Goal: Task Accomplishment & Management: Complete application form

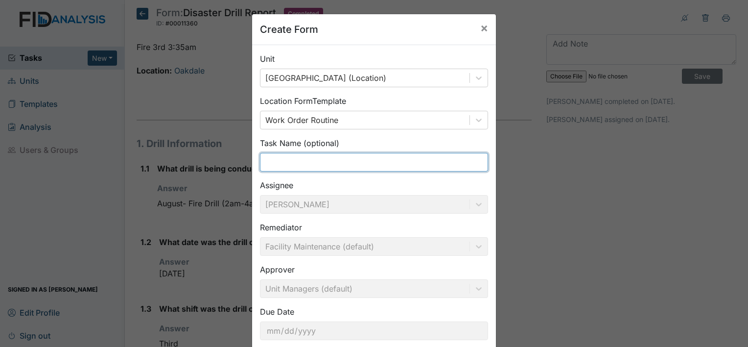
click at [321, 160] on input "text" at bounding box center [374, 162] width 228 height 19
type input "B"
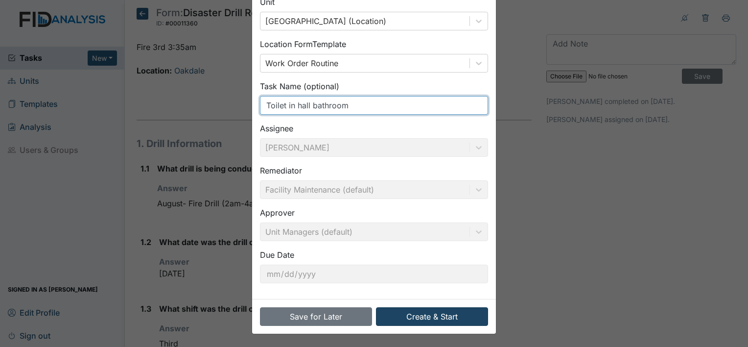
type input "Toilet in hall bathroom"
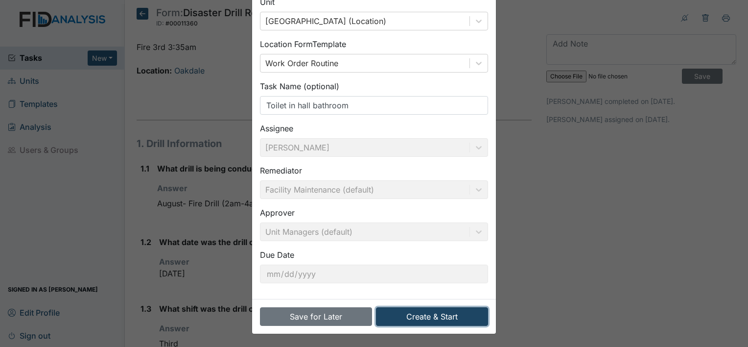
click at [449, 311] on button "Create & Start" at bounding box center [432, 316] width 112 height 19
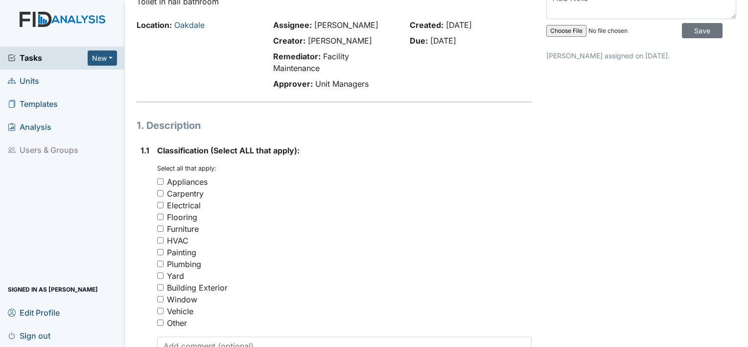
scroll to position [147, 0]
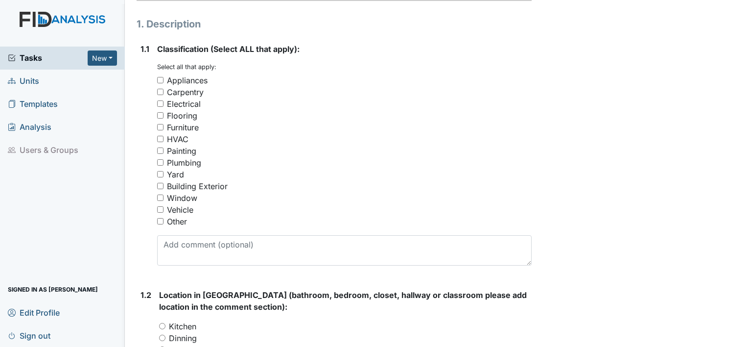
click at [162, 164] on input "Plumbing" at bounding box center [160, 162] width 6 height 6
checkbox input "true"
click at [158, 127] on input "Furniture" at bounding box center [160, 127] width 6 height 6
checkbox input "true"
click at [160, 222] on input "Other" at bounding box center [160, 221] width 6 height 6
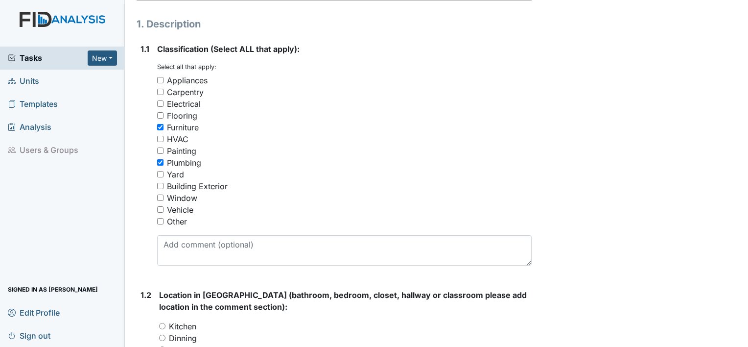
checkbox input "true"
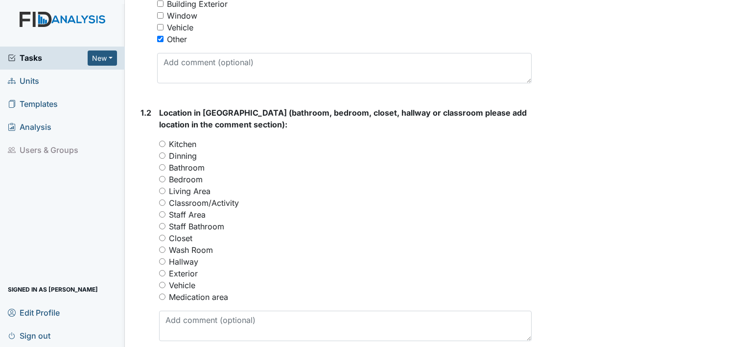
scroll to position [343, 0]
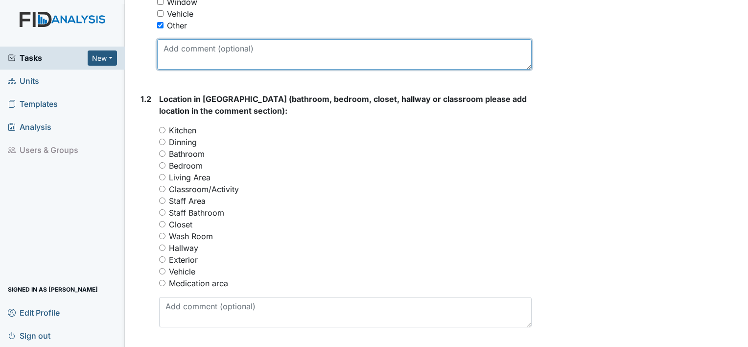
click at [231, 50] on textarea at bounding box center [344, 54] width 375 height 30
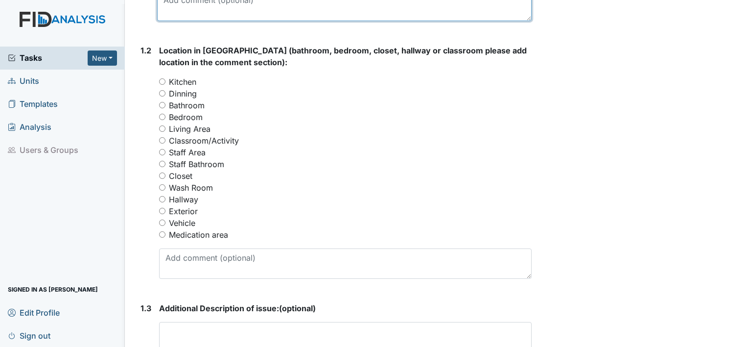
scroll to position [392, 0]
click at [163, 106] on input "Bathroom" at bounding box center [162, 104] width 6 height 6
radio input "true"
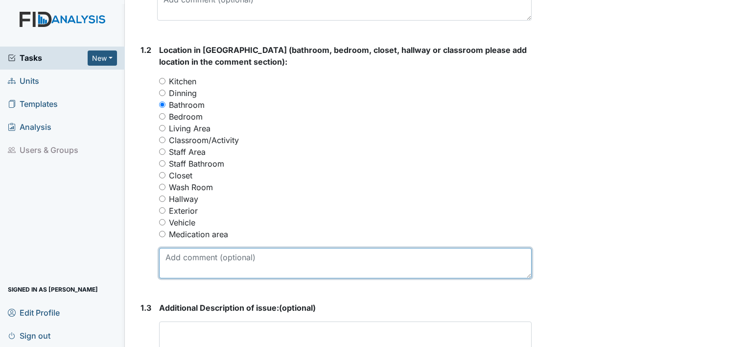
click at [276, 256] on textarea at bounding box center [345, 263] width 373 height 30
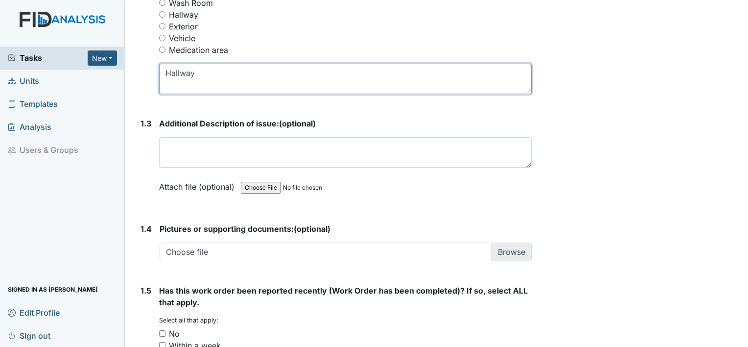
scroll to position [588, 0]
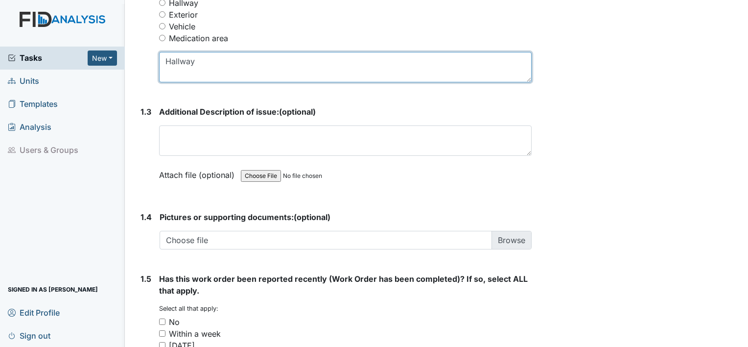
type textarea "Hallway"
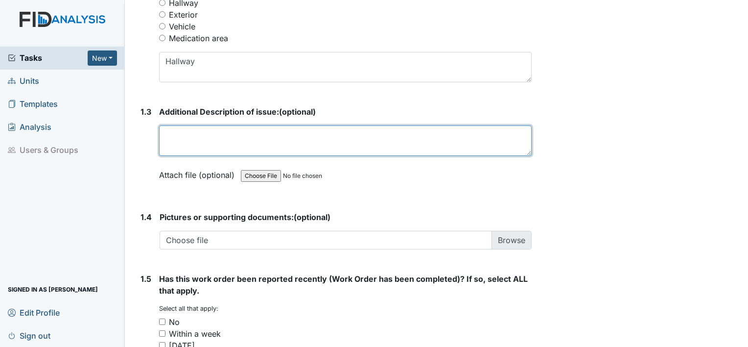
click at [255, 130] on textarea at bounding box center [345, 140] width 373 height 30
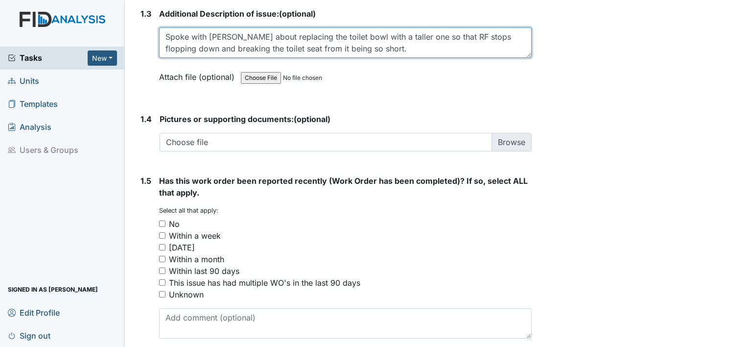
scroll to position [726, 0]
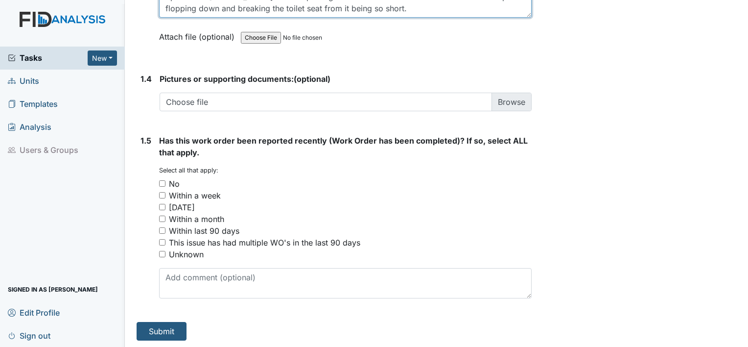
type textarea "Spoke with Zach about replacing the toilet bowl with a taller one so that RF st…"
click at [164, 184] on input "No" at bounding box center [162, 183] width 6 height 6
checkbox input "true"
click at [163, 195] on input "Within a week" at bounding box center [162, 195] width 6 height 6
checkbox input "true"
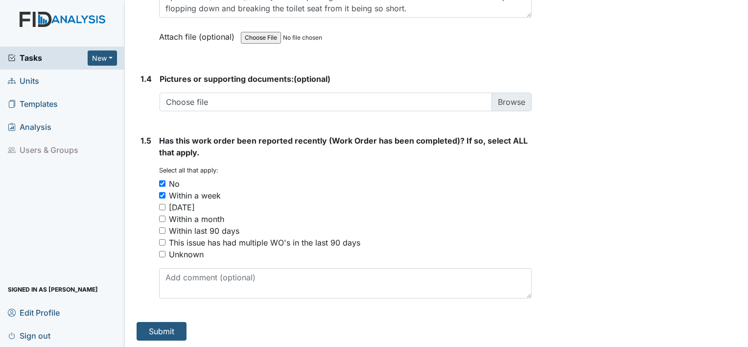
click at [163, 182] on input "No" at bounding box center [162, 183] width 6 height 6
checkbox input "false"
click at [160, 192] on input "Within a week" at bounding box center [162, 195] width 6 height 6
checkbox input "false"
click at [162, 194] on input "Within a week" at bounding box center [162, 195] width 6 height 6
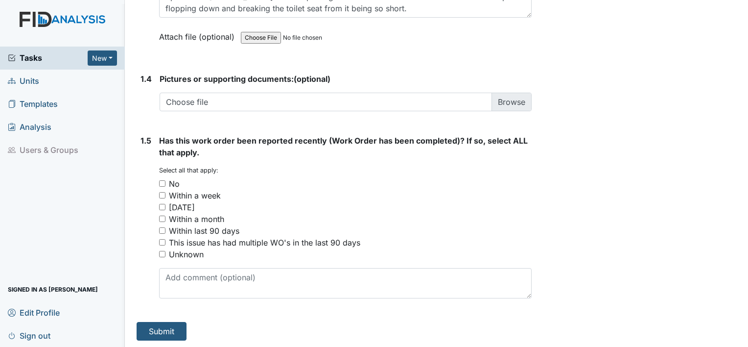
checkbox input "true"
click at [179, 329] on button "Submit" at bounding box center [162, 331] width 50 height 19
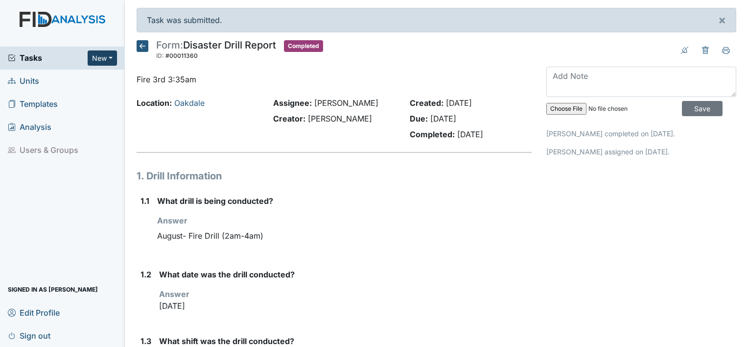
click at [102, 54] on button "New" at bounding box center [102, 57] width 29 height 15
click at [71, 76] on link "Form" at bounding box center [77, 79] width 77 height 16
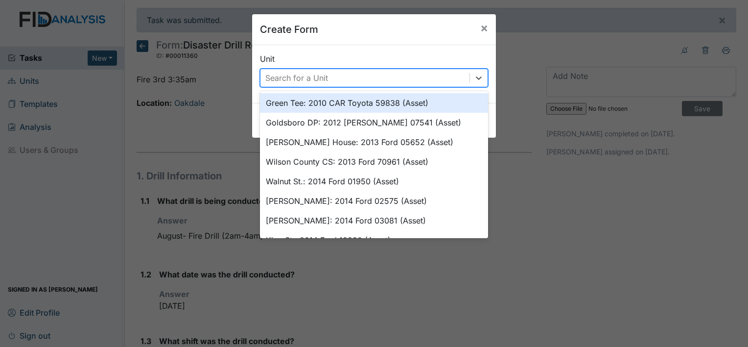
click at [311, 77] on div "Search for a Unit" at bounding box center [296, 78] width 63 height 12
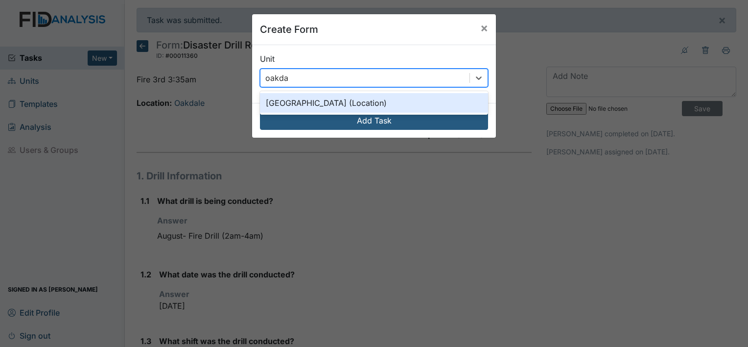
type input "oakdale"
click at [289, 104] on div "[GEOGRAPHIC_DATA] (Location)" at bounding box center [374, 103] width 228 height 20
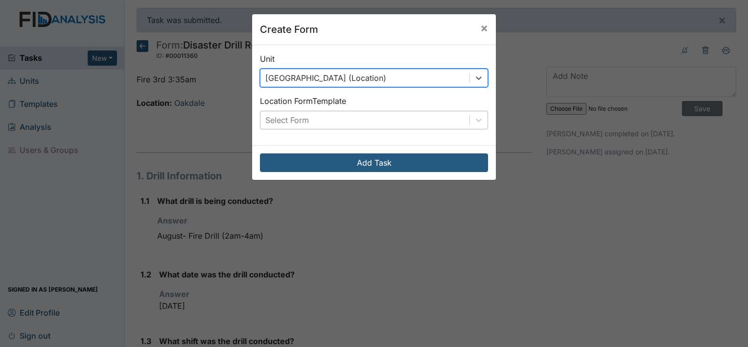
click at [323, 123] on div "Select Form" at bounding box center [365, 120] width 209 height 18
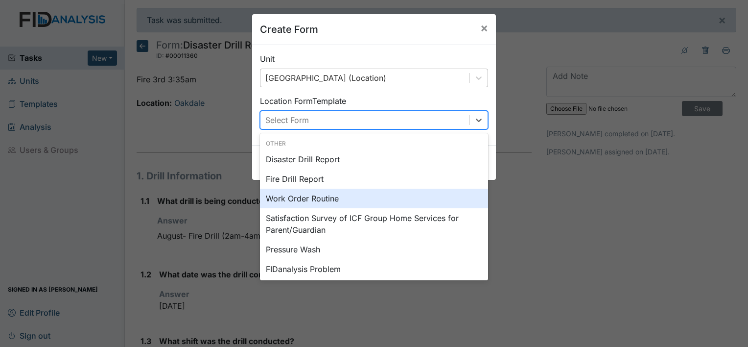
click at [290, 196] on div "Work Order Routine" at bounding box center [374, 199] width 228 height 20
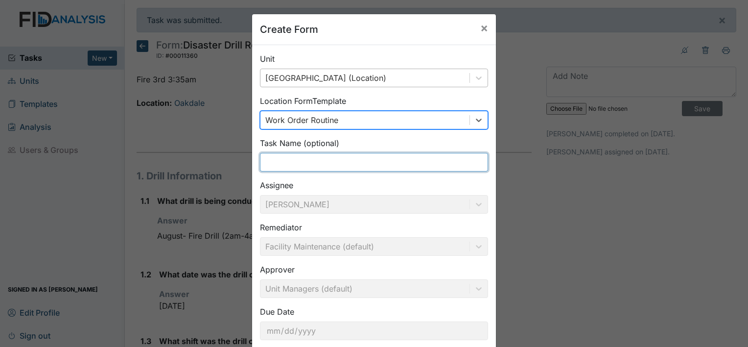
click at [288, 168] on input "text" at bounding box center [374, 162] width 228 height 19
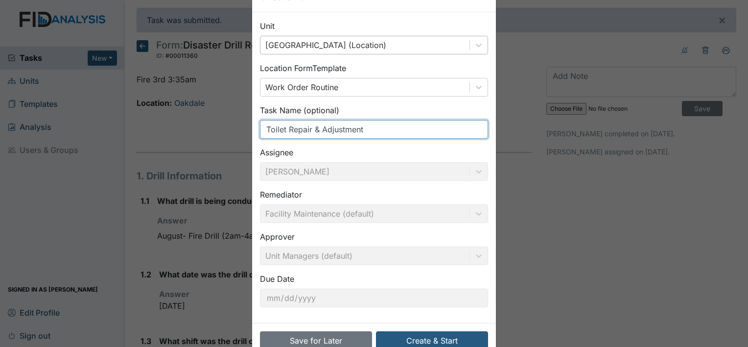
scroll to position [57, 0]
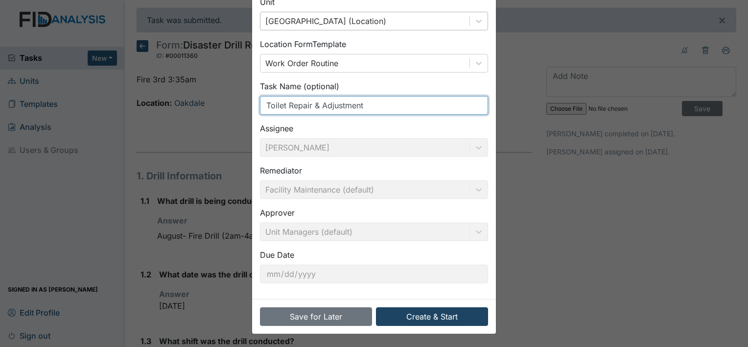
type input "Toilet Repair & Adjustment"
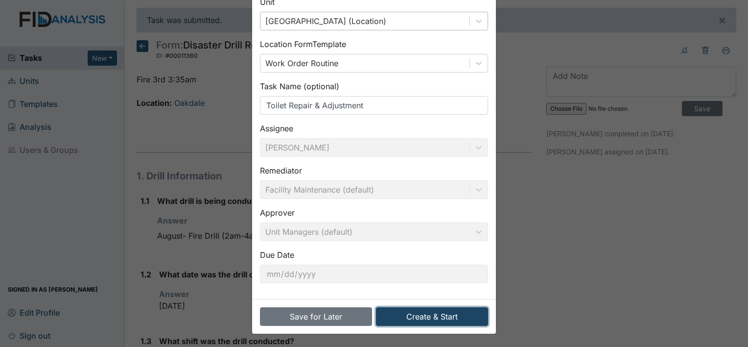
click at [449, 321] on button "Create & Start" at bounding box center [432, 316] width 112 height 19
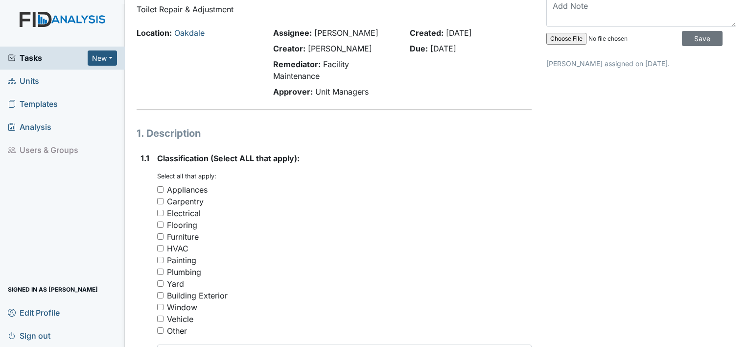
scroll to position [98, 0]
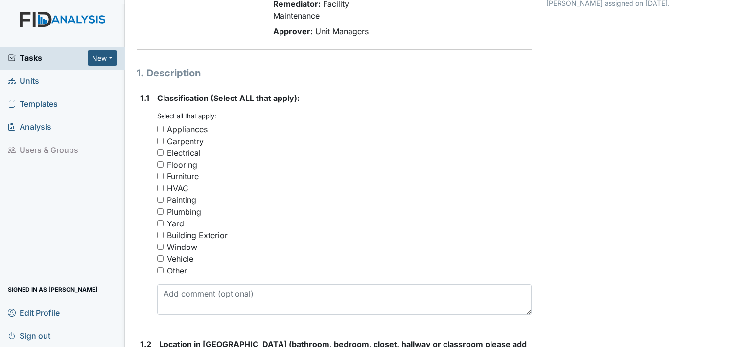
click at [159, 211] on input "Plumbing" at bounding box center [160, 211] width 6 height 6
checkbox input "true"
click at [158, 141] on input "Carpentry" at bounding box center [160, 141] width 6 height 6
checkbox input "true"
click at [159, 127] on input "Appliances" at bounding box center [160, 129] width 6 height 6
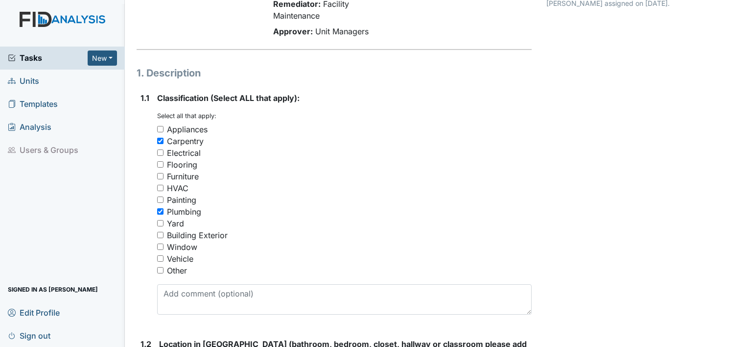
checkbox input "true"
click at [158, 268] on input "Other" at bounding box center [160, 270] width 6 height 6
checkbox input "true"
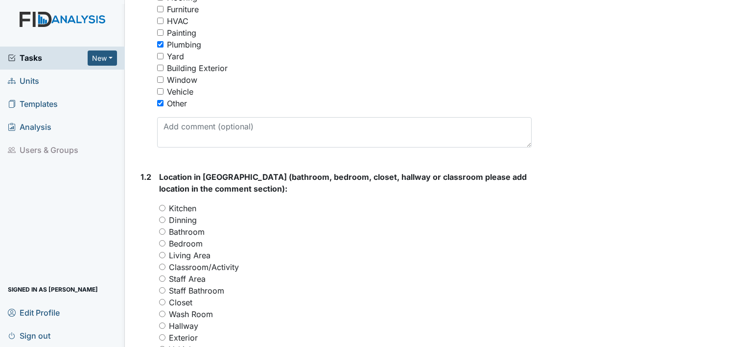
scroll to position [294, 0]
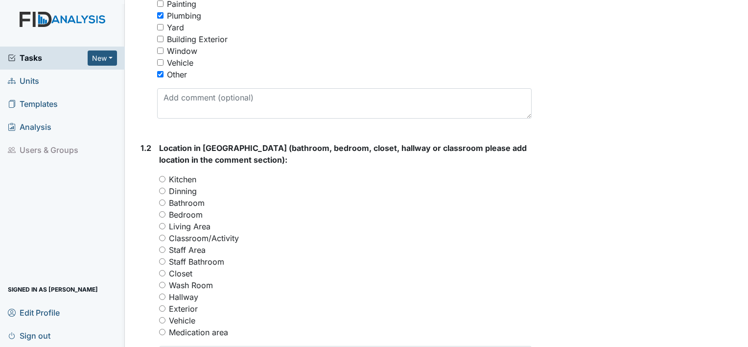
click at [162, 201] on input "Bathroom" at bounding box center [162, 202] width 6 height 6
radio input "true"
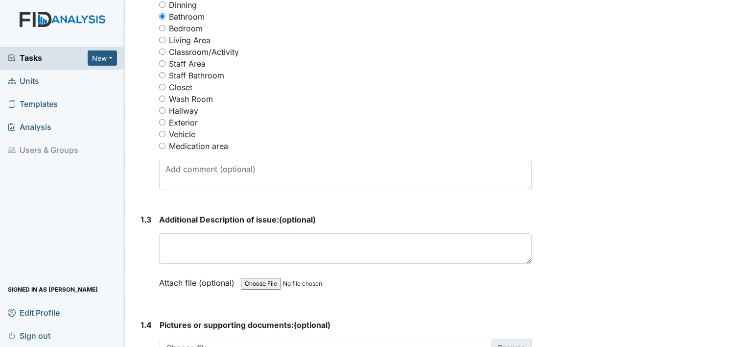
scroll to position [490, 0]
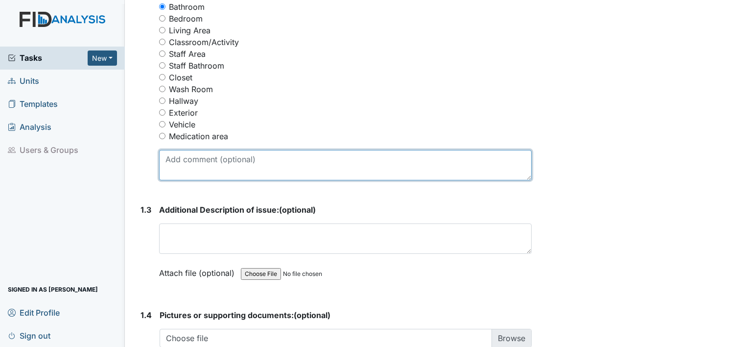
click at [207, 161] on textarea at bounding box center [345, 165] width 373 height 30
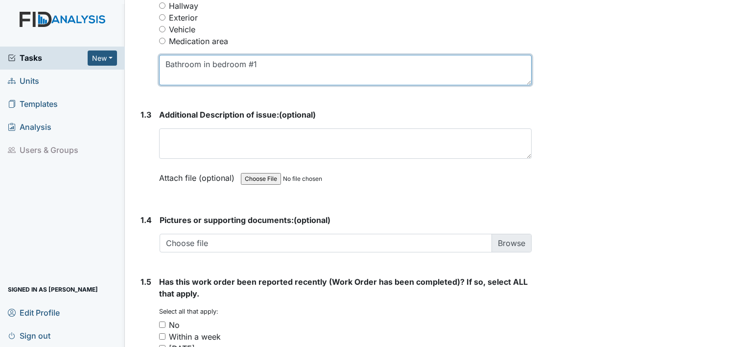
scroll to position [539, 0]
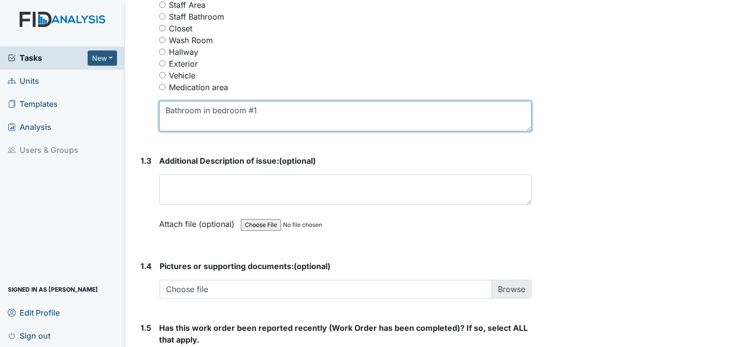
type textarea "Bathroom in bedroom #1"
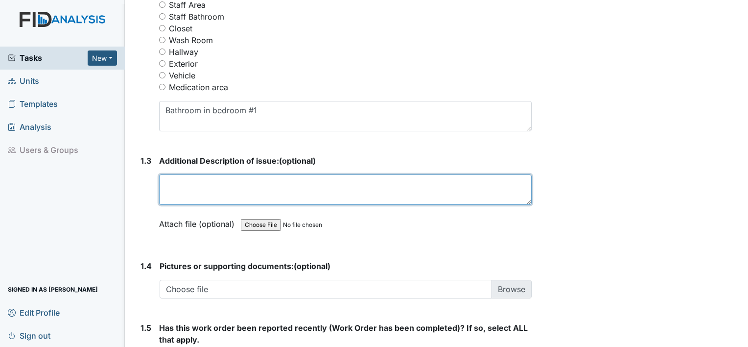
click at [212, 186] on textarea at bounding box center [345, 189] width 373 height 30
type textarea "A"
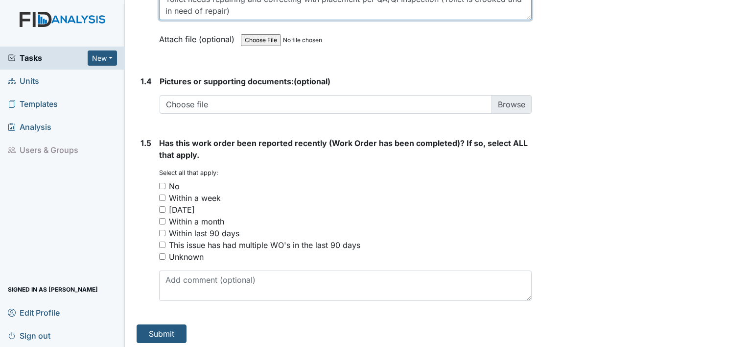
scroll to position [726, 0]
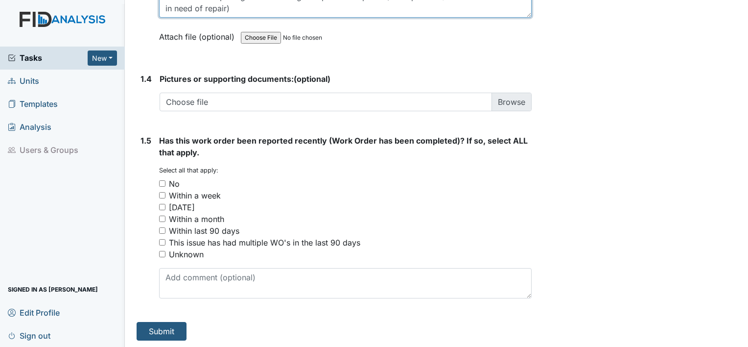
type textarea "Toilet needs repairing and correcting with placement per QA/QI Inspection (Toil…"
click at [163, 251] on input "Unknown" at bounding box center [162, 254] width 6 height 6
checkbox input "true"
click at [161, 182] on input "No" at bounding box center [162, 183] width 6 height 6
checkbox input "true"
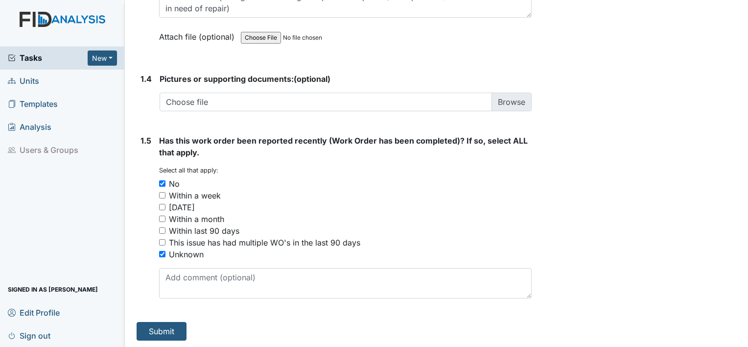
click at [163, 252] on input "Unknown" at bounding box center [162, 254] width 6 height 6
checkbox input "false"
click at [180, 324] on button "Submit" at bounding box center [162, 331] width 50 height 19
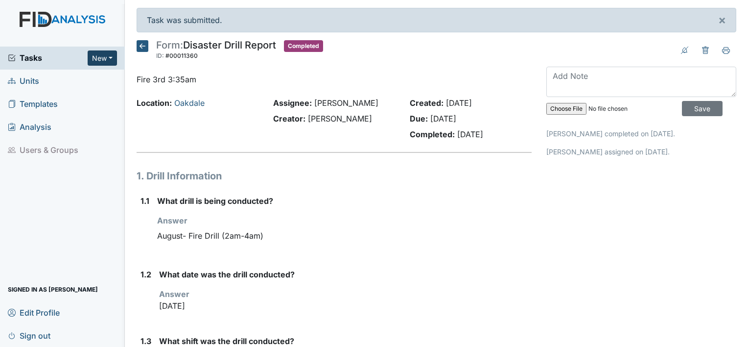
click at [99, 54] on button "New" at bounding box center [102, 57] width 29 height 15
click at [68, 78] on link "Form" at bounding box center [77, 79] width 77 height 16
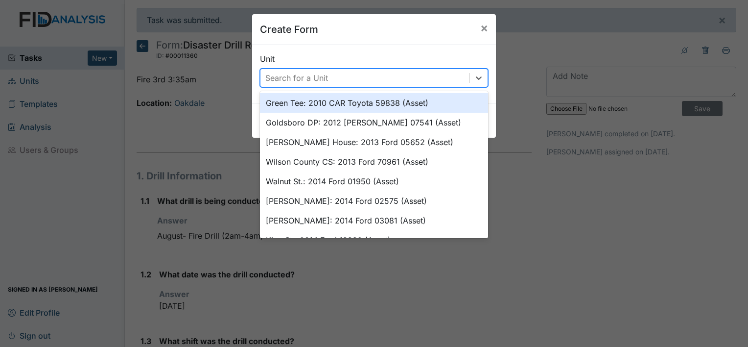
click at [340, 78] on div "Search for a Unit" at bounding box center [365, 78] width 209 height 18
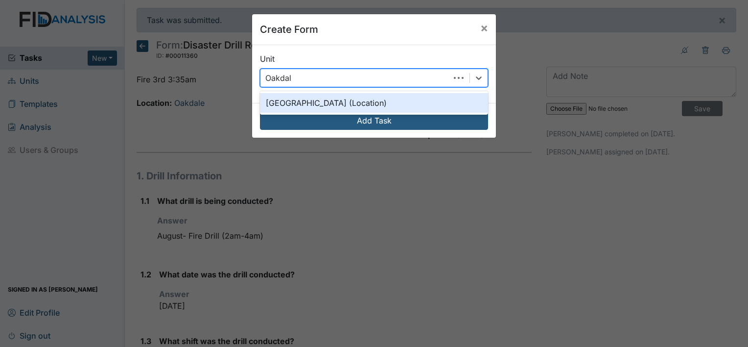
type input "Oakdale"
click at [304, 100] on div "Oakdale (Location)" at bounding box center [374, 103] width 228 height 20
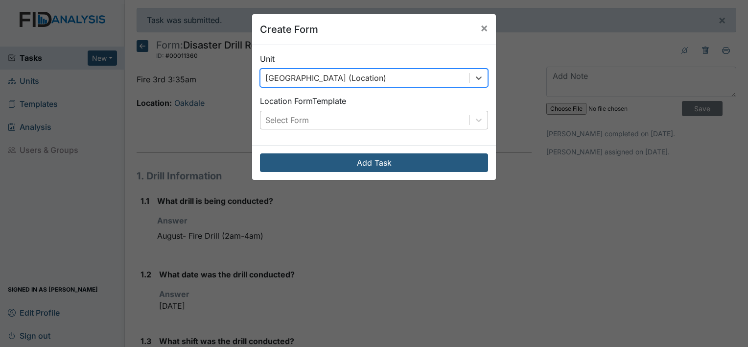
click at [298, 119] on div "Select Form" at bounding box center [287, 120] width 44 height 12
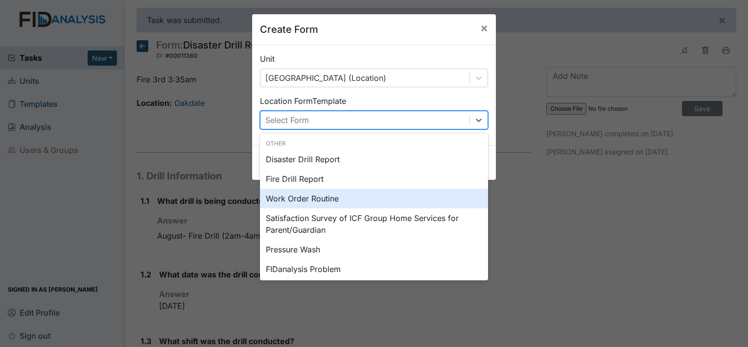
click at [278, 200] on div "Work Order Routine" at bounding box center [374, 199] width 228 height 20
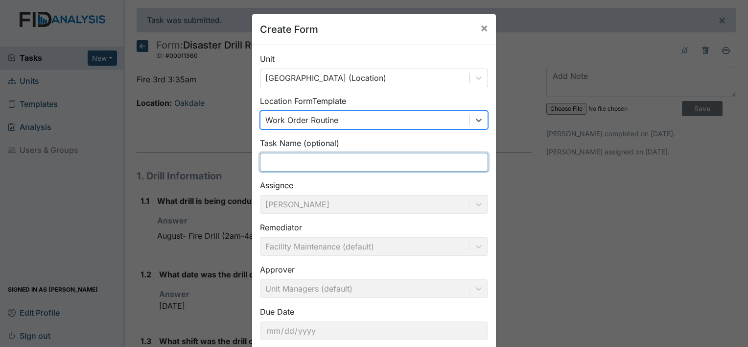
click at [298, 167] on input "text" at bounding box center [374, 162] width 228 height 19
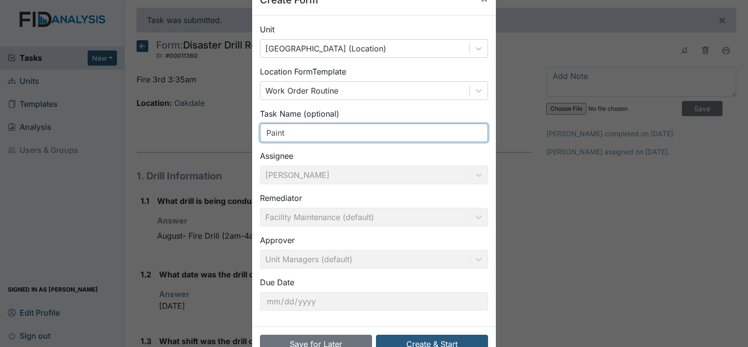
scroll to position [57, 0]
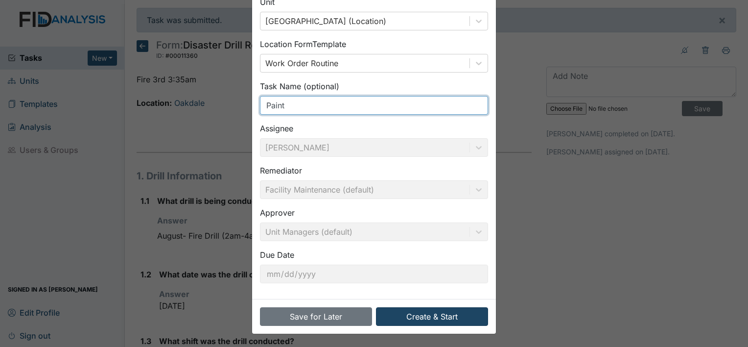
type input "Paint"
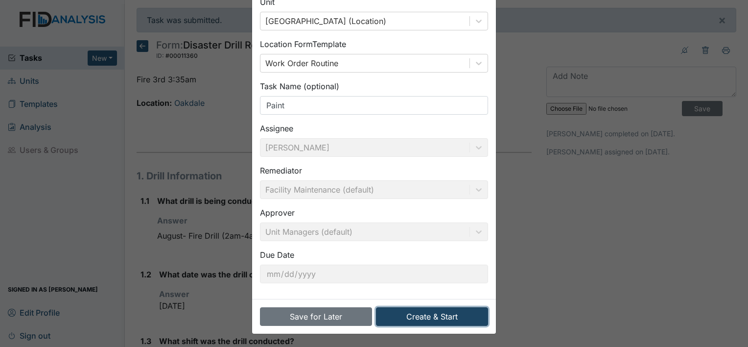
click at [452, 319] on button "Create & Start" at bounding box center [432, 316] width 112 height 19
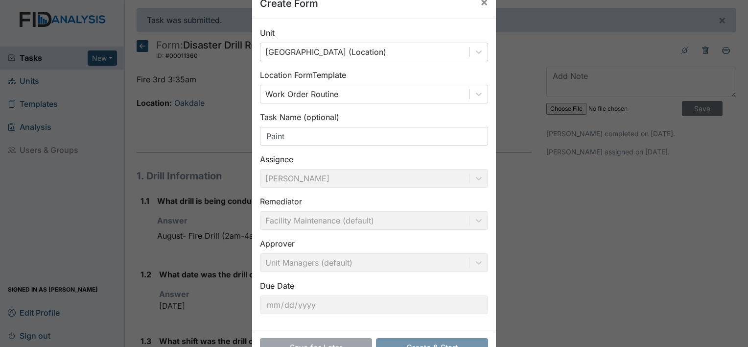
scroll to position [0, 0]
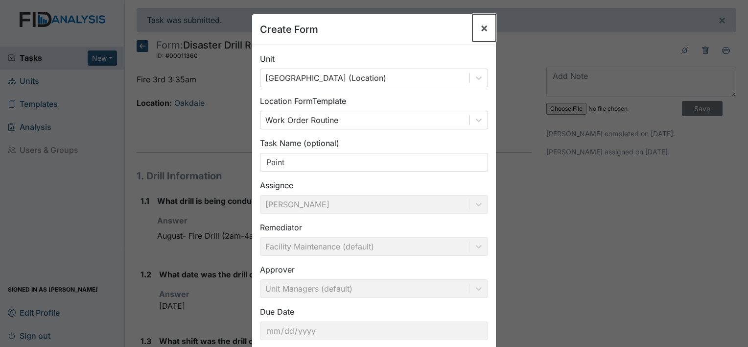
click at [480, 27] on span "×" at bounding box center [484, 28] width 8 height 14
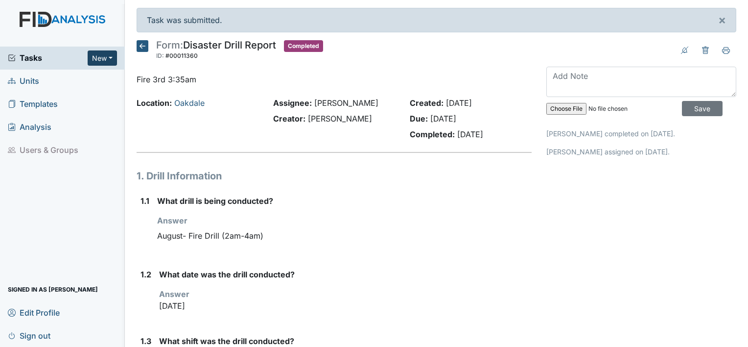
click at [114, 59] on button "New" at bounding box center [102, 57] width 29 height 15
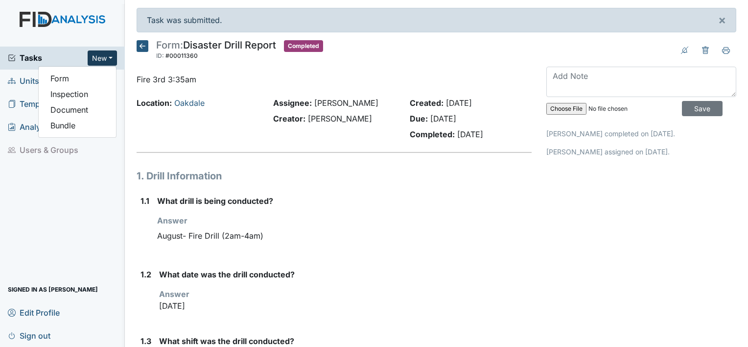
click at [23, 86] on span "Units" at bounding box center [23, 80] width 31 height 15
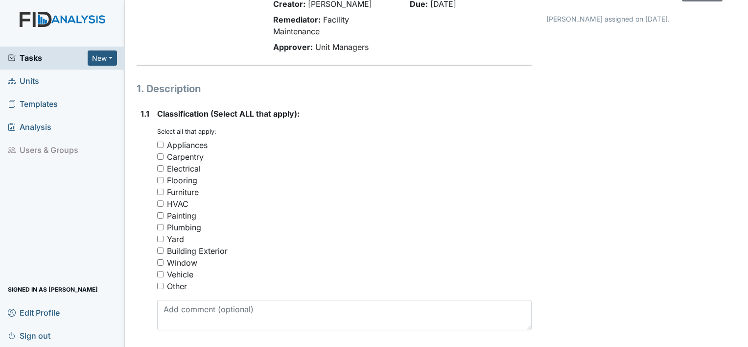
scroll to position [98, 0]
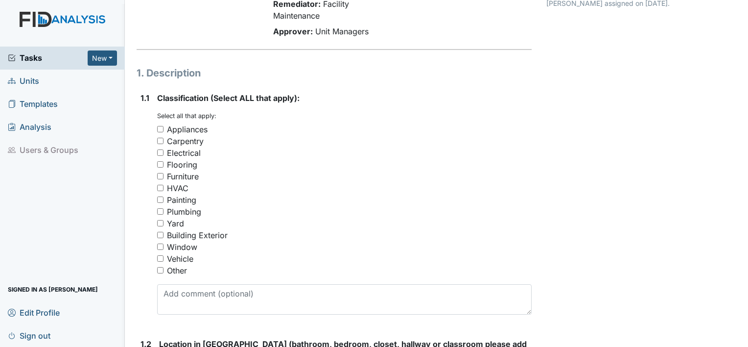
click at [161, 200] on input "Painting" at bounding box center [160, 199] width 6 height 6
checkbox input "true"
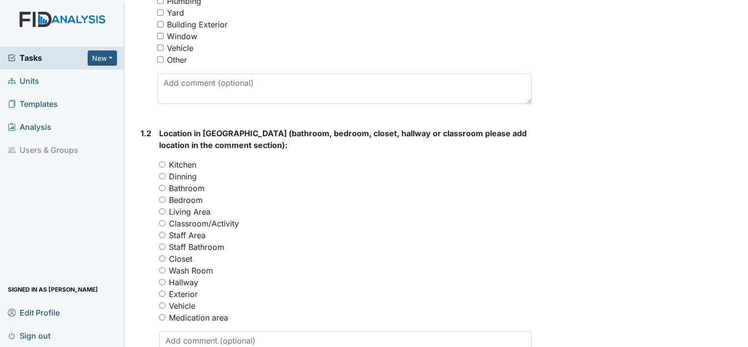
scroll to position [343, 0]
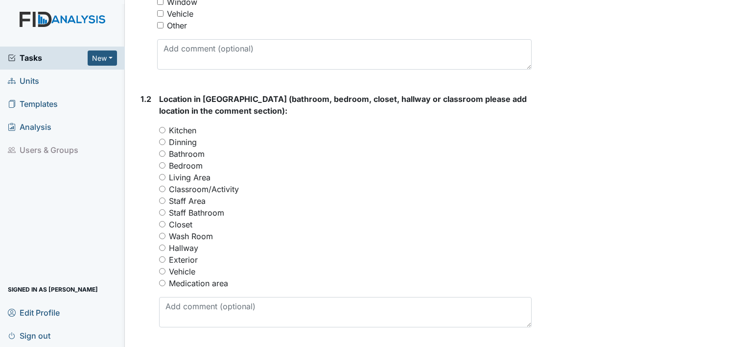
click at [162, 128] on input "Kitchen" at bounding box center [162, 130] width 6 height 6
radio input "true"
click at [161, 142] on input "Dinning" at bounding box center [162, 142] width 6 height 6
radio input "true"
click at [166, 127] on div "Kitchen" at bounding box center [345, 130] width 373 height 12
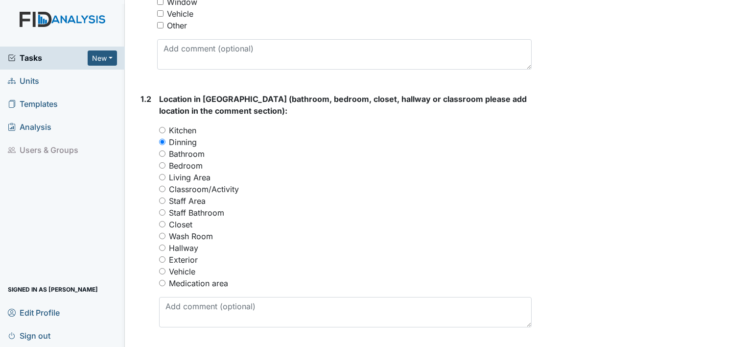
click at [290, 230] on div "Wash Room" at bounding box center [345, 236] width 373 height 12
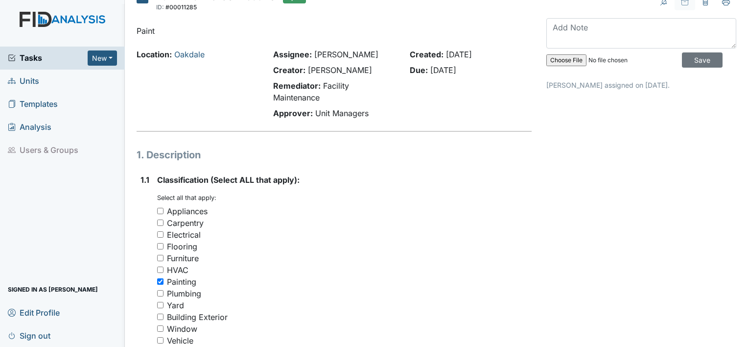
scroll to position [0, 0]
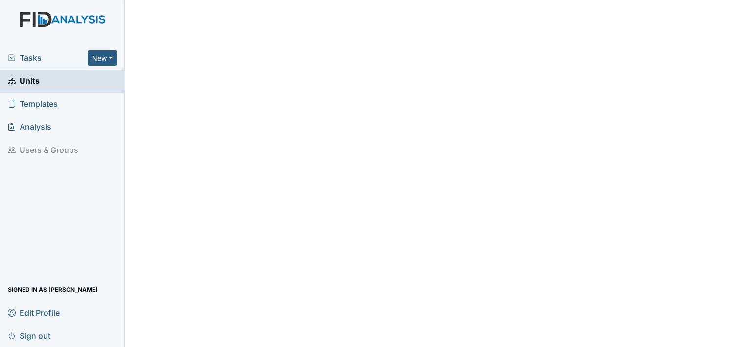
click at [34, 84] on span "Units" at bounding box center [24, 80] width 32 height 15
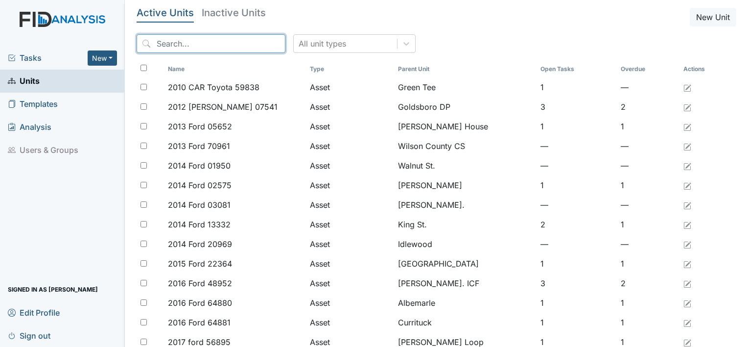
click at [220, 44] on input "search" at bounding box center [211, 43] width 149 height 19
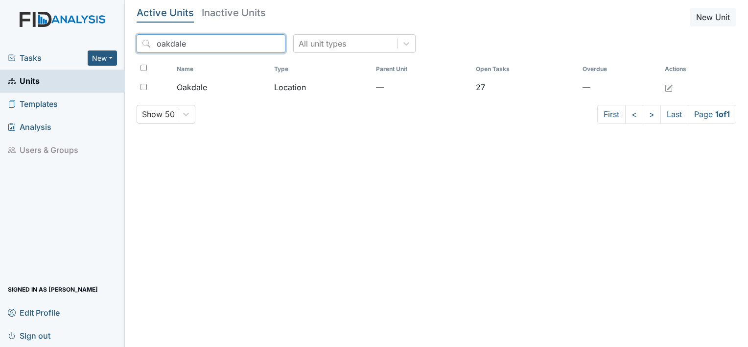
type input "oakdale"
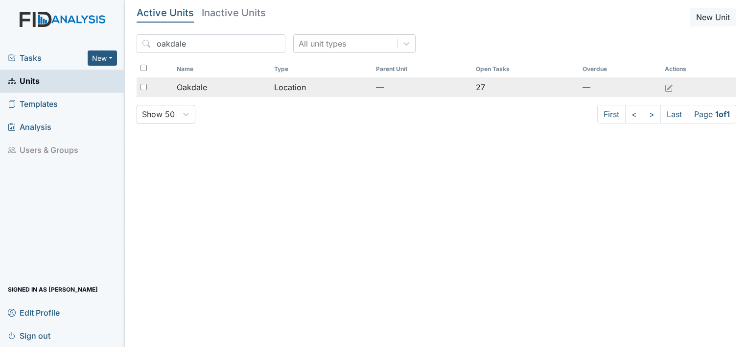
click at [208, 90] on div "Oakdale" at bounding box center [222, 87] width 90 height 12
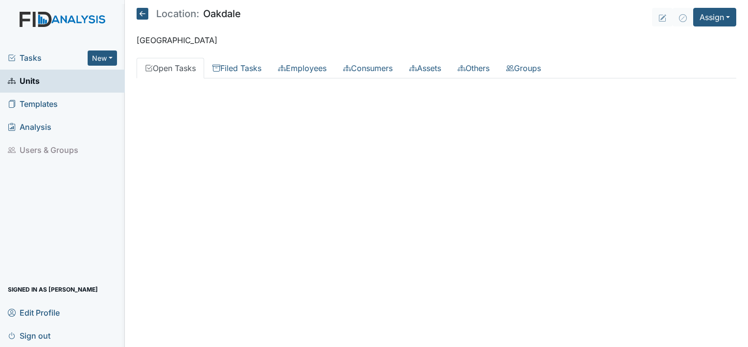
click at [174, 67] on link "Open Tasks" at bounding box center [171, 68] width 68 height 21
click at [239, 69] on link "Filed Tasks" at bounding box center [237, 68] width 66 height 21
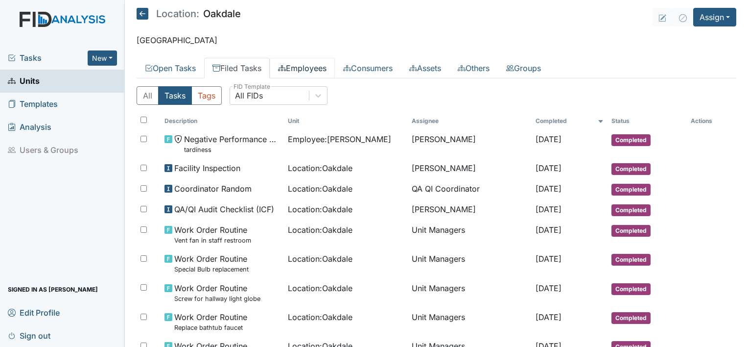
click at [313, 69] on link "Employees" at bounding box center [302, 68] width 65 height 21
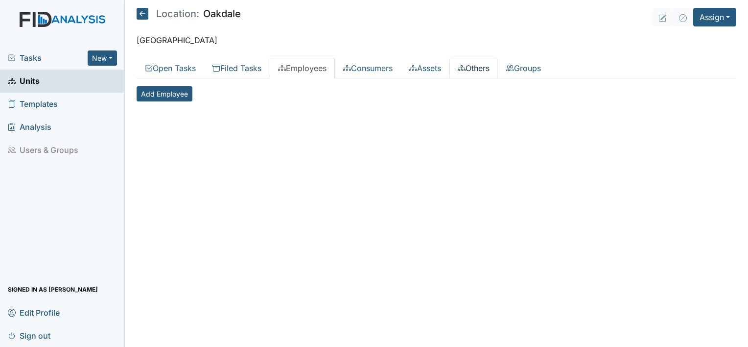
click at [496, 66] on link "Others" at bounding box center [474, 68] width 48 height 21
click at [175, 68] on link "Open Tasks" at bounding box center [171, 68] width 68 height 21
click at [189, 67] on link "Open Tasks" at bounding box center [171, 68] width 68 height 21
click at [138, 15] on icon at bounding box center [143, 14] width 12 height 12
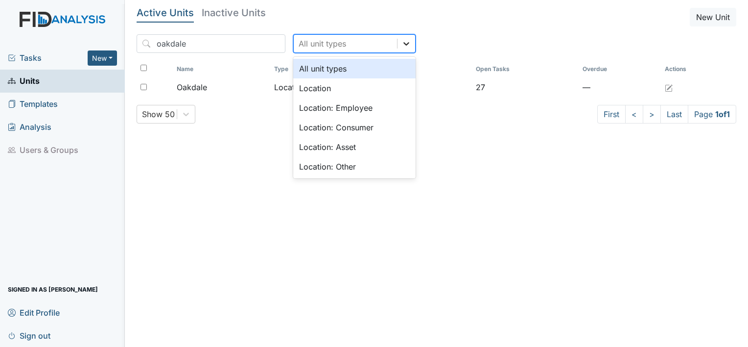
click at [402, 46] on icon at bounding box center [407, 44] width 10 height 10
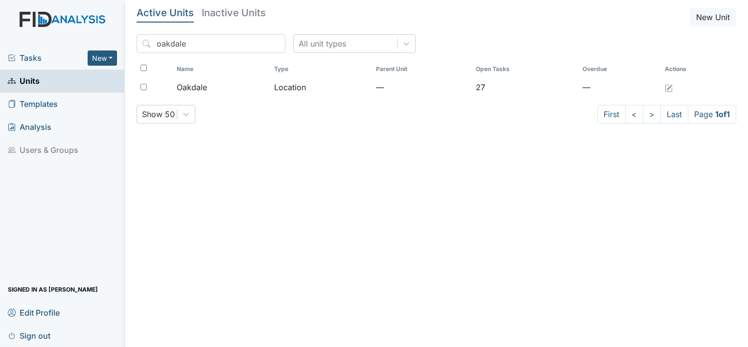
click at [212, 54] on div "oakdale All unit types" at bounding box center [437, 47] width 600 height 26
click at [258, 46] on input "oakdale" at bounding box center [211, 43] width 149 height 19
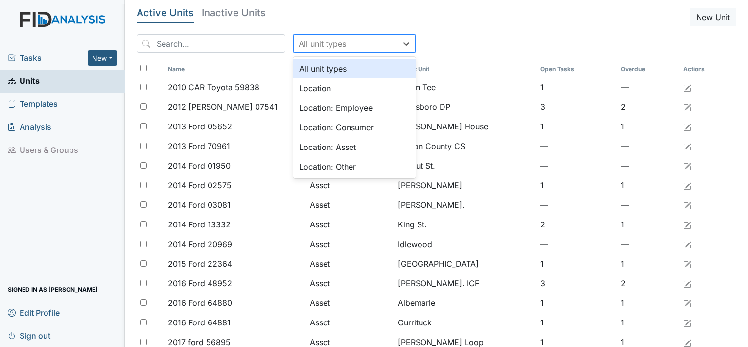
click at [300, 40] on div "All unit types" at bounding box center [322, 44] width 47 height 12
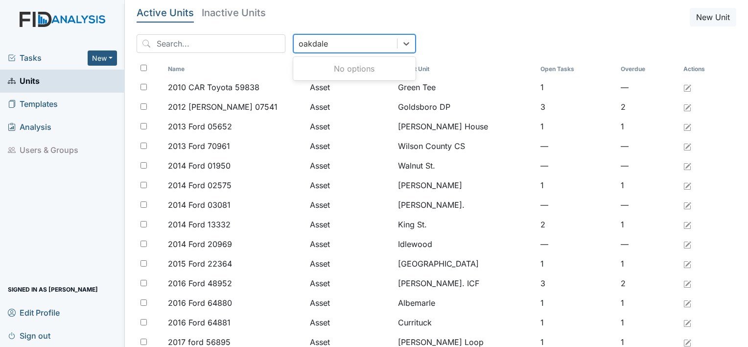
type input "oakdale"
click at [322, 22] on header "Active Units Inactive Units New Unit" at bounding box center [437, 17] width 600 height 19
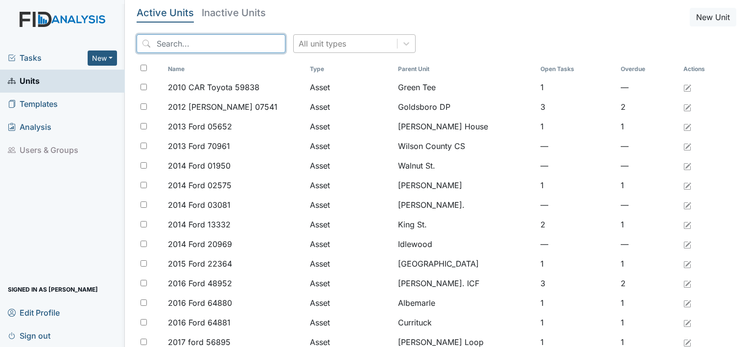
click at [177, 47] on input "search" at bounding box center [211, 43] width 149 height 19
click at [102, 53] on button "New" at bounding box center [102, 57] width 29 height 15
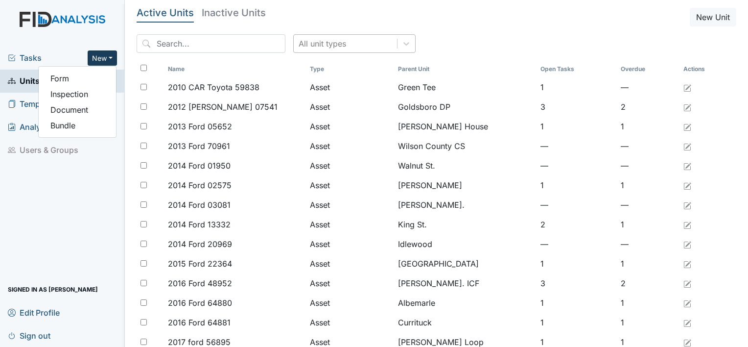
click at [53, 47] on div "Tasks New Form Inspection Document Bundle" at bounding box center [62, 58] width 125 height 23
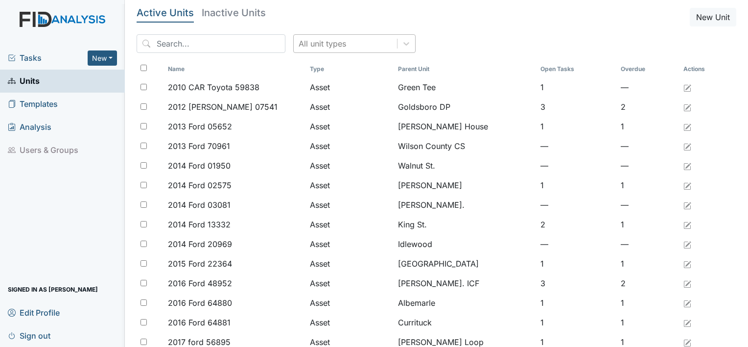
click at [24, 100] on span "Templates" at bounding box center [33, 103] width 50 height 15
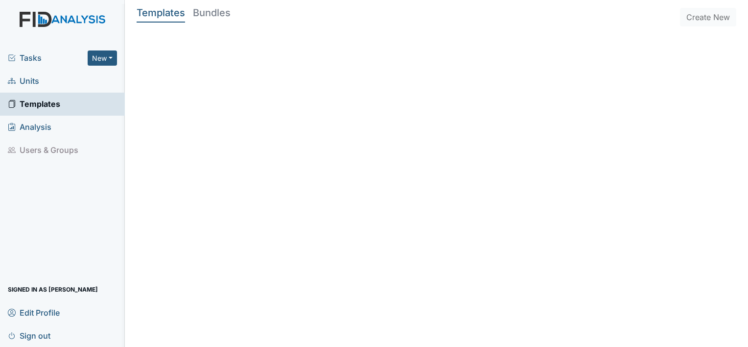
click at [38, 58] on span "Tasks" at bounding box center [48, 58] width 80 height 12
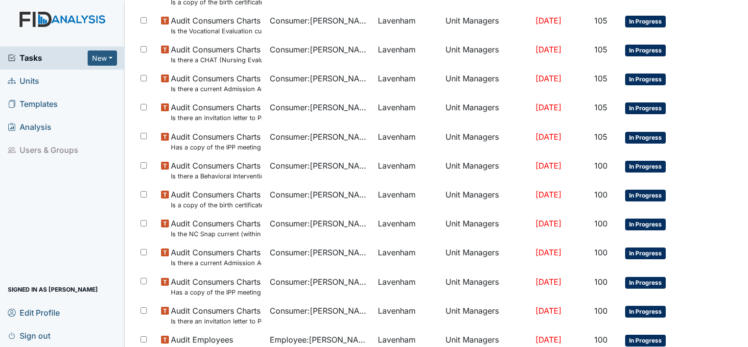
scroll to position [646, 0]
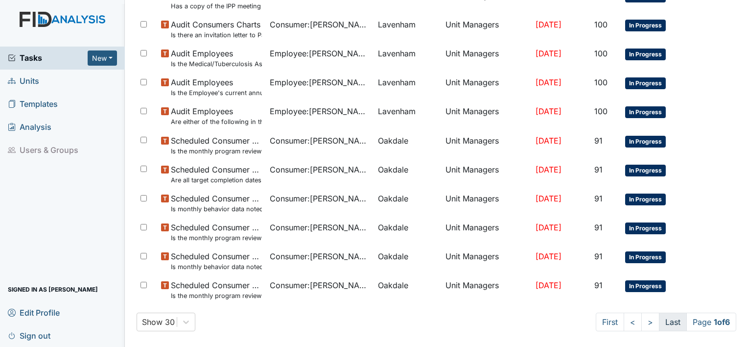
click at [663, 316] on link "Last" at bounding box center [673, 321] width 28 height 19
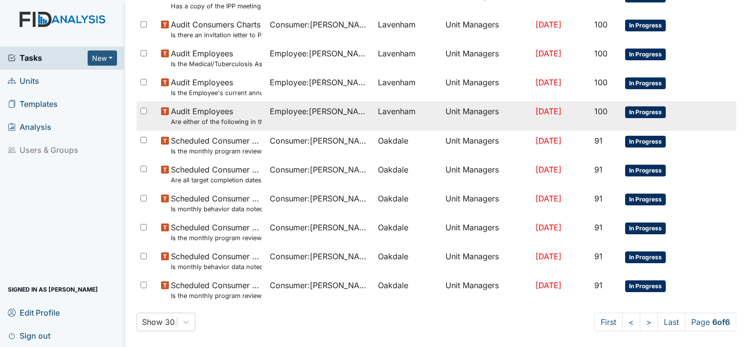
scroll to position [501, 0]
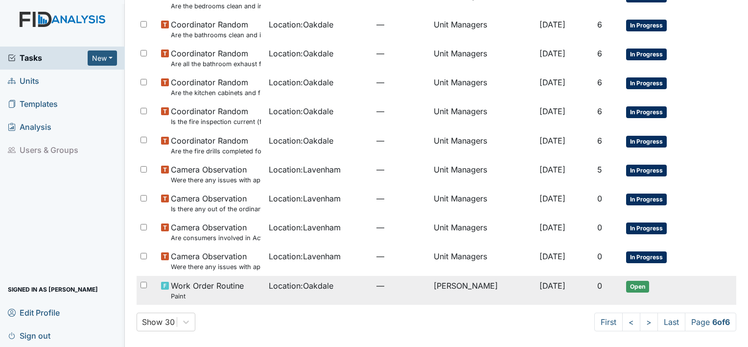
click at [217, 290] on span "Work Order Routine Paint" at bounding box center [207, 290] width 73 height 21
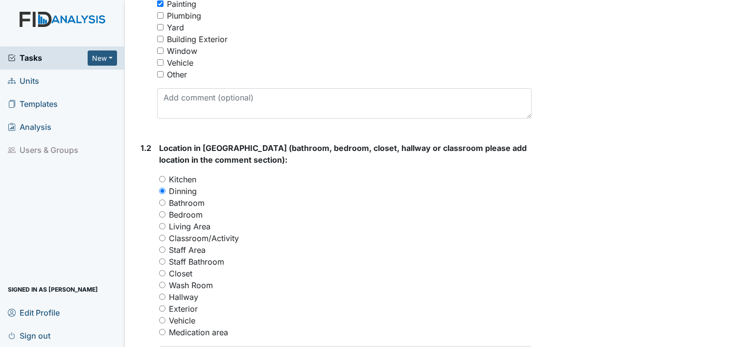
scroll to position [343, 0]
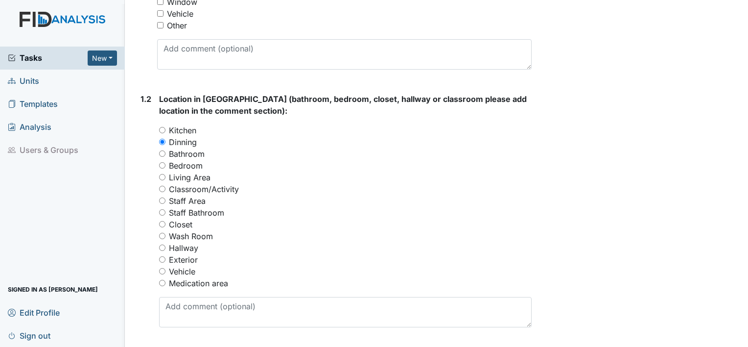
click at [159, 127] on input "Kitchen" at bounding box center [162, 130] width 6 height 6
radio input "true"
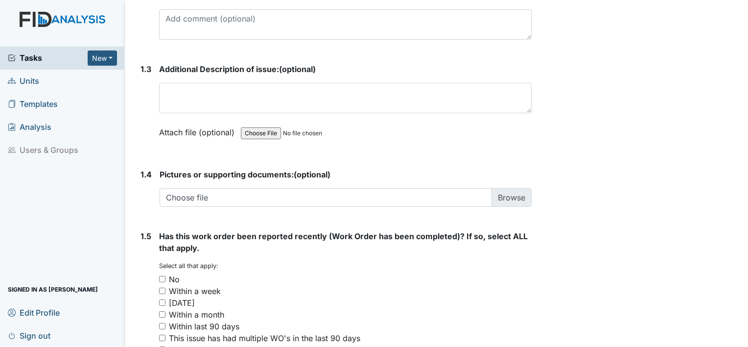
scroll to position [637, 0]
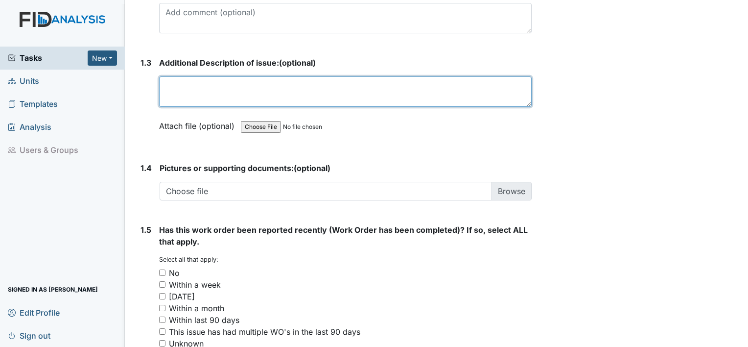
click at [233, 86] on textarea at bounding box center [345, 91] width 373 height 30
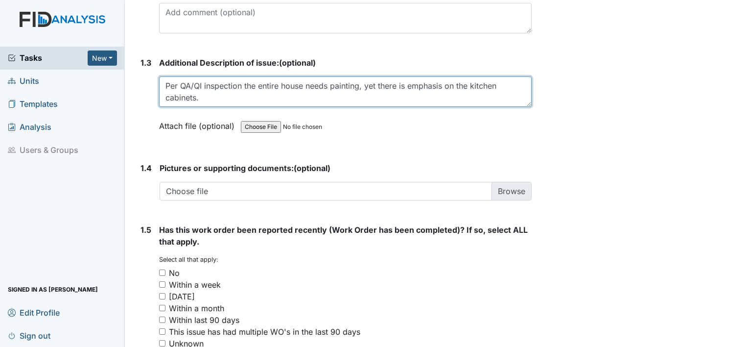
scroll to position [726, 0]
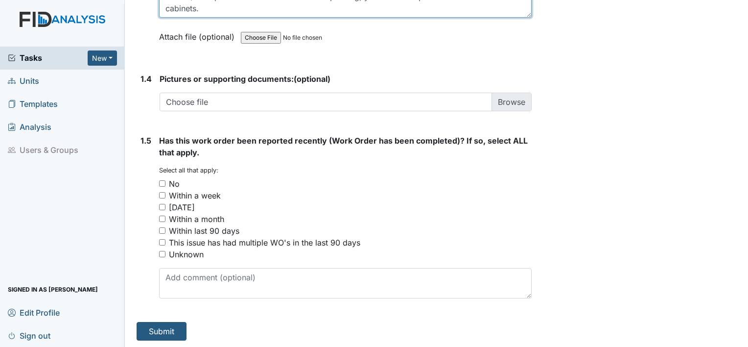
type textarea "Per QA/QI inspection the entire house needs painting, yet there is emphasis on …"
click at [163, 181] on input "No" at bounding box center [162, 183] width 6 height 6
checkbox input "true"
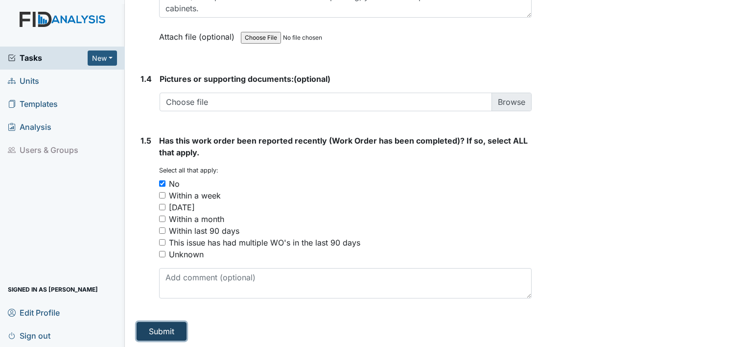
click at [176, 327] on button "Submit" at bounding box center [162, 331] width 50 height 19
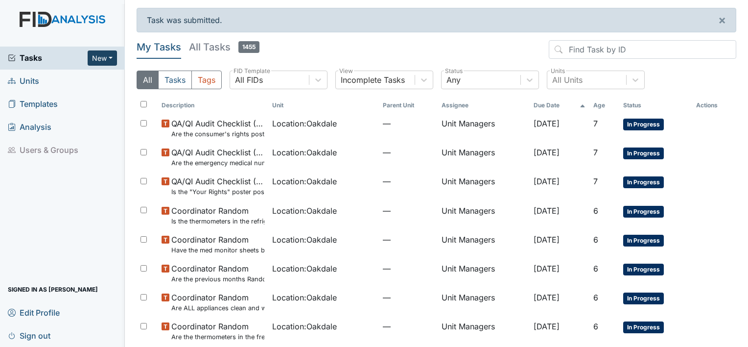
click at [110, 58] on button "New" at bounding box center [102, 57] width 29 height 15
click at [70, 78] on link "Form" at bounding box center [77, 79] width 77 height 16
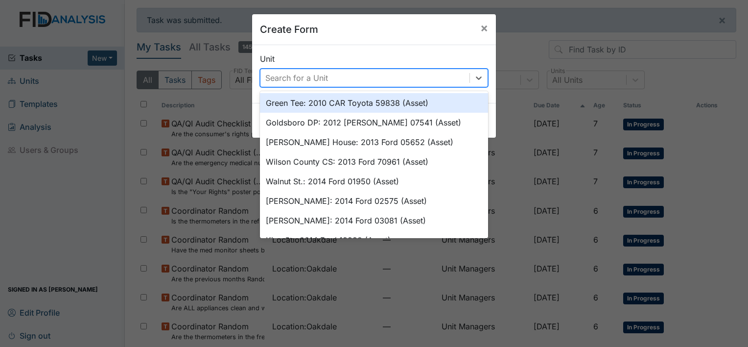
click at [373, 78] on div "Search for a Unit" at bounding box center [365, 78] width 209 height 18
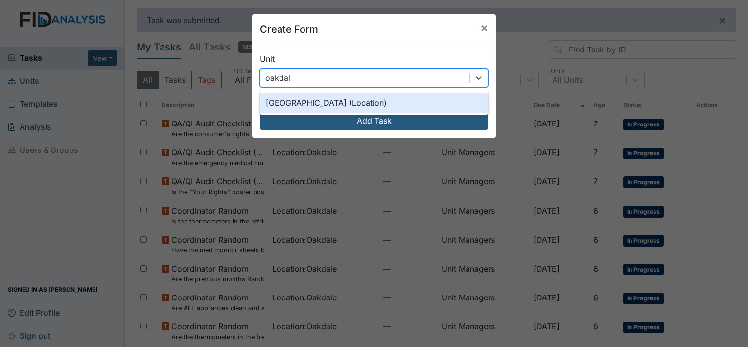
type input "oakdale"
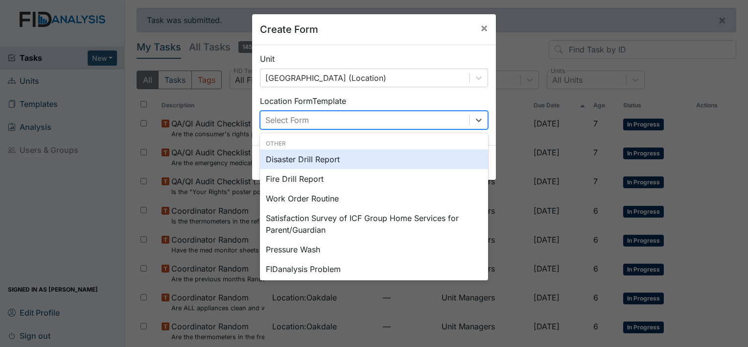
click at [327, 114] on div "Select Form" at bounding box center [365, 120] width 209 height 18
click at [480, 26] on span "×" at bounding box center [484, 28] width 8 height 14
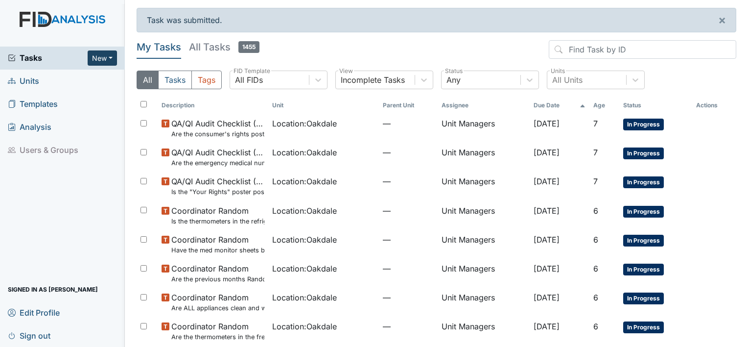
click at [104, 59] on button "New" at bounding box center [102, 57] width 29 height 15
click at [69, 74] on link "Form" at bounding box center [77, 79] width 77 height 16
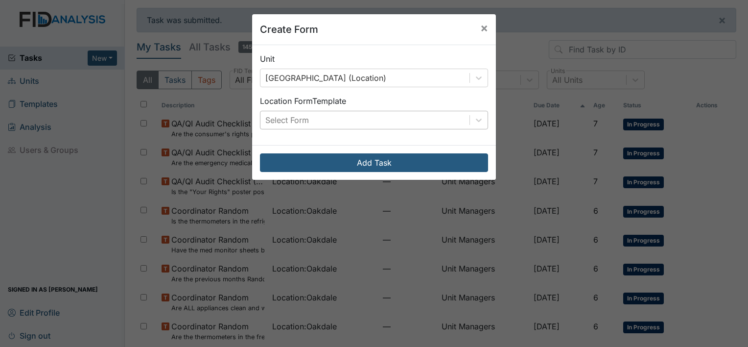
click at [302, 119] on div "Select Form" at bounding box center [287, 120] width 44 height 12
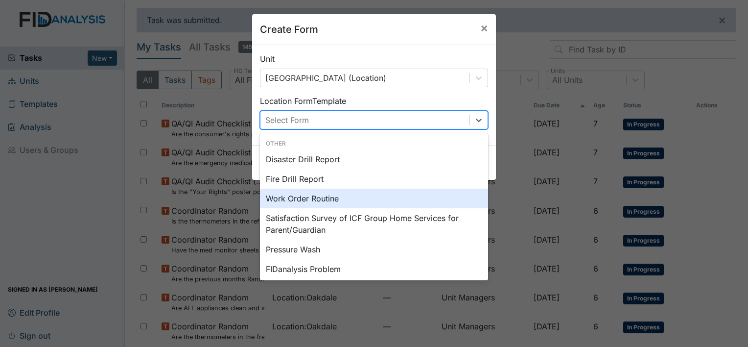
click at [290, 200] on div "Work Order Routine" at bounding box center [374, 199] width 228 height 20
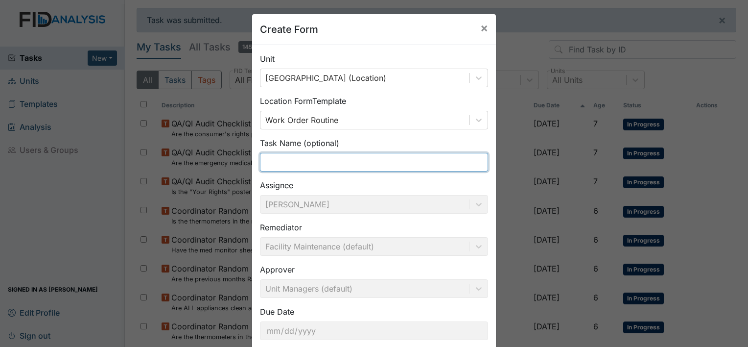
click at [298, 163] on input "text" at bounding box center [374, 162] width 228 height 19
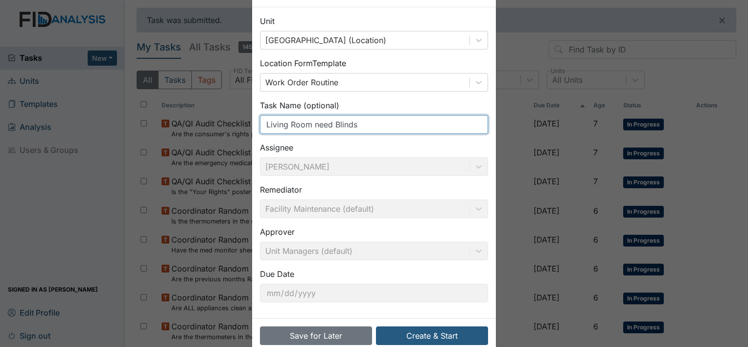
scroll to position [49, 0]
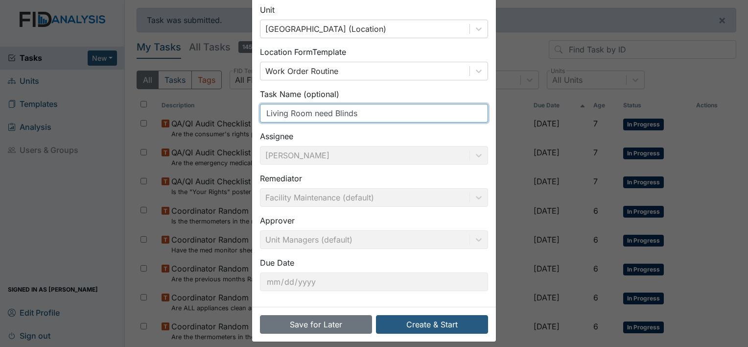
click at [329, 114] on input "Living Room need Blinds" at bounding box center [374, 113] width 228 height 19
type input "Living Room needs Blinds"
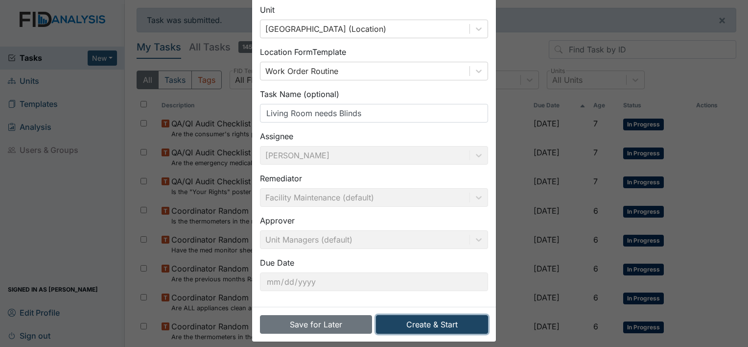
click at [429, 323] on button "Create & Start" at bounding box center [432, 324] width 112 height 19
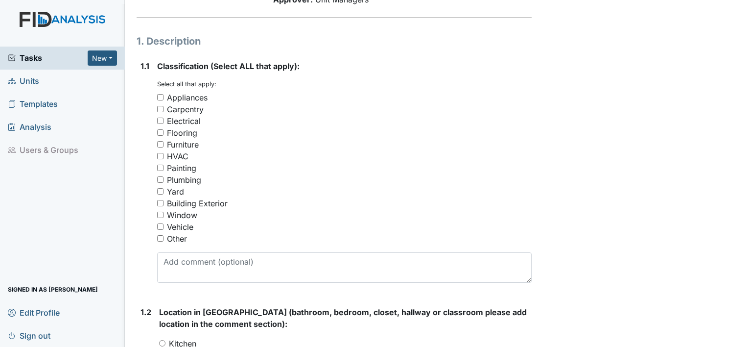
scroll to position [147, 0]
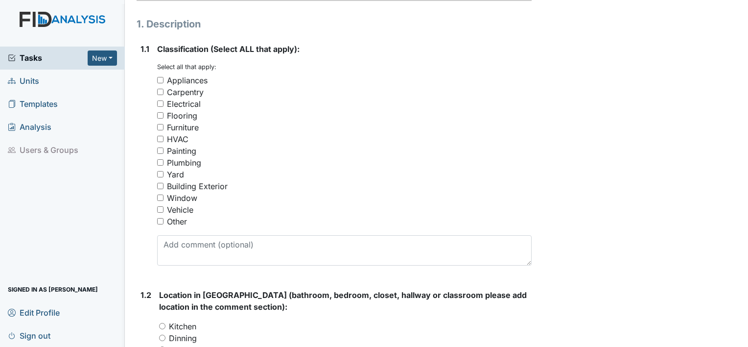
click at [160, 195] on input "Window" at bounding box center [160, 197] width 6 height 6
checkbox input "true"
click at [157, 126] on input "Furniture" at bounding box center [160, 127] width 6 height 6
checkbox input "true"
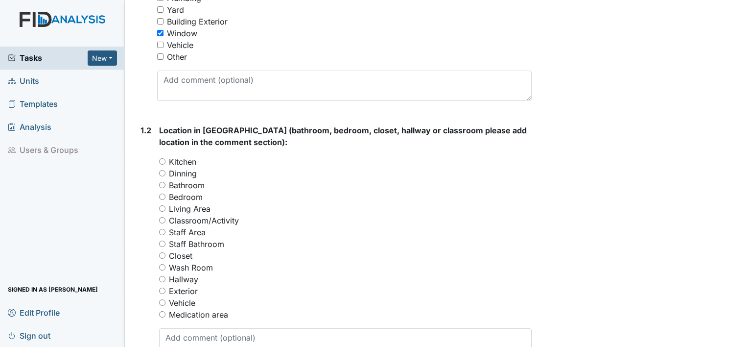
scroll to position [343, 0]
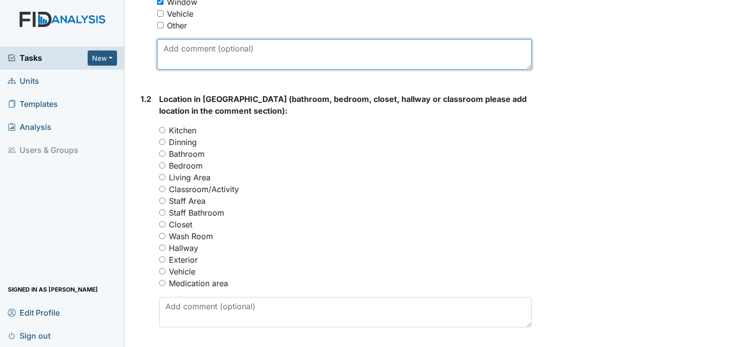
click at [241, 55] on textarea at bounding box center [344, 54] width 375 height 30
type textarea "Blinds"
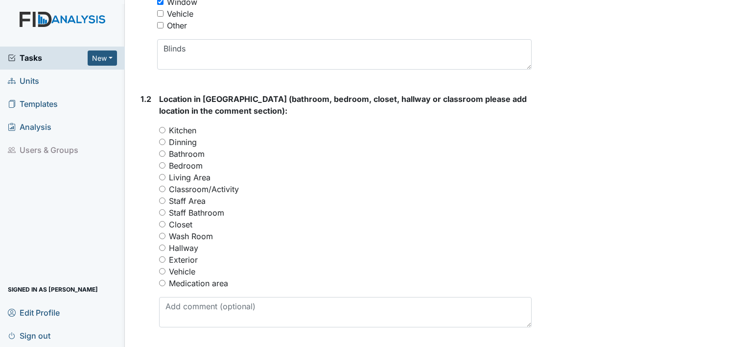
click at [165, 176] on input "Living Area" at bounding box center [162, 177] width 6 height 6
radio input "true"
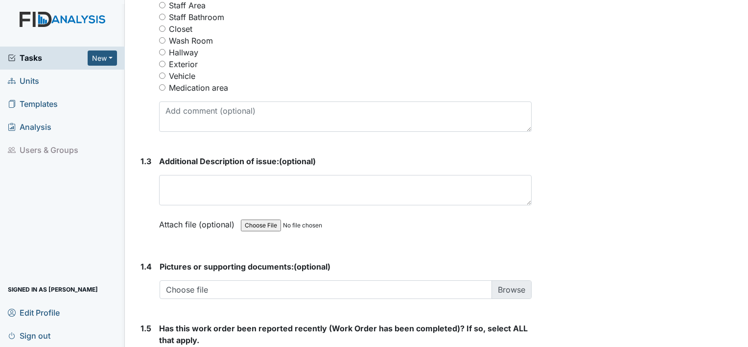
scroll to position [539, 0]
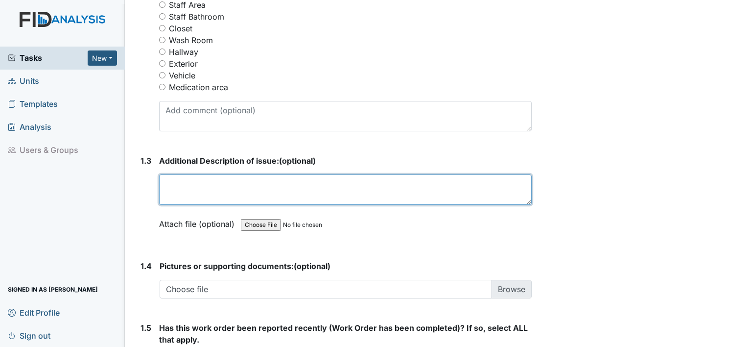
click at [244, 183] on textarea at bounding box center [345, 189] width 373 height 30
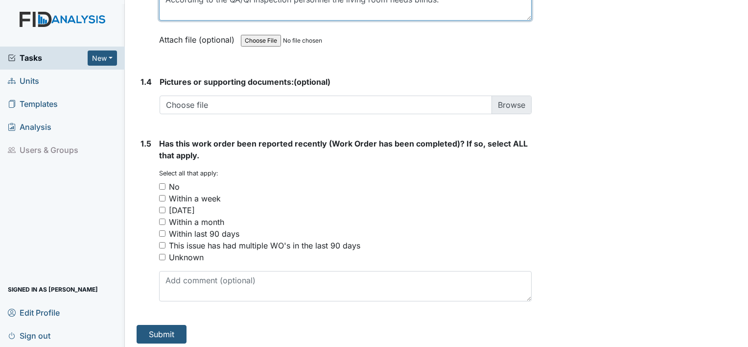
scroll to position [726, 0]
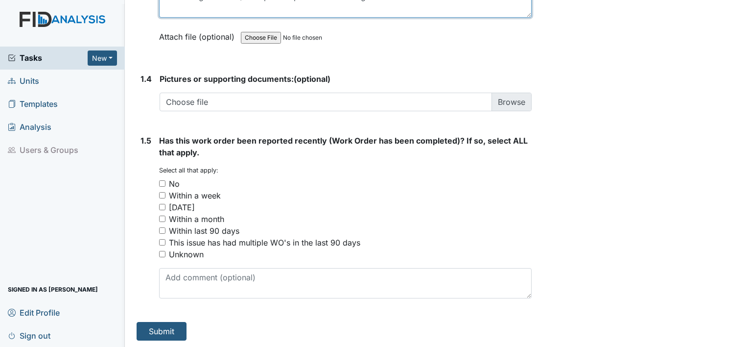
type textarea "According to the QA/QI inspection personnel the living room needs blinds."
click at [162, 180] on input "No" at bounding box center [162, 183] width 6 height 6
checkbox input "true"
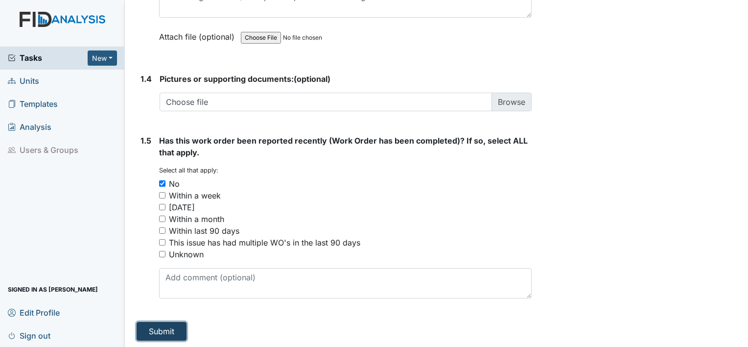
click at [182, 327] on button "Submit" at bounding box center [162, 331] width 50 height 19
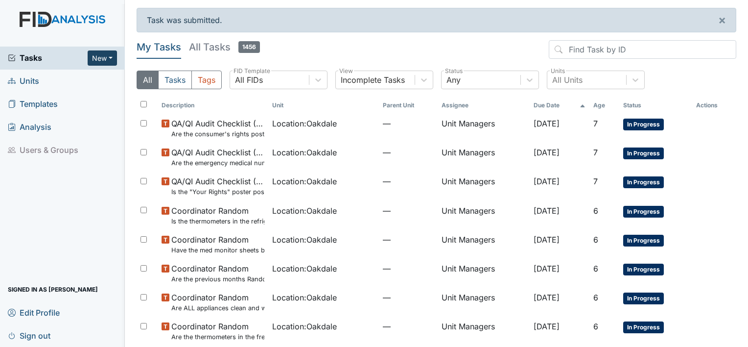
click at [110, 59] on button "New" at bounding box center [102, 57] width 29 height 15
click at [70, 78] on link "Form" at bounding box center [77, 79] width 77 height 16
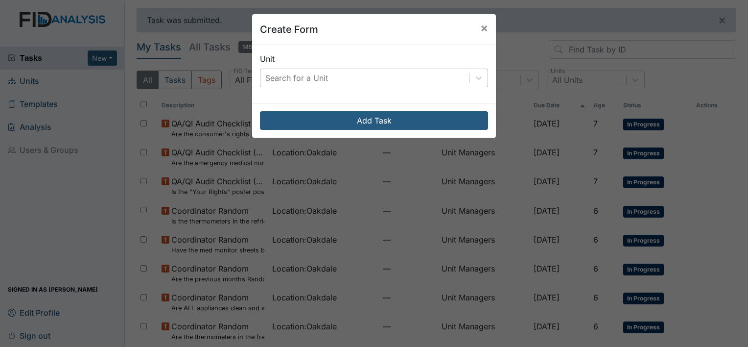
click at [315, 80] on div "Search for a Unit" at bounding box center [296, 78] width 63 height 12
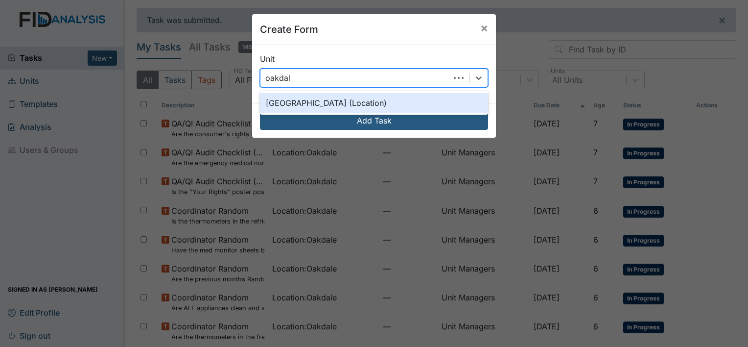
type input "oakdale"
click at [285, 100] on div "Oakdale (Location)" at bounding box center [374, 103] width 228 height 20
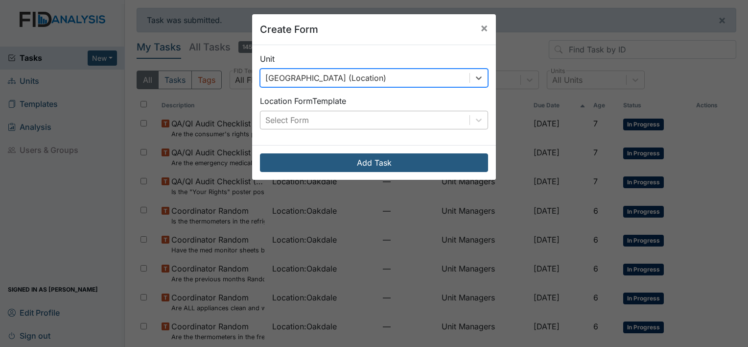
click at [321, 119] on div "Select Form" at bounding box center [365, 120] width 209 height 18
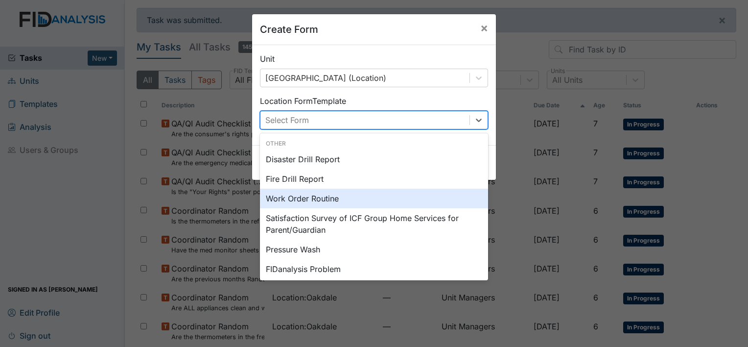
click at [290, 204] on div "Work Order Routine" at bounding box center [374, 199] width 228 height 20
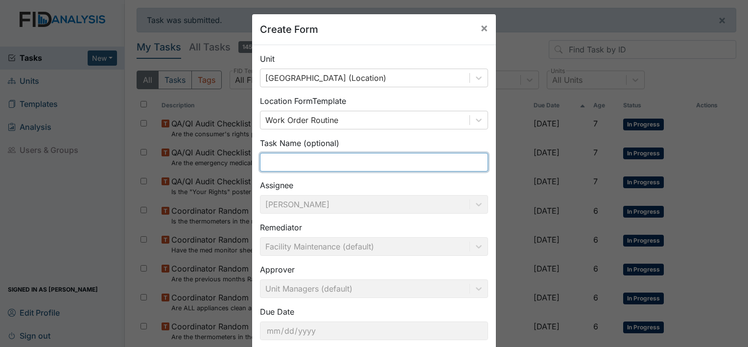
click at [300, 160] on input "text" at bounding box center [374, 162] width 228 height 19
drag, startPoint x: 331, startPoint y: 161, endPoint x: 229, endPoint y: 166, distance: 102.0
click at [229, 166] on div "Create Form × Unit Oakdale (Location) Location Form Template Work Order Routine…" at bounding box center [374, 173] width 748 height 347
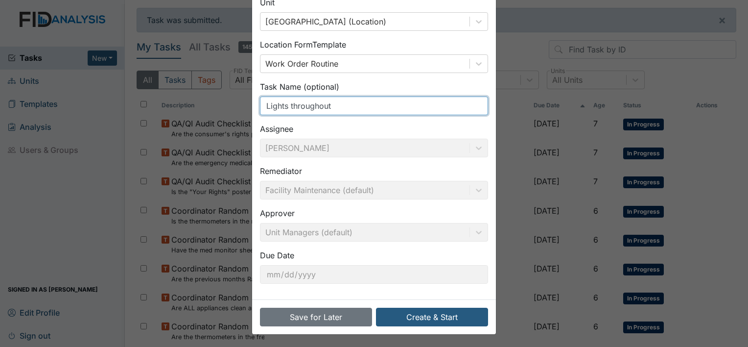
scroll to position [57, 0]
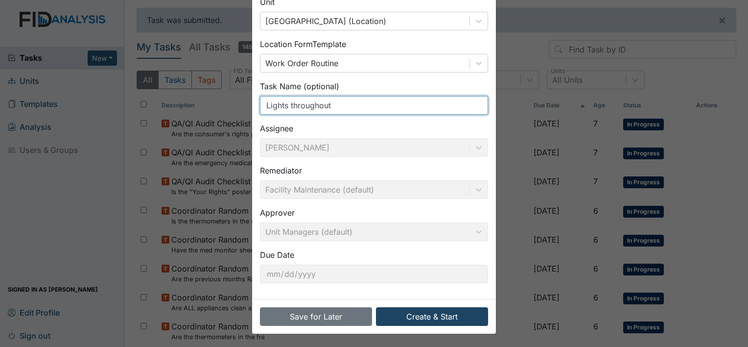
type input "Lights throughout"
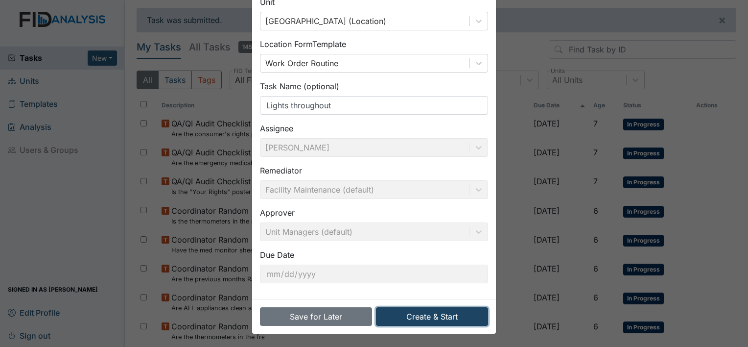
click at [416, 314] on button "Create & Start" at bounding box center [432, 316] width 112 height 19
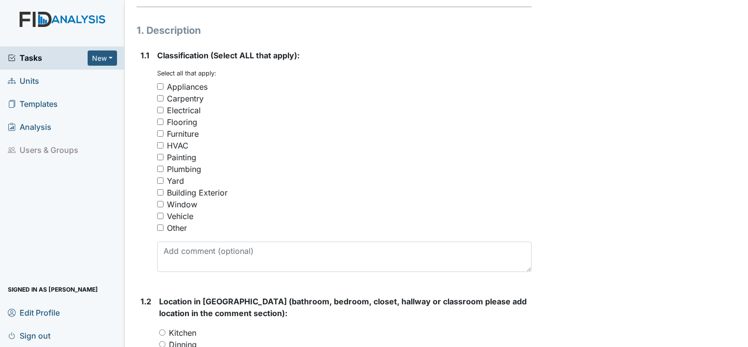
scroll to position [147, 0]
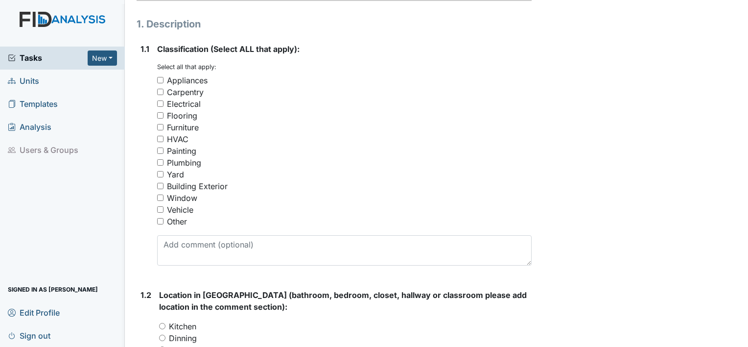
click at [160, 103] on input "Electrical" at bounding box center [160, 103] width 6 height 6
checkbox input "true"
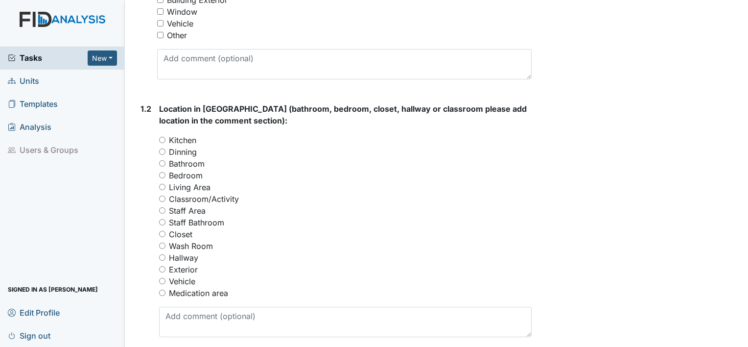
scroll to position [343, 0]
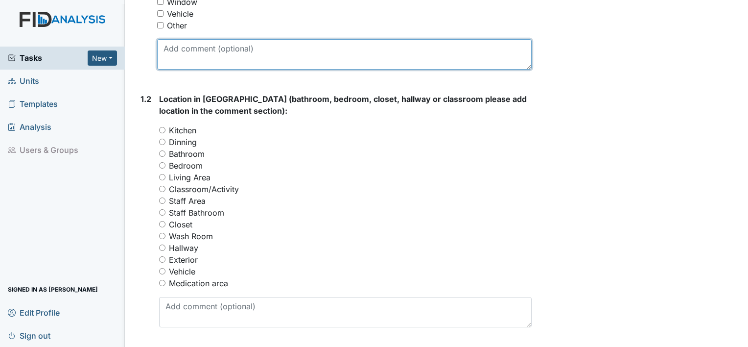
click at [194, 54] on textarea at bounding box center [344, 54] width 375 height 30
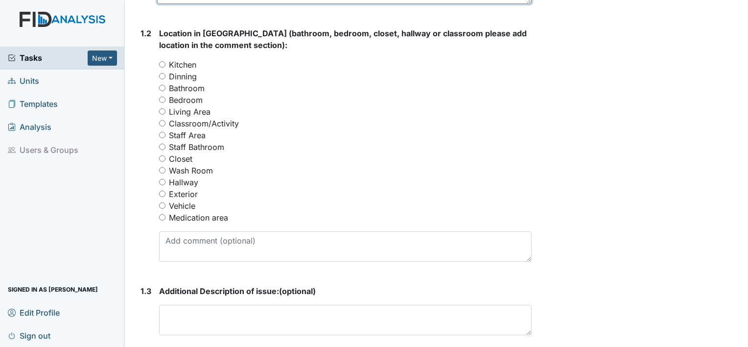
scroll to position [392, 0]
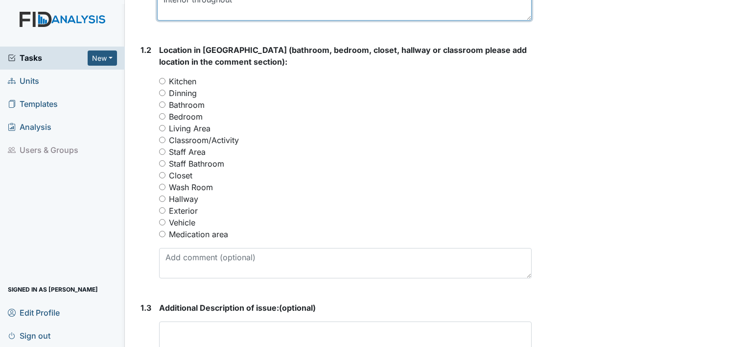
type textarea "Interior throughout"
click at [161, 198] on input "Hallway" at bounding box center [162, 198] width 6 height 6
radio input "true"
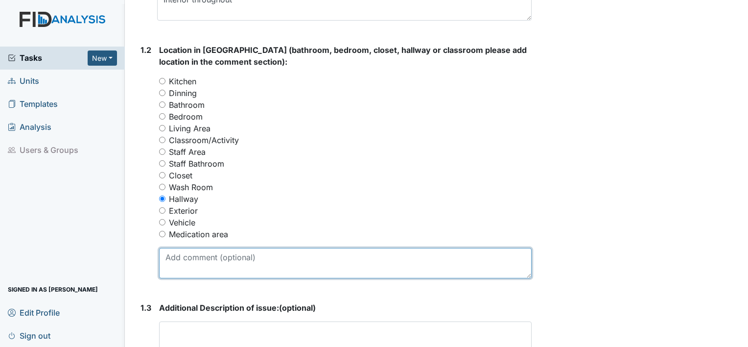
click at [221, 256] on textarea at bounding box center [345, 263] width 373 height 30
click at [490, 260] on textarea "Throughout the house from time to time when we turn light switches on, they are…" at bounding box center [345, 263] width 373 height 30
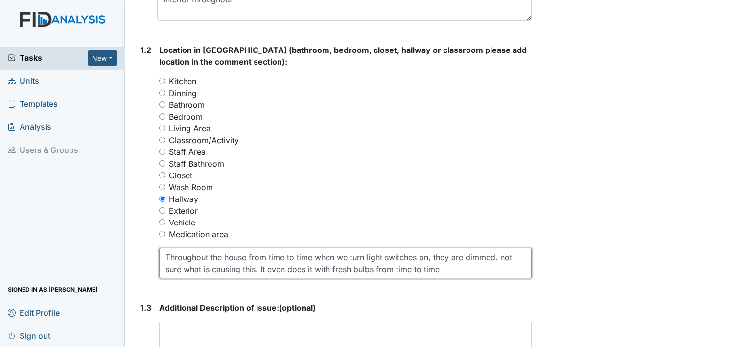
type textarea "Throughout the house from time to time when we turn light switches on, they are…"
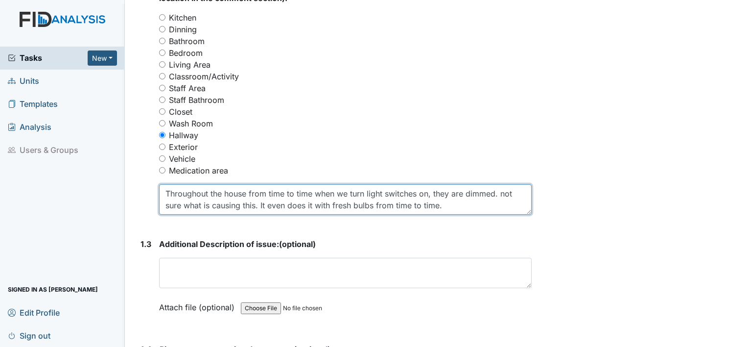
scroll to position [441, 0]
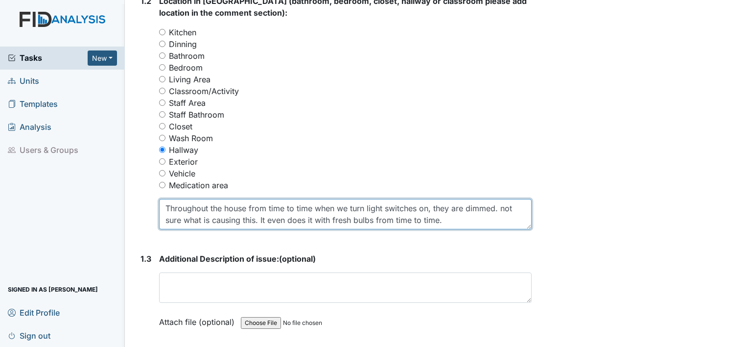
drag, startPoint x: 439, startPoint y: 219, endPoint x: 143, endPoint y: 194, distance: 296.9
click at [143, 194] on div "1.2 Location in [GEOGRAPHIC_DATA] (bathroom, bedroom, closet, hallway or classr…" at bounding box center [334, 116] width 395 height 242
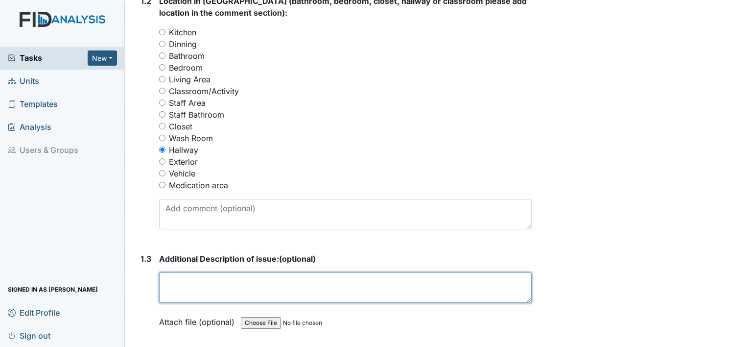
click at [249, 284] on textarea at bounding box center [345, 287] width 373 height 30
paste textarea "Throughout the house from time to time when we turn light switches on, they are…"
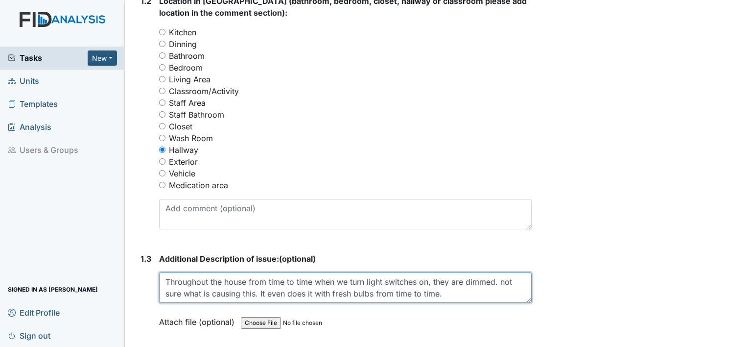
type textarea "Throughout the house from time to time when we turn light switches on, they are…"
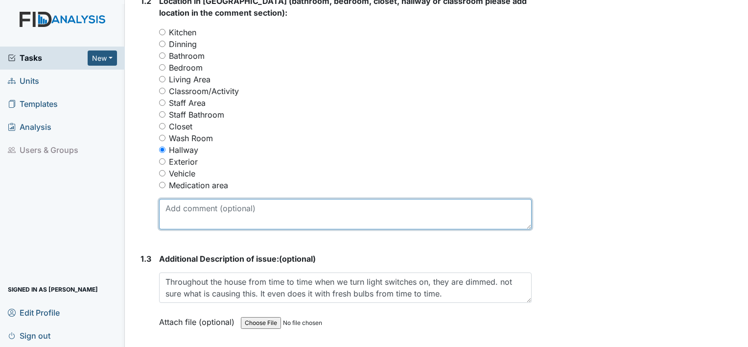
click at [261, 206] on textarea at bounding box center [345, 214] width 373 height 30
paste textarea "Throughout the house from time to time when we turn light switches on, they are…"
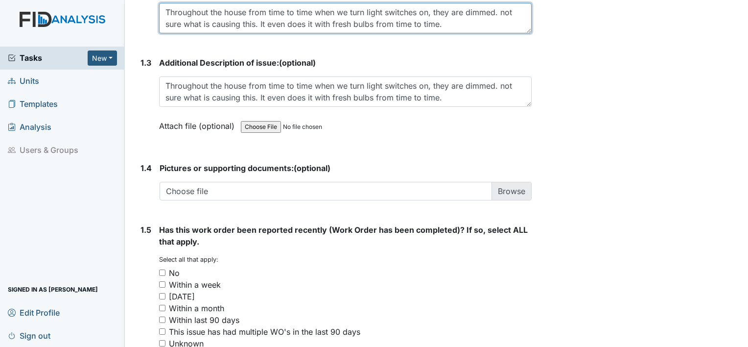
scroll to position [726, 0]
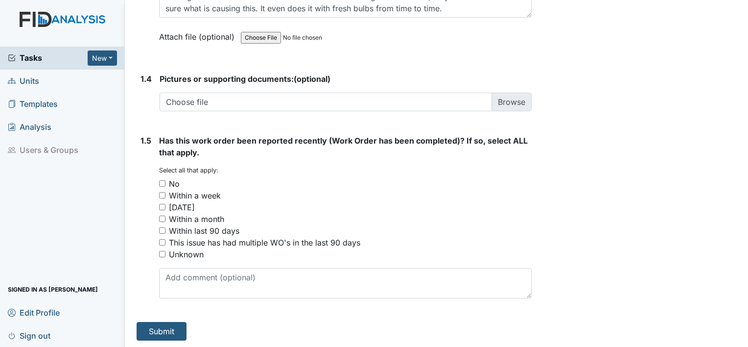
type textarea "Throughout the house from time to time when we turn light switches on, they are…"
click at [161, 181] on input "No" at bounding box center [162, 183] width 6 height 6
checkbox input "true"
click at [160, 330] on button "Submit" at bounding box center [162, 331] width 50 height 19
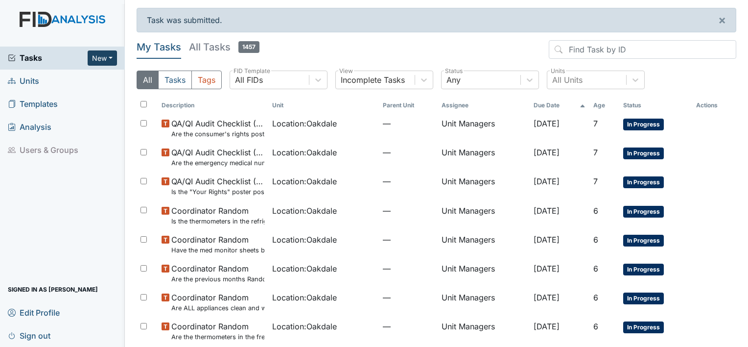
click at [102, 55] on button "New" at bounding box center [102, 57] width 29 height 15
click at [71, 78] on link "Form" at bounding box center [77, 79] width 77 height 16
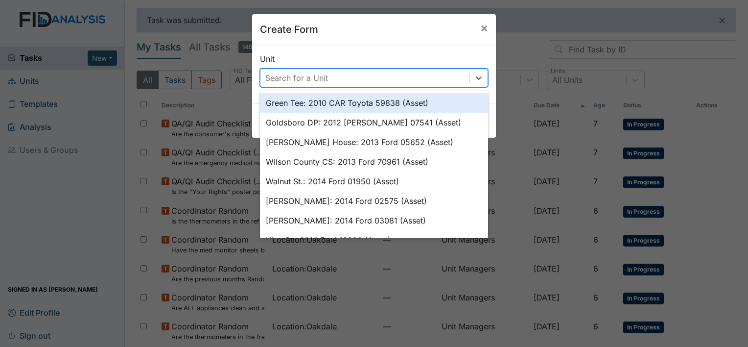
click at [332, 80] on div "Search for a Unit" at bounding box center [365, 78] width 209 height 18
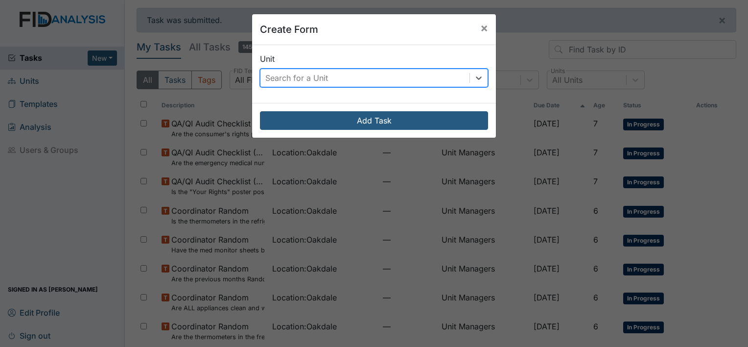
click at [300, 78] on div "Search for a Unit" at bounding box center [296, 78] width 63 height 12
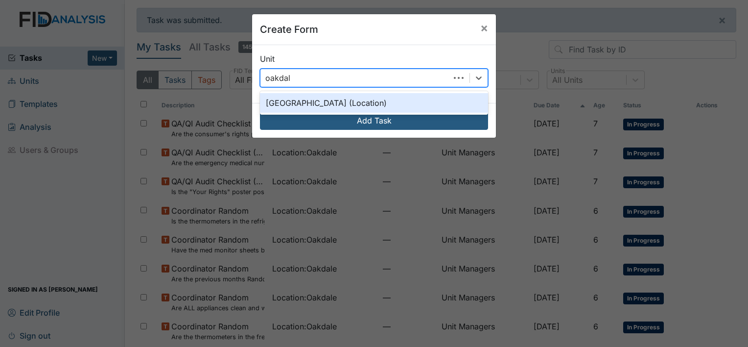
type input "oakdale"
click at [294, 100] on div "[GEOGRAPHIC_DATA] (Location)" at bounding box center [374, 103] width 228 height 20
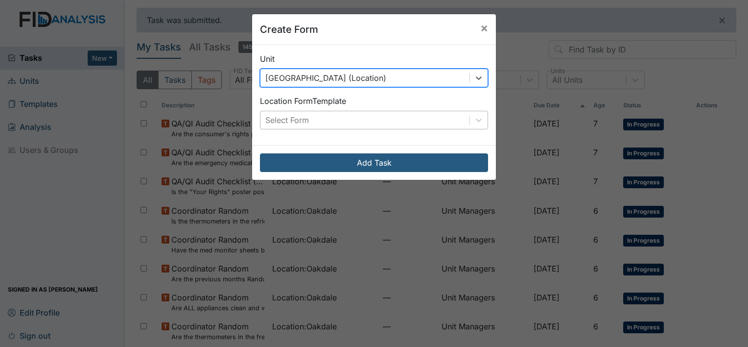
click at [349, 117] on div "Select Form" at bounding box center [365, 120] width 209 height 18
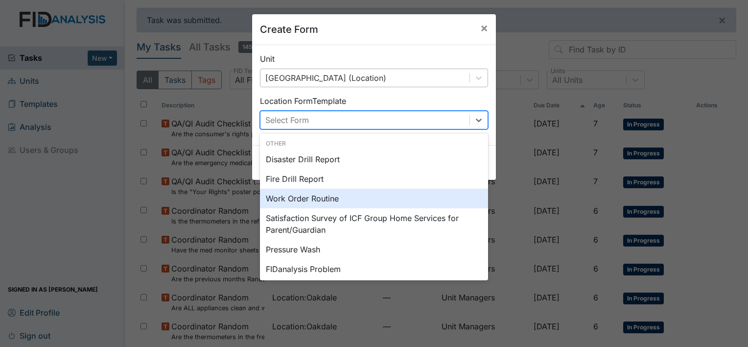
click at [285, 196] on div "Work Order Routine" at bounding box center [374, 199] width 228 height 20
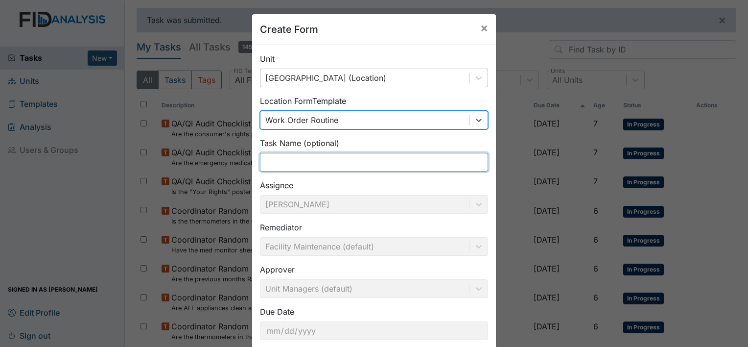
click at [296, 161] on input "text" at bounding box center [374, 162] width 228 height 19
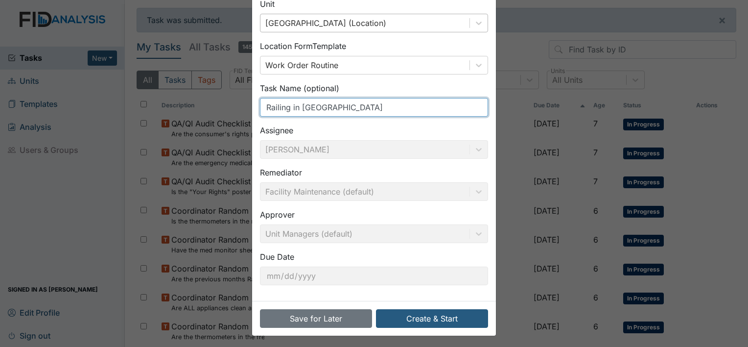
scroll to position [57, 0]
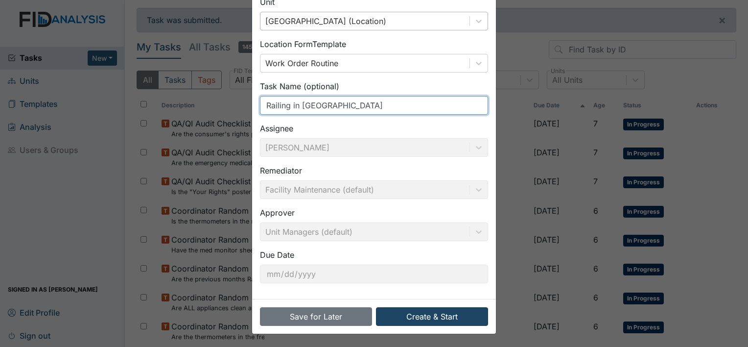
type input "Railing in [GEOGRAPHIC_DATA]"
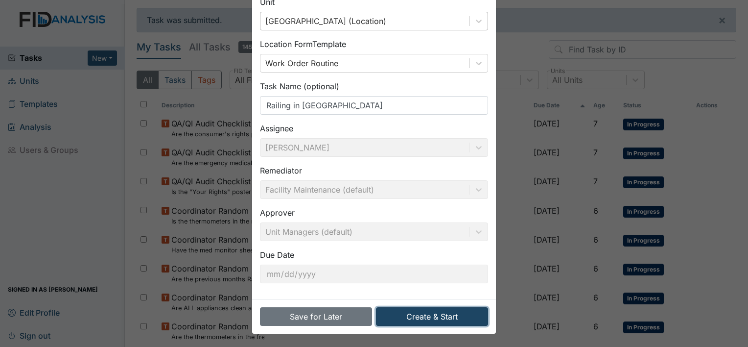
click at [427, 317] on button "Create & Start" at bounding box center [432, 316] width 112 height 19
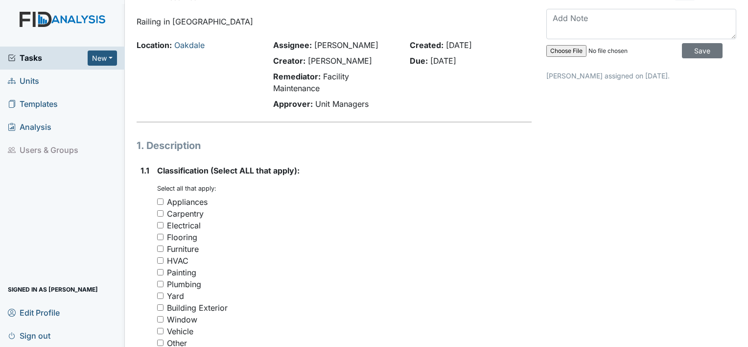
scroll to position [49, 0]
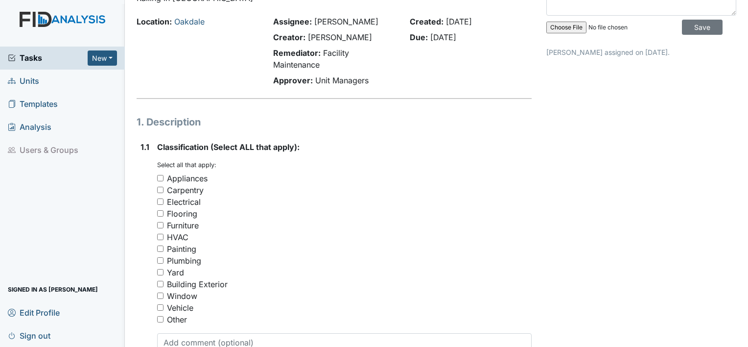
click at [159, 190] on input "Carpentry" at bounding box center [160, 190] width 6 height 6
checkbox input "true"
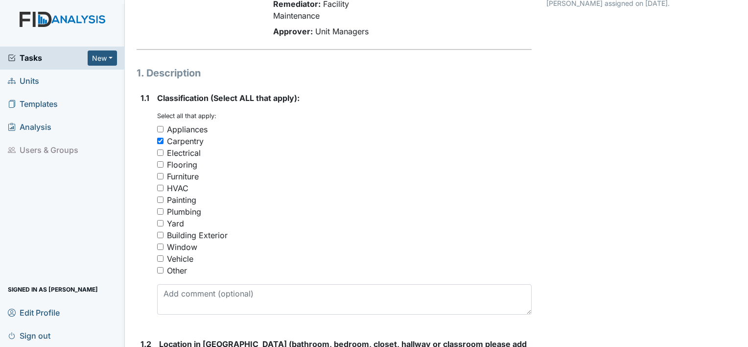
scroll to position [147, 0]
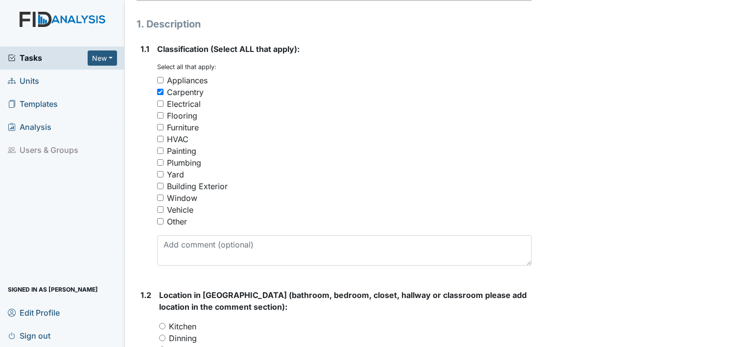
click at [161, 149] on input "Painting" at bounding box center [160, 150] width 6 height 6
checkbox input "true"
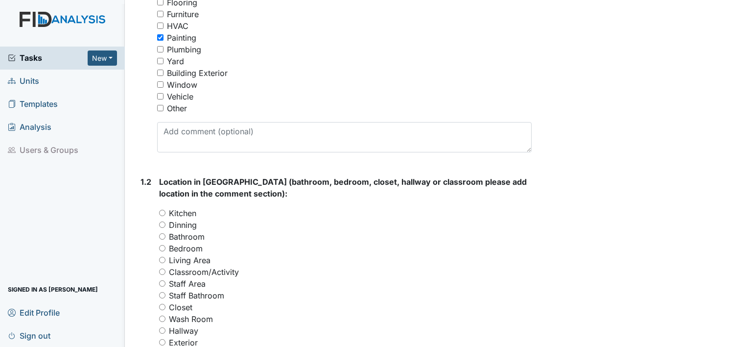
scroll to position [294, 0]
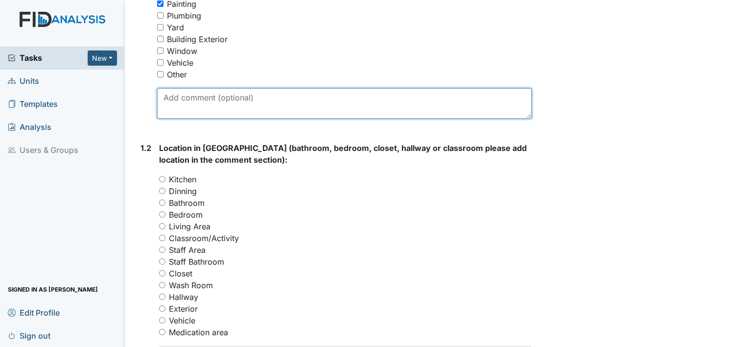
click at [213, 92] on textarea at bounding box center [344, 103] width 375 height 30
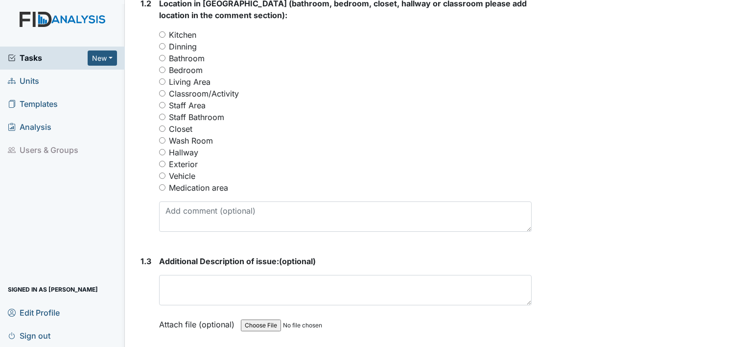
scroll to position [441, 0]
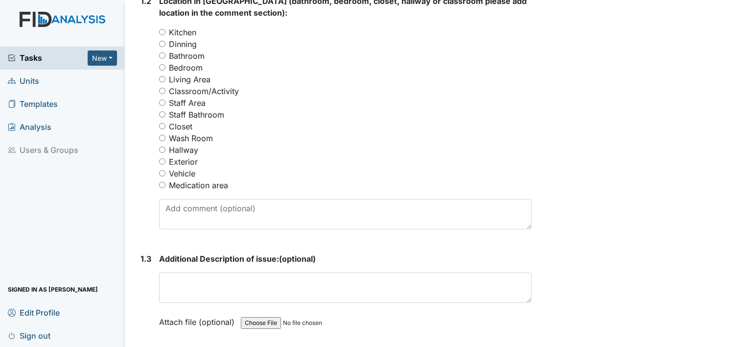
type textarea "Railings"
click at [164, 147] on input "Hallway" at bounding box center [162, 149] width 6 height 6
radio input "true"
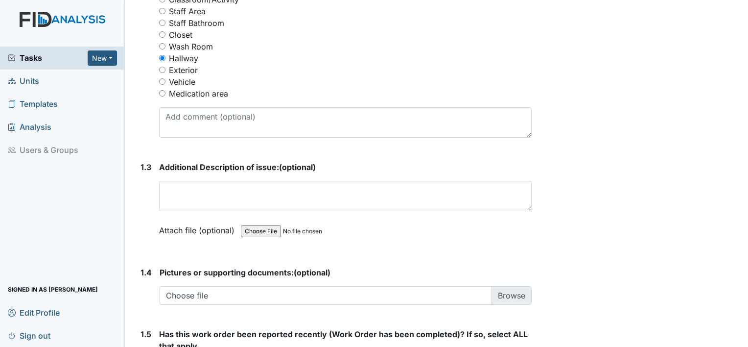
scroll to position [539, 0]
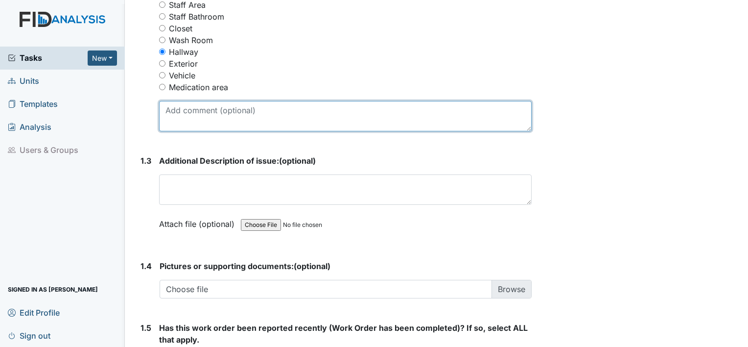
click at [247, 107] on textarea at bounding box center [345, 116] width 373 height 30
type textarea "R"
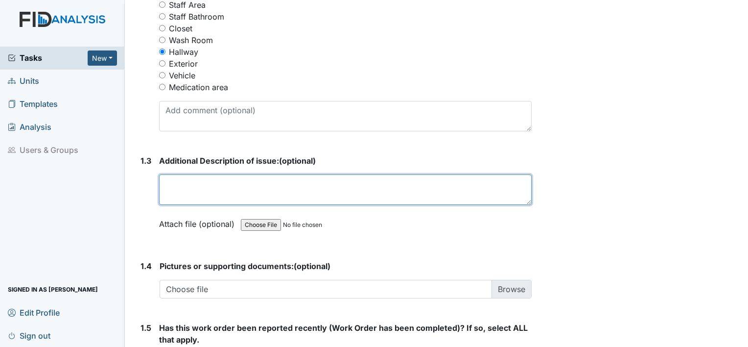
click at [225, 185] on textarea at bounding box center [345, 189] width 373 height 30
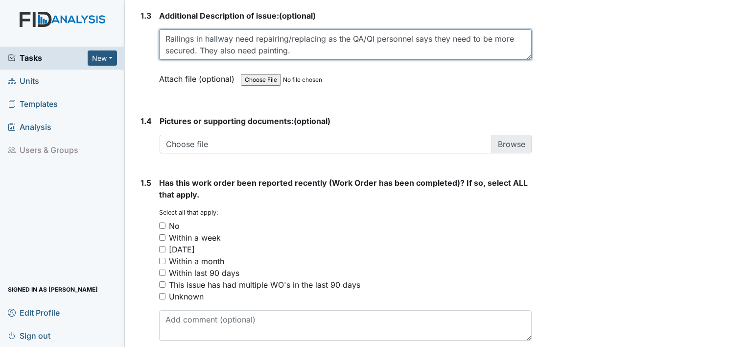
scroll to position [686, 0]
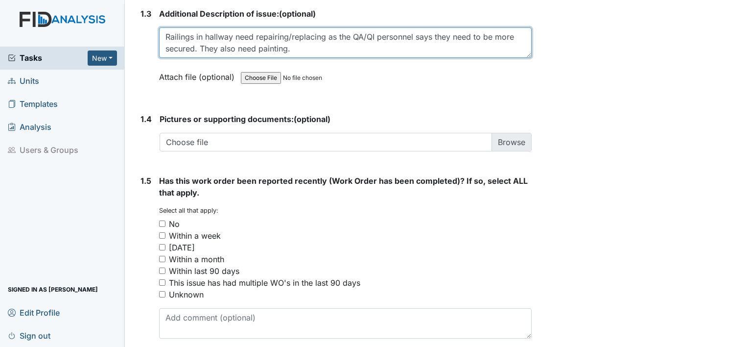
type textarea "Railings in hallway need repairing/replacing as the QA/QI personnel says they n…"
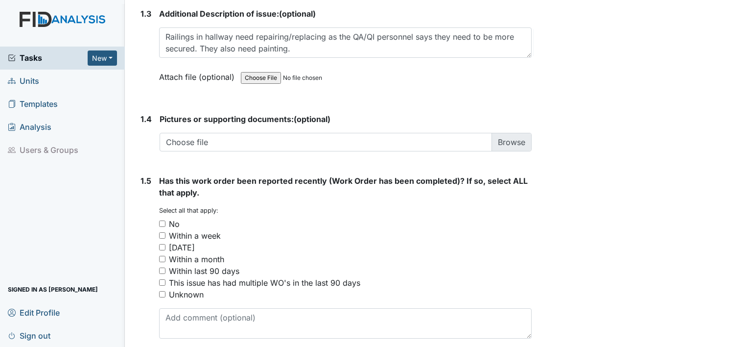
click at [163, 223] on input "No" at bounding box center [162, 223] width 6 height 6
checkbox input "true"
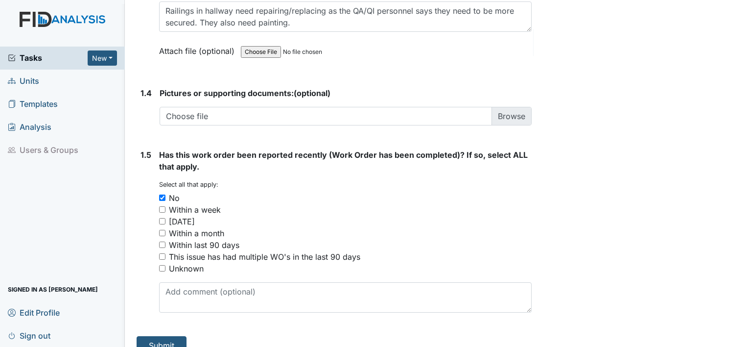
scroll to position [726, 0]
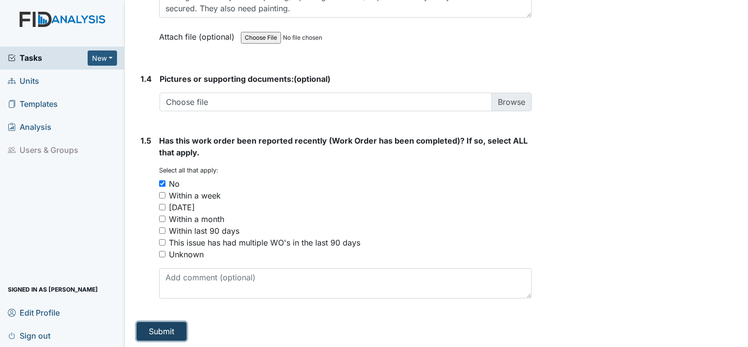
click at [168, 332] on button "Submit" at bounding box center [162, 331] width 50 height 19
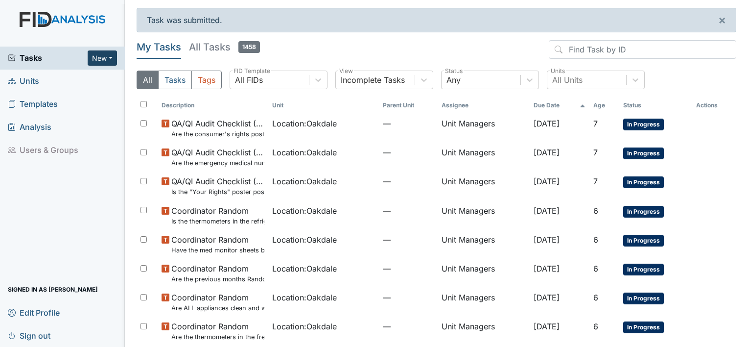
click at [94, 58] on button "New" at bounding box center [102, 57] width 29 height 15
click at [66, 72] on link "Form" at bounding box center [77, 79] width 77 height 16
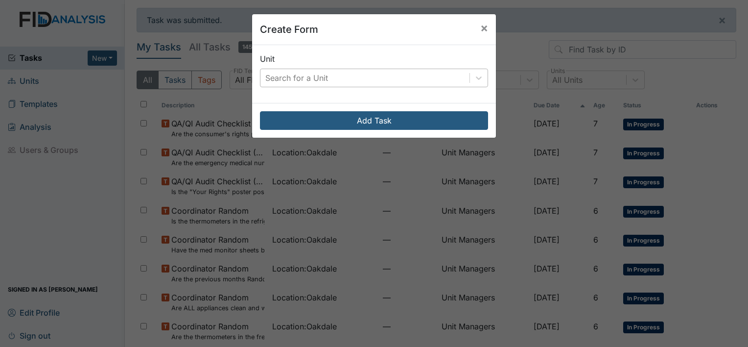
click at [313, 80] on div "Search for a Unit" at bounding box center [296, 78] width 63 height 12
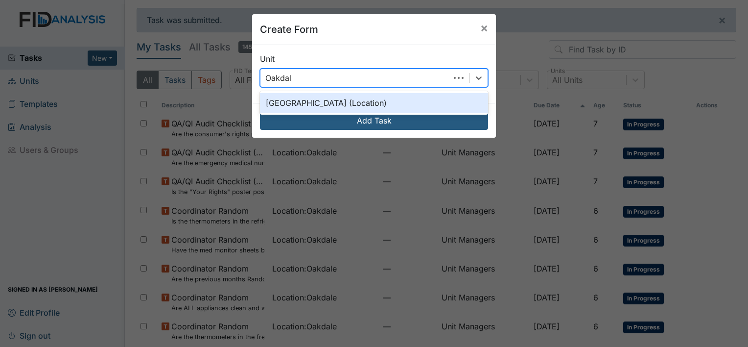
type input "Oakdale"
click at [317, 108] on div "Oakdale (Location)" at bounding box center [374, 103] width 228 height 20
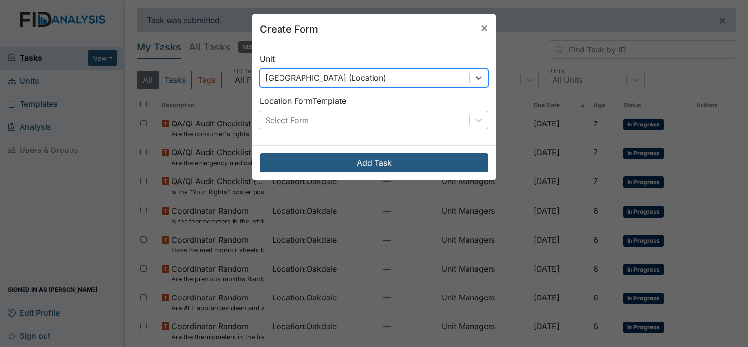
click at [329, 118] on div "Select Form" at bounding box center [365, 120] width 209 height 18
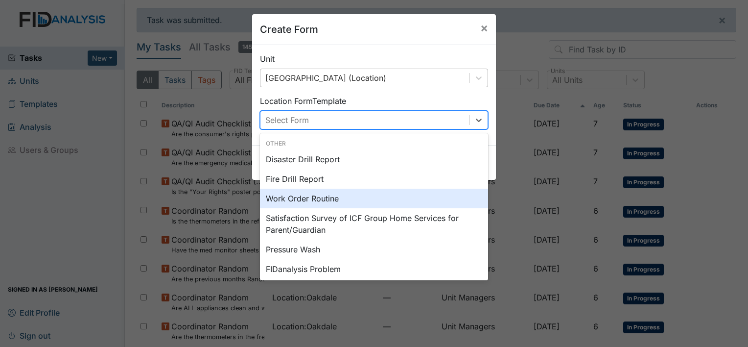
click at [283, 199] on div "Work Order Routine" at bounding box center [374, 199] width 228 height 20
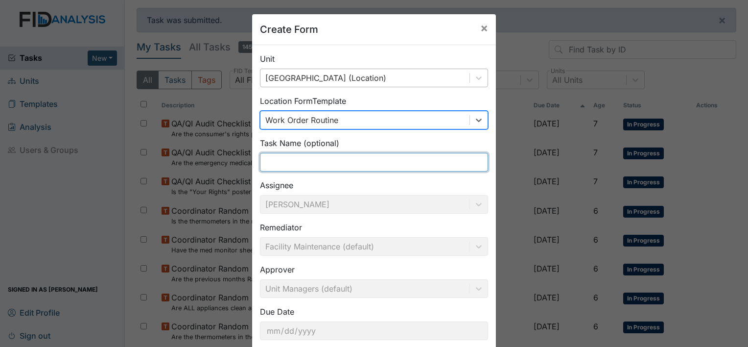
click at [281, 163] on input "text" at bounding box center [374, 162] width 228 height 19
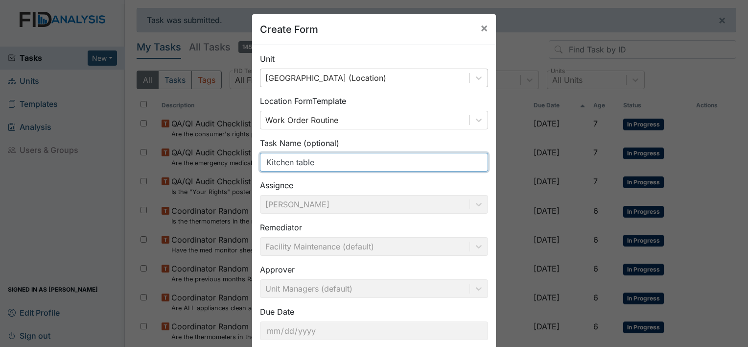
scroll to position [57, 0]
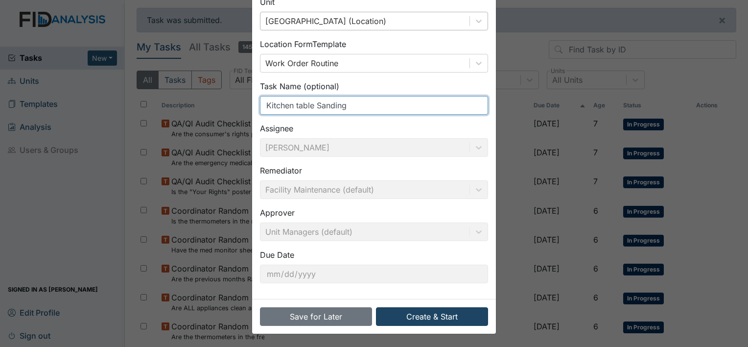
type input "Kitchen table Sanding"
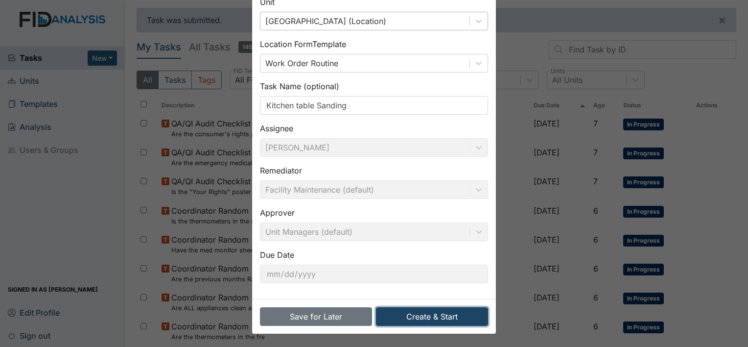
click at [435, 311] on button "Create & Start" at bounding box center [432, 316] width 112 height 19
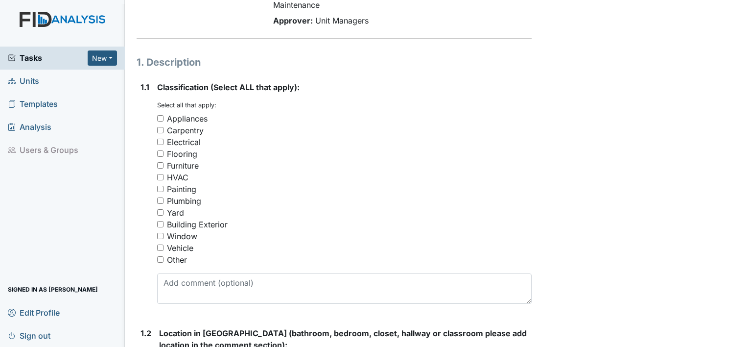
scroll to position [147, 0]
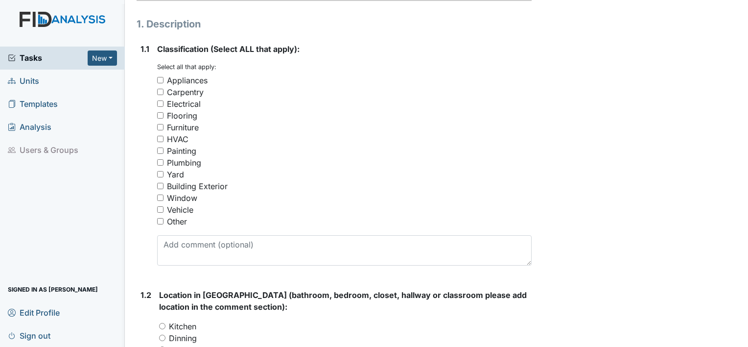
click at [160, 127] on input "Furniture" at bounding box center [160, 127] width 6 height 6
checkbox input "true"
click at [160, 220] on input "Other" at bounding box center [160, 221] width 6 height 6
checkbox input "true"
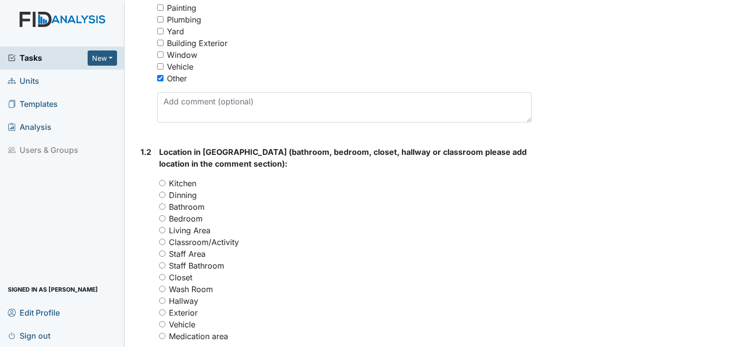
scroll to position [294, 0]
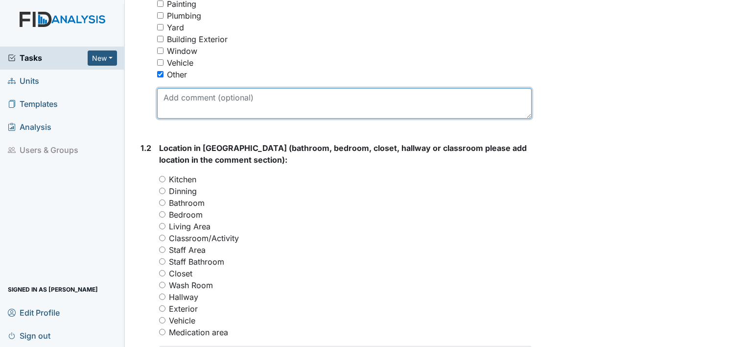
click at [229, 103] on textarea at bounding box center [344, 103] width 375 height 30
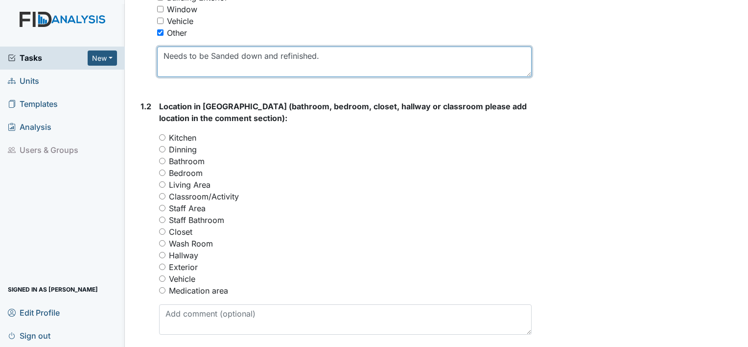
scroll to position [343, 0]
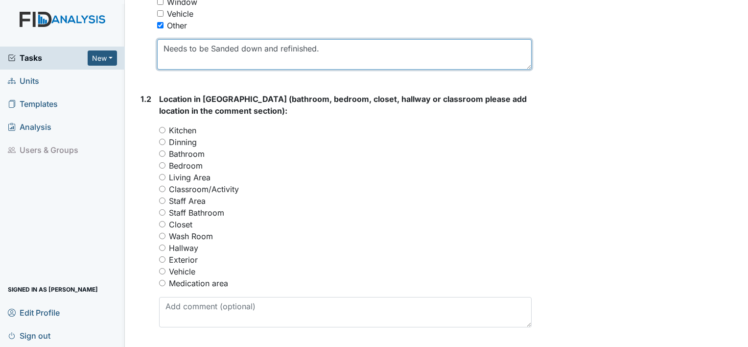
type textarea "Needs to be Sanded down and refinished."
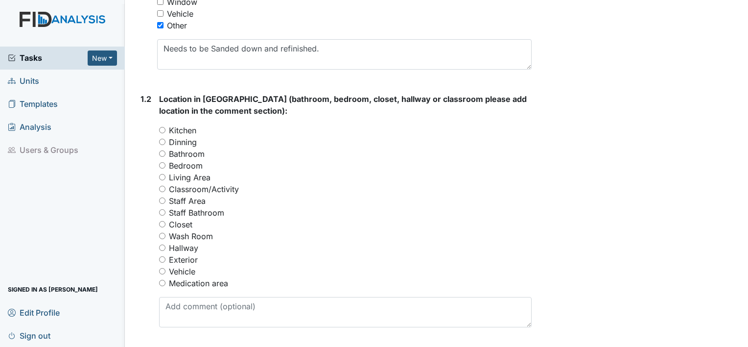
click at [163, 142] on input "Dinning" at bounding box center [162, 142] width 6 height 6
radio input "true"
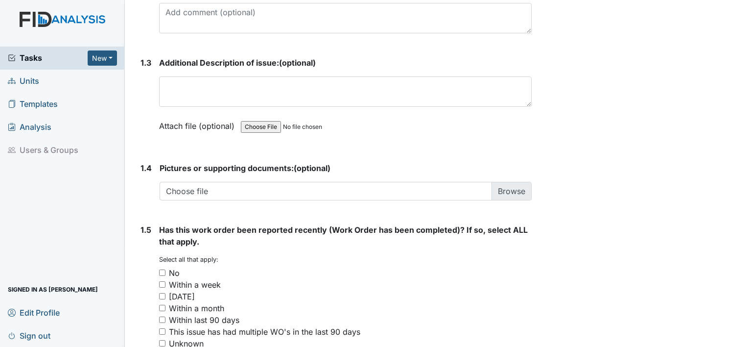
scroll to position [539, 0]
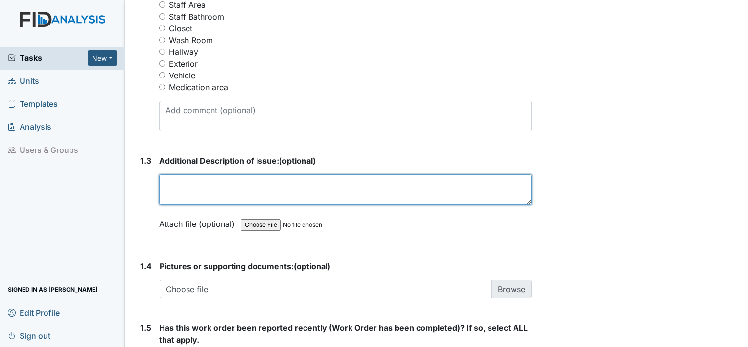
click at [208, 177] on textarea at bounding box center [345, 189] width 373 height 30
click at [519, 182] on textarea "There is built up food and stickiness all around the table that needs to come o…" at bounding box center [345, 189] width 373 height 30
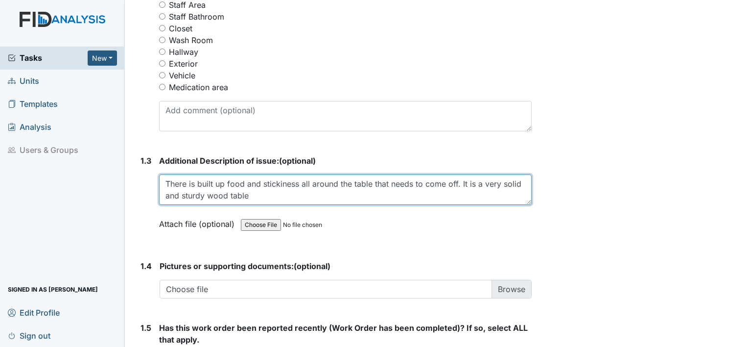
click at [288, 190] on textarea "There is built up food and stickiness all around the table that needs to come o…" at bounding box center [345, 189] width 373 height 30
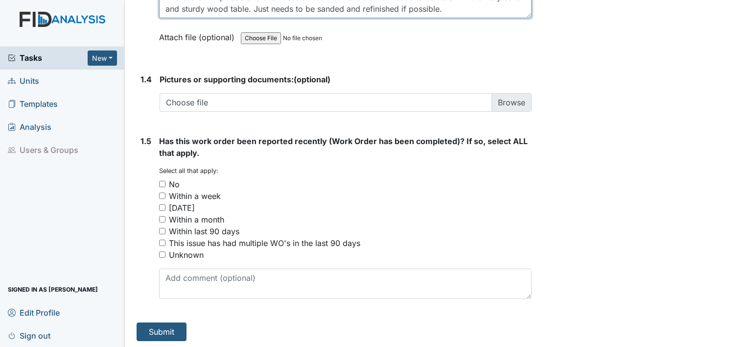
scroll to position [726, 0]
type textarea "There is built up food and stickiness all around the table that needs to come o…"
click at [162, 180] on input "No" at bounding box center [162, 183] width 6 height 6
checkbox input "true"
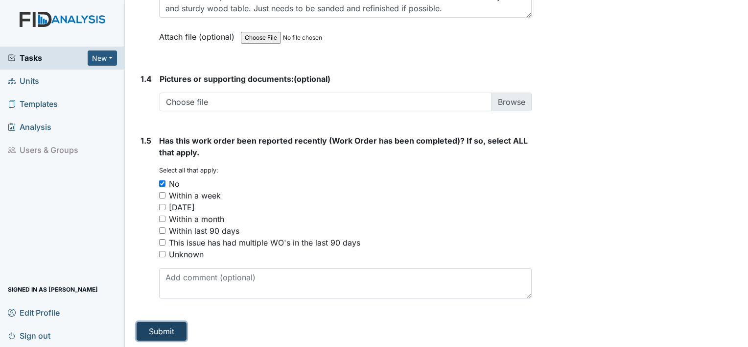
click at [180, 330] on button "Submit" at bounding box center [162, 331] width 50 height 19
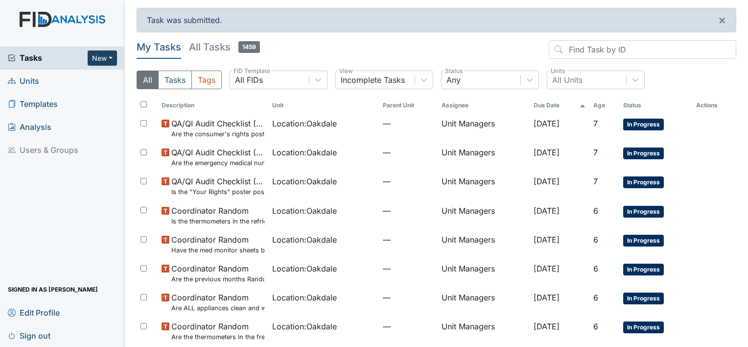
click at [106, 56] on button "New" at bounding box center [102, 57] width 29 height 15
click at [74, 76] on link "Form" at bounding box center [77, 79] width 77 height 16
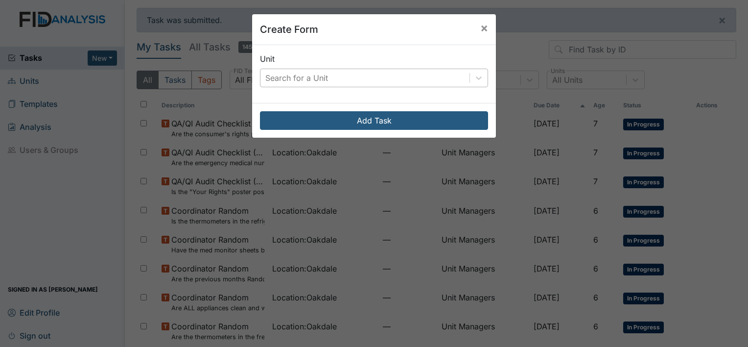
click at [291, 71] on div "Search for a Unit" at bounding box center [365, 78] width 209 height 18
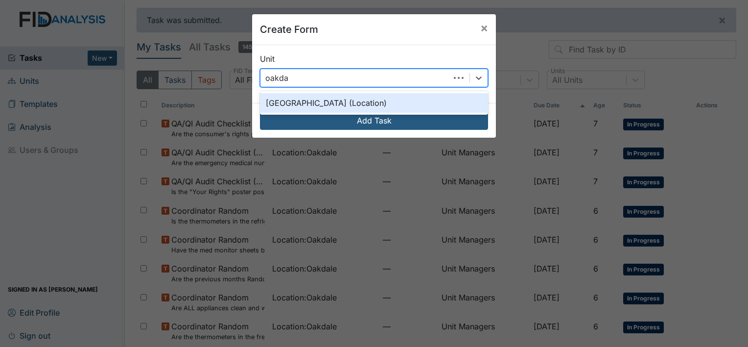
type input "oakdale"
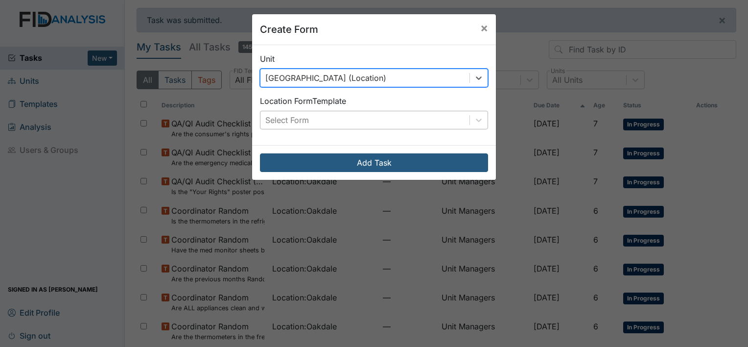
click at [302, 124] on div "Select Form" at bounding box center [287, 120] width 44 height 12
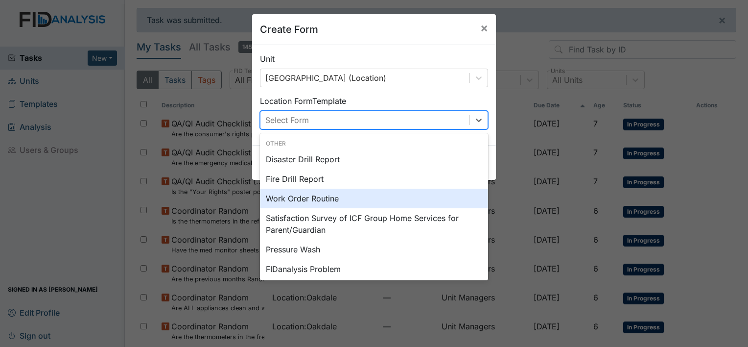
click at [304, 194] on div "Work Order Routine" at bounding box center [374, 199] width 228 height 20
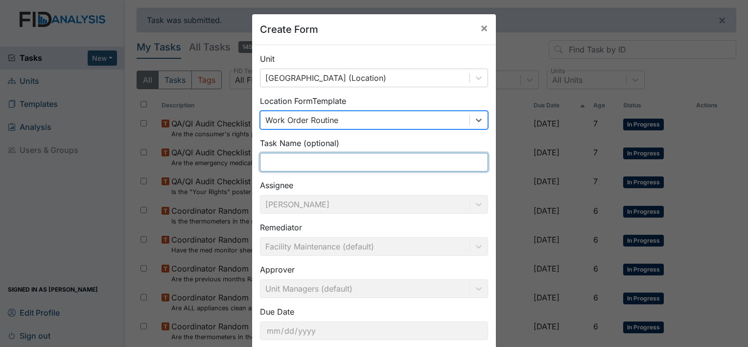
click at [309, 163] on input "text" at bounding box center [374, 162] width 228 height 19
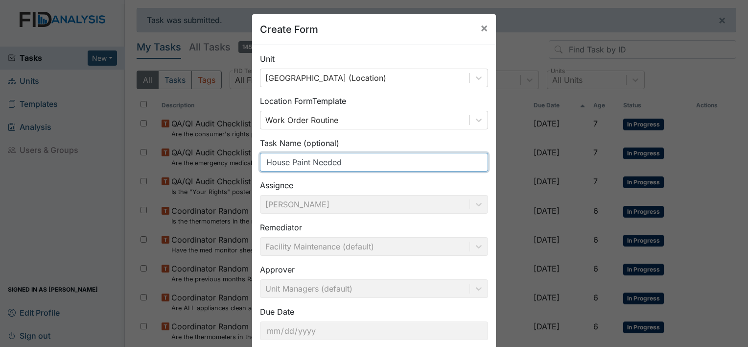
click at [287, 161] on input "House Paint Needed" at bounding box center [374, 162] width 228 height 19
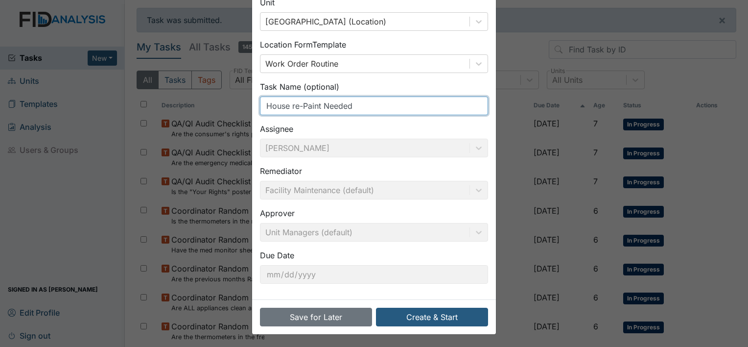
scroll to position [57, 0]
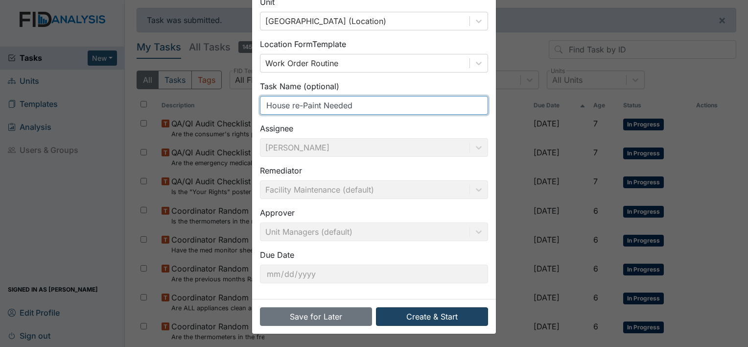
type input "House re-Paint Needed"
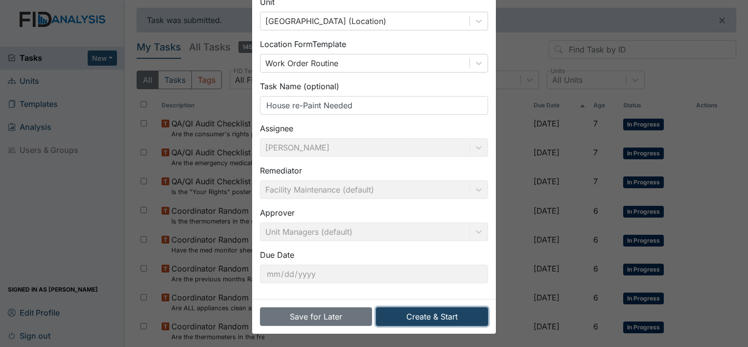
click at [456, 313] on button "Create & Start" at bounding box center [432, 316] width 112 height 19
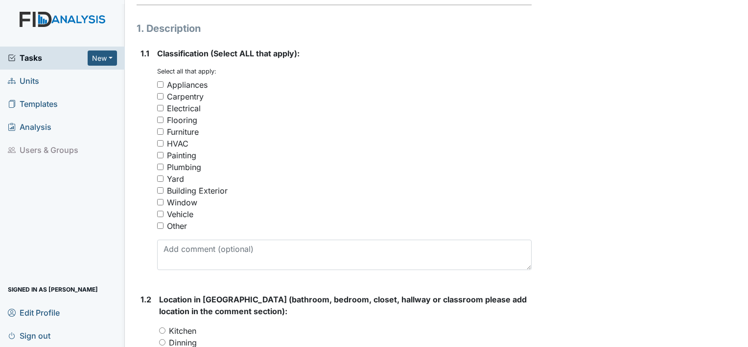
scroll to position [147, 0]
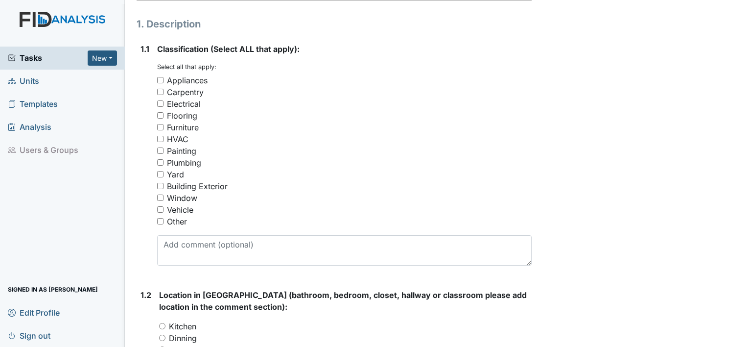
click at [159, 93] on input "Carpentry" at bounding box center [160, 92] width 6 height 6
click at [160, 90] on input "Carpentry" at bounding box center [160, 92] width 6 height 6
checkbox input "false"
click at [158, 153] on input "Painting" at bounding box center [160, 150] width 6 height 6
checkbox input "true"
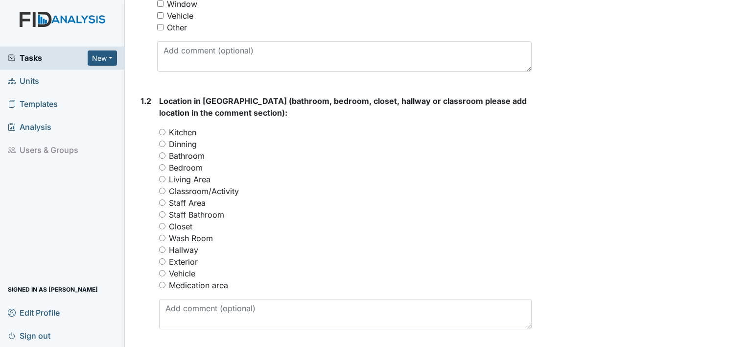
scroll to position [343, 0]
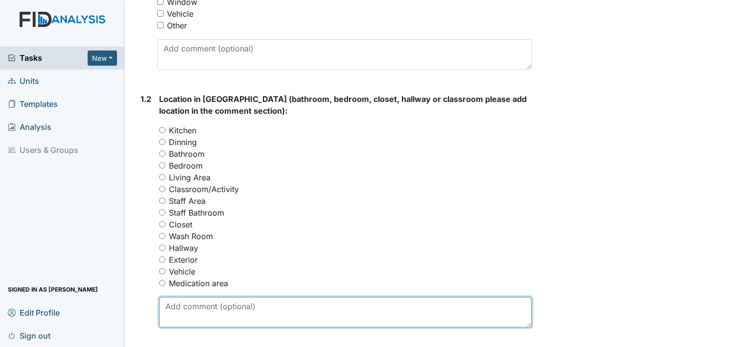
click at [209, 306] on textarea at bounding box center [345, 312] width 373 height 30
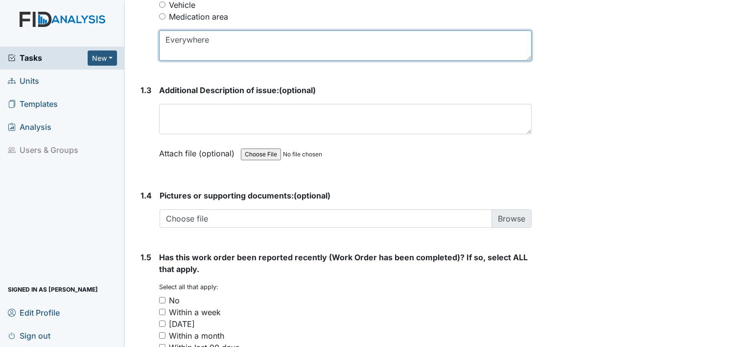
scroll to position [637, 0]
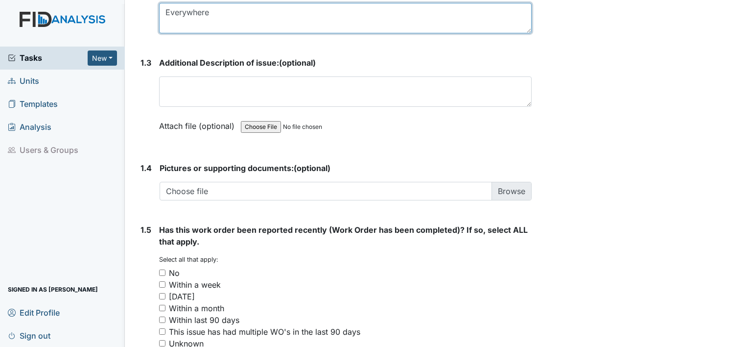
type textarea "Everywhere"
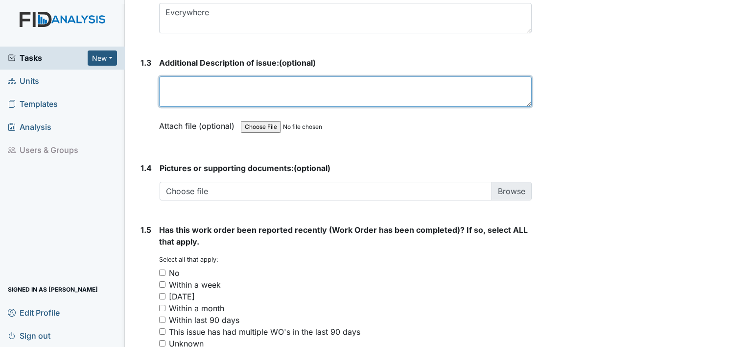
click at [210, 90] on textarea at bounding box center [345, 91] width 373 height 30
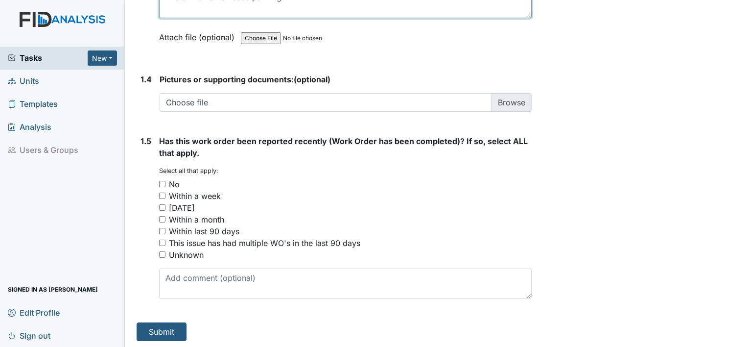
scroll to position [726, 0]
type textarea "The entire home needs painting"
click at [163, 183] on input "No" at bounding box center [162, 183] width 6 height 6
checkbox input "true"
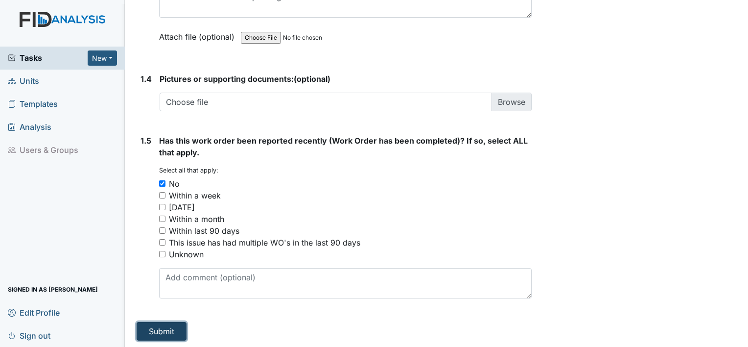
click at [180, 336] on button "Submit" at bounding box center [162, 331] width 50 height 19
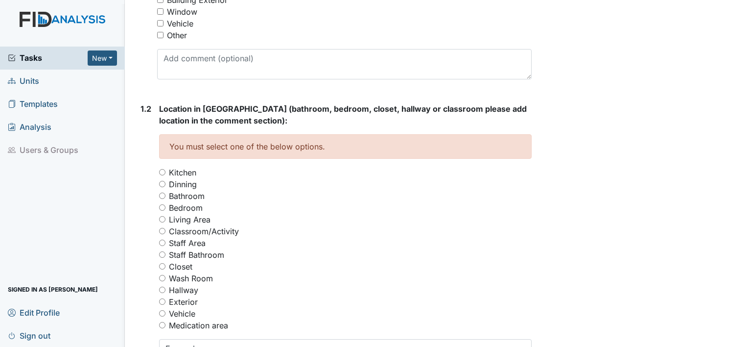
scroll to position [415, 0]
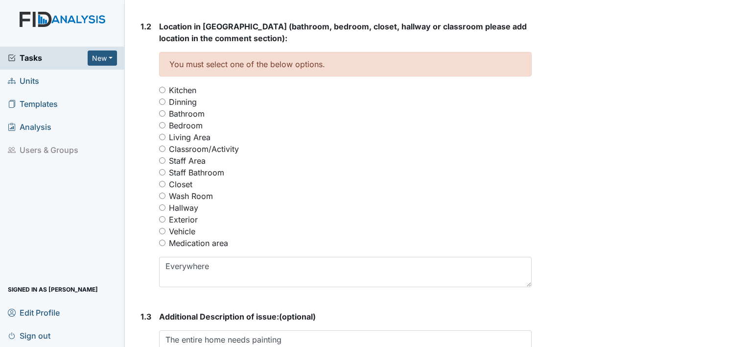
click at [160, 124] on input "Bedroom" at bounding box center [162, 125] width 6 height 6
radio input "true"
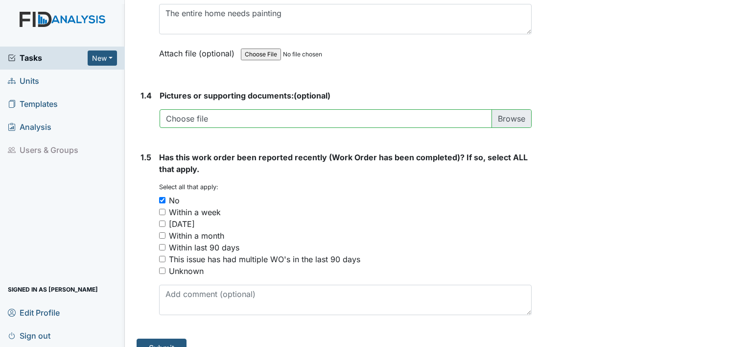
scroll to position [758, 0]
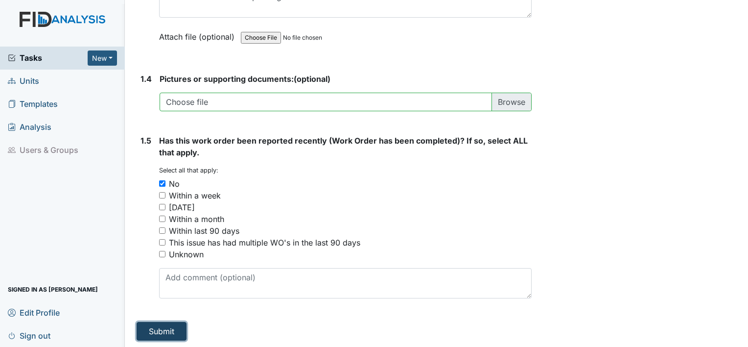
click at [177, 335] on button "Submit" at bounding box center [162, 331] width 50 height 19
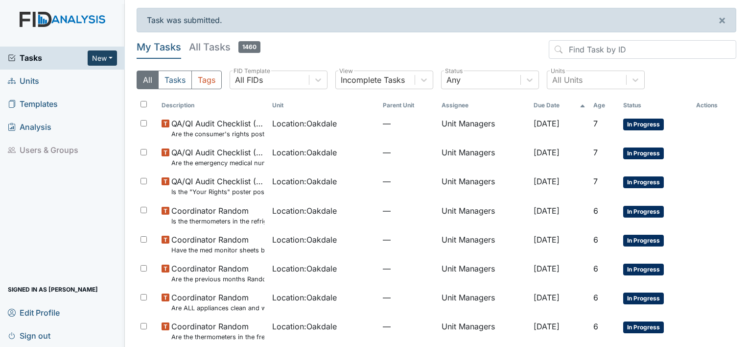
click at [100, 60] on button "New" at bounding box center [102, 57] width 29 height 15
click at [64, 78] on link "Form" at bounding box center [77, 79] width 77 height 16
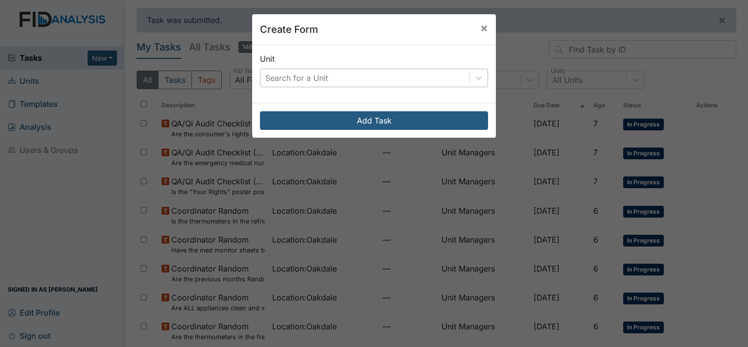
click at [329, 78] on div "Search for a Unit" at bounding box center [365, 78] width 209 height 18
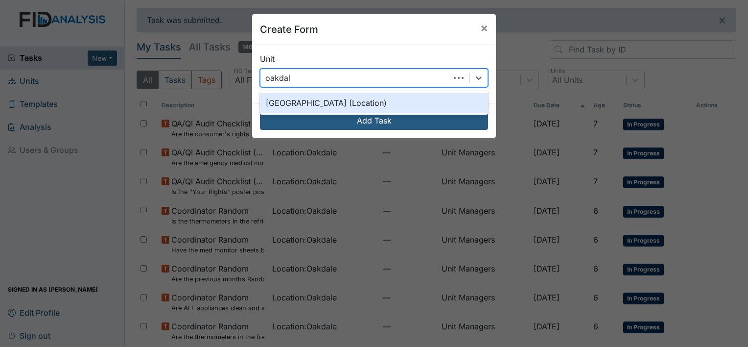
type input "oakdale"
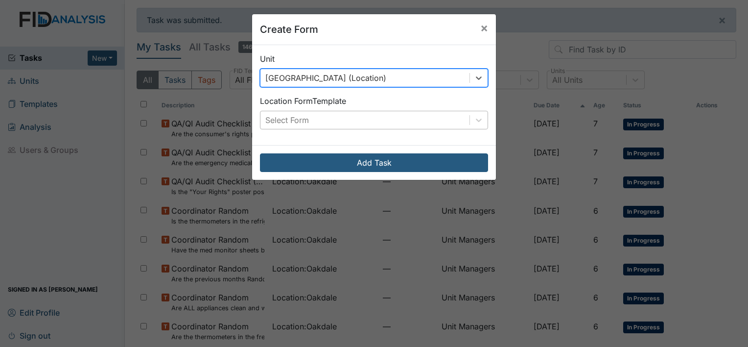
click at [320, 119] on div "Select Form" at bounding box center [365, 120] width 209 height 18
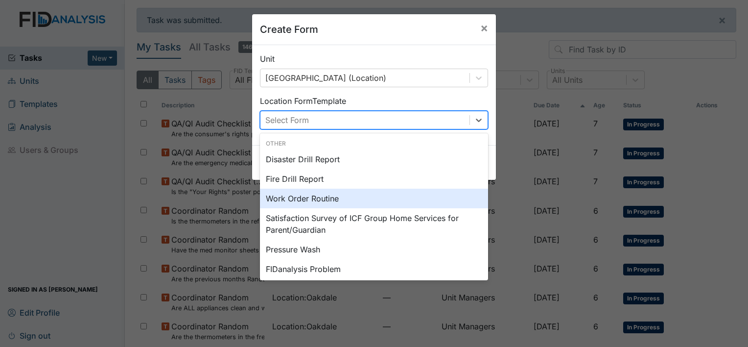
click at [285, 198] on div "Work Order Routine" at bounding box center [374, 199] width 228 height 20
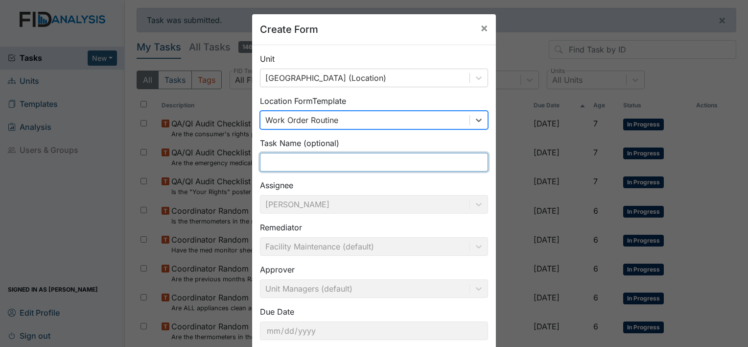
click at [283, 163] on input "text" at bounding box center [374, 162] width 228 height 19
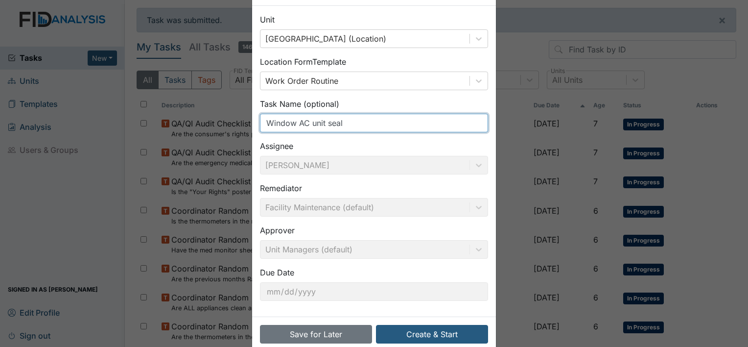
scroll to position [57, 0]
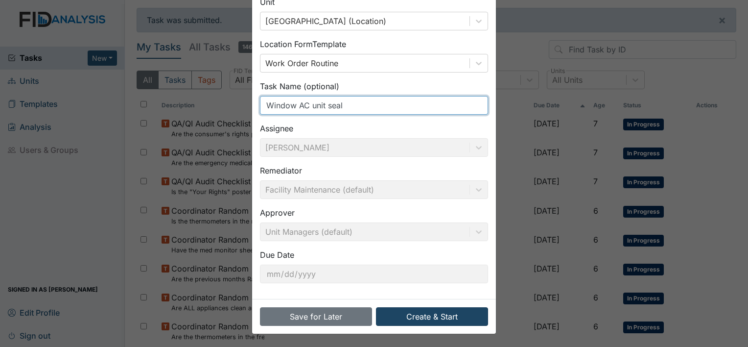
type input "Window AC unit seal"
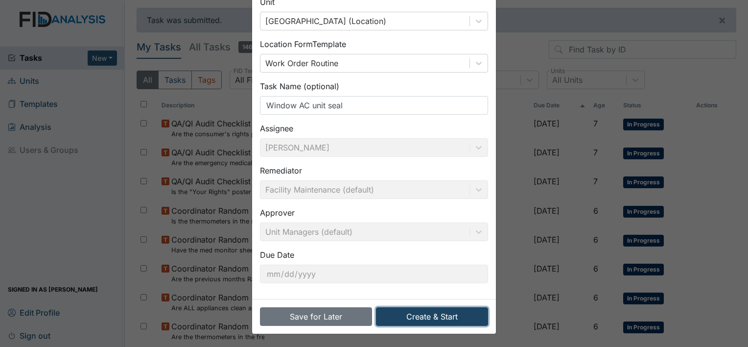
click at [429, 319] on button "Create & Start" at bounding box center [432, 316] width 112 height 19
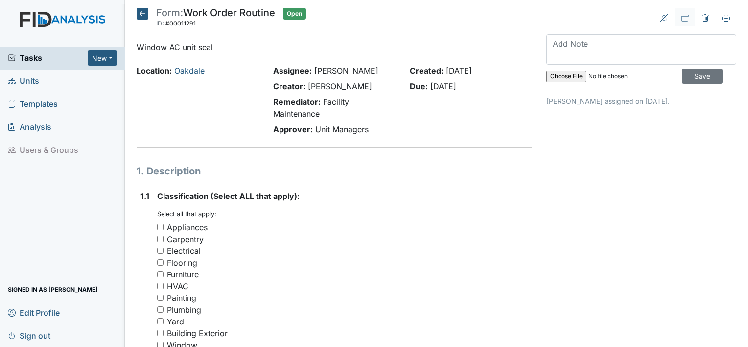
click at [160, 227] on input "Appliances" at bounding box center [160, 227] width 6 height 6
checkbox input "true"
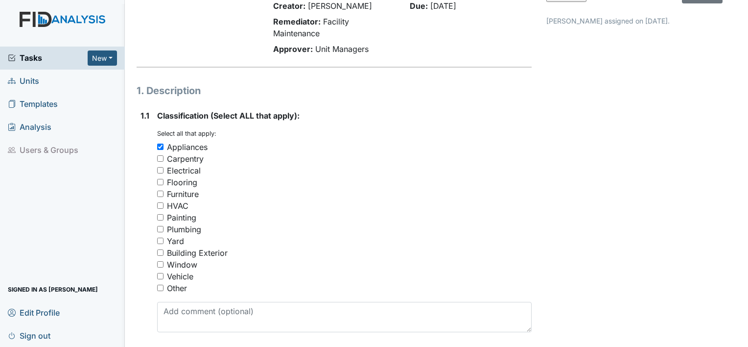
scroll to position [98, 0]
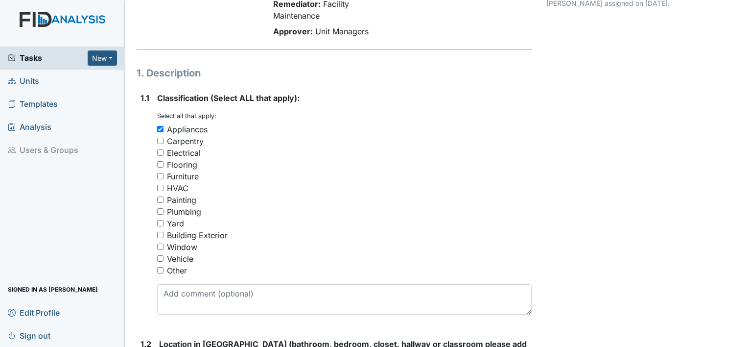
click at [159, 245] on input "Window" at bounding box center [160, 246] width 6 height 6
checkbox input "true"
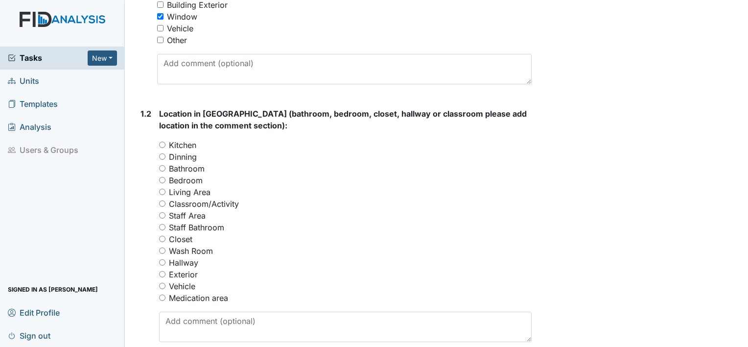
scroll to position [343, 0]
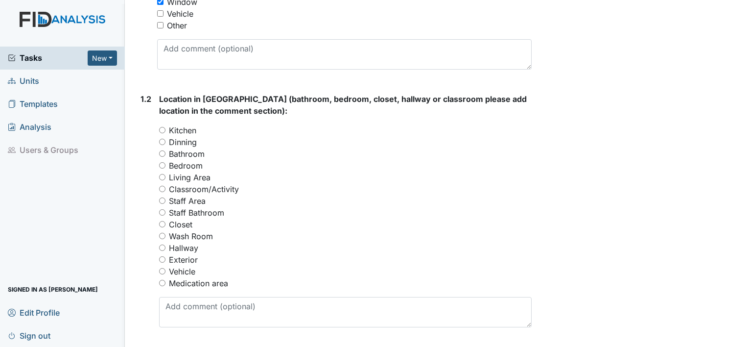
click at [164, 199] on input "Staff Area" at bounding box center [162, 200] width 6 height 6
radio input "true"
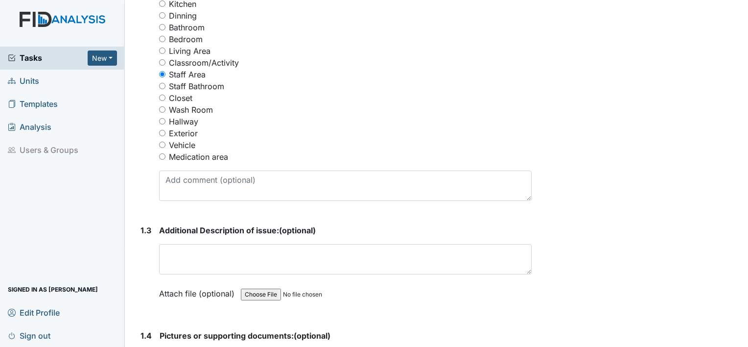
scroll to position [539, 0]
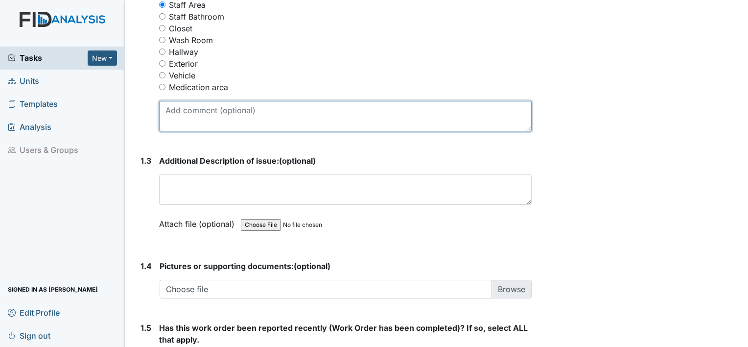
click at [200, 107] on textarea at bounding box center [345, 116] width 373 height 30
type textarea "Window AC Unit"
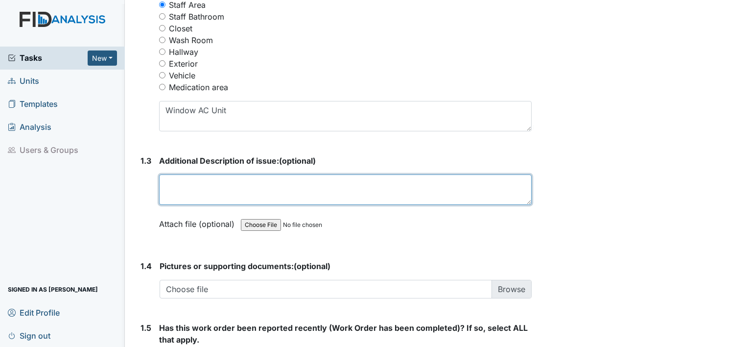
click at [319, 179] on textarea at bounding box center [345, 189] width 373 height 30
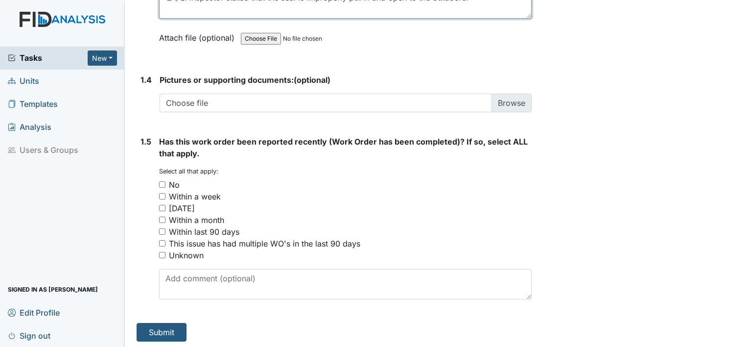
scroll to position [726, 0]
type textarea "QA/QI inspector stated that the seal is improperly put in and open to the outdo…"
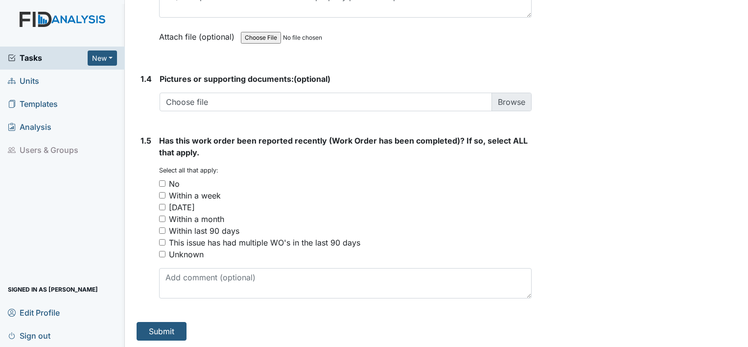
click at [165, 180] on input "No" at bounding box center [162, 183] width 6 height 6
checkbox input "true"
click at [178, 331] on button "Submit" at bounding box center [162, 331] width 50 height 19
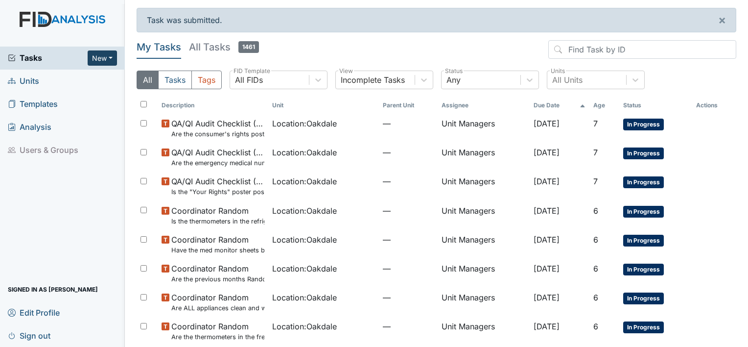
click at [100, 57] on button "New" at bounding box center [102, 57] width 29 height 15
click at [64, 77] on link "Form" at bounding box center [77, 79] width 77 height 16
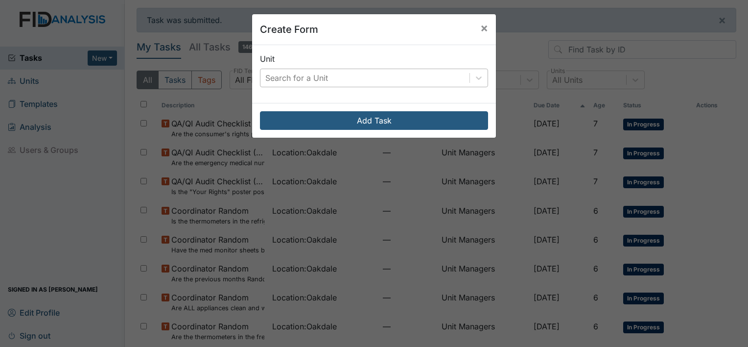
click at [291, 78] on div "Search for a Unit" at bounding box center [296, 78] width 63 height 12
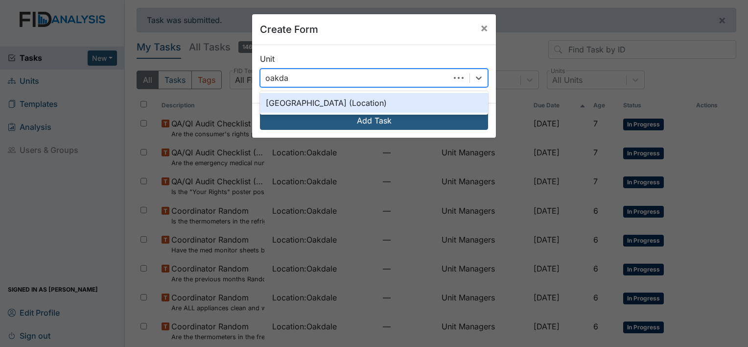
type input "oakdale"
click at [304, 99] on div "[GEOGRAPHIC_DATA] (Location)" at bounding box center [374, 103] width 228 height 20
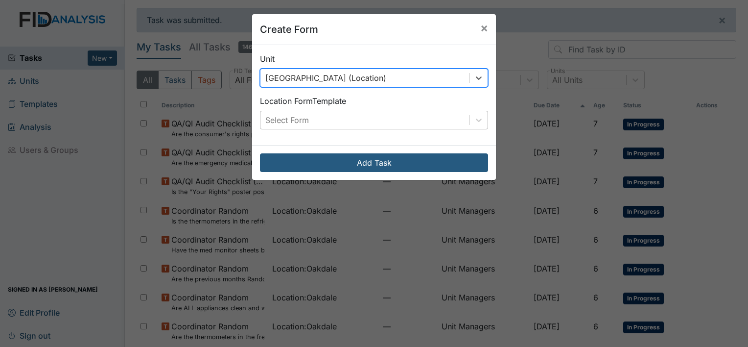
click at [313, 121] on div "Select Form" at bounding box center [365, 120] width 209 height 18
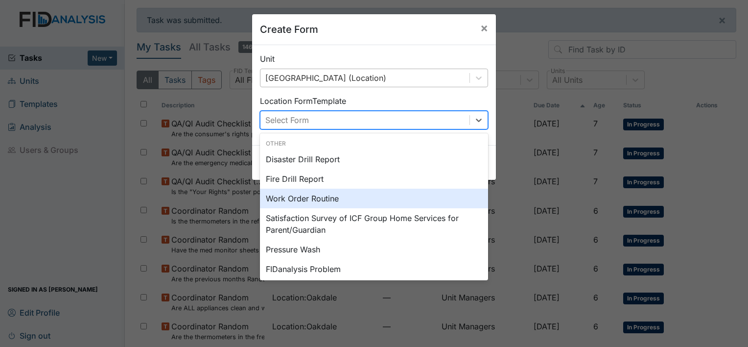
click at [302, 200] on div "Work Order Routine" at bounding box center [374, 199] width 228 height 20
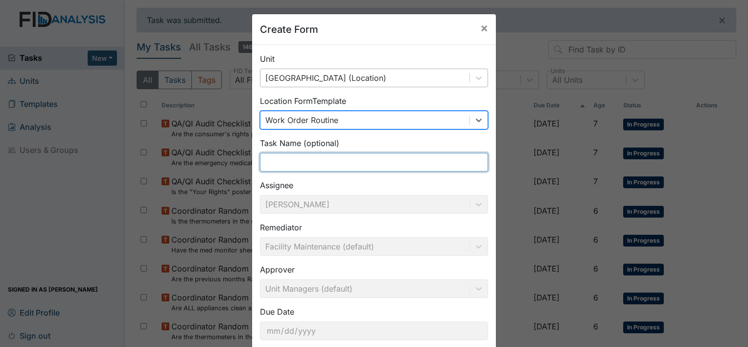
click at [294, 164] on input "text" at bounding box center [374, 162] width 228 height 19
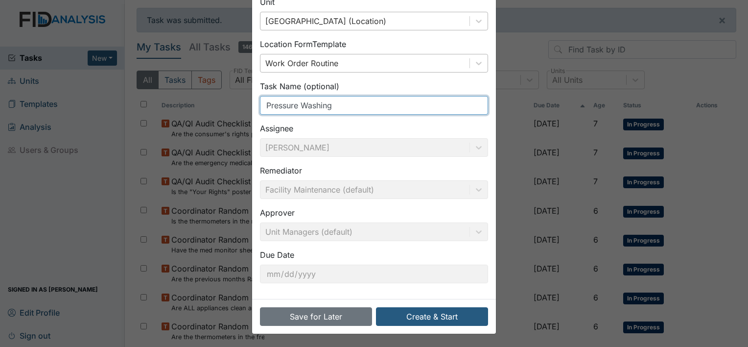
scroll to position [57, 0]
type input "Pressure Washing"
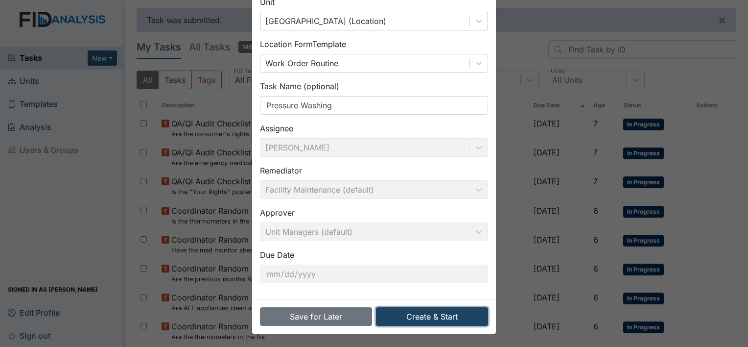
click at [421, 310] on button "Create & Start" at bounding box center [432, 316] width 112 height 19
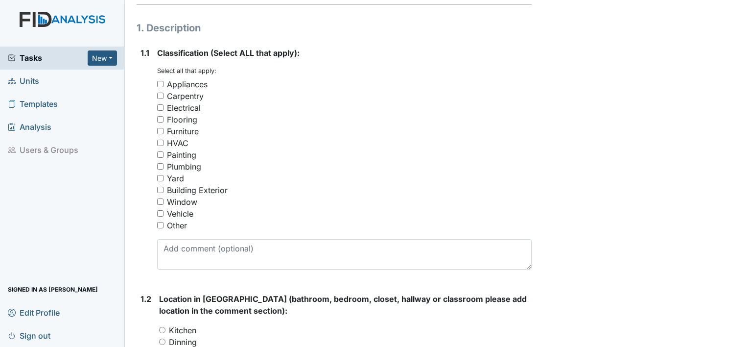
scroll to position [147, 0]
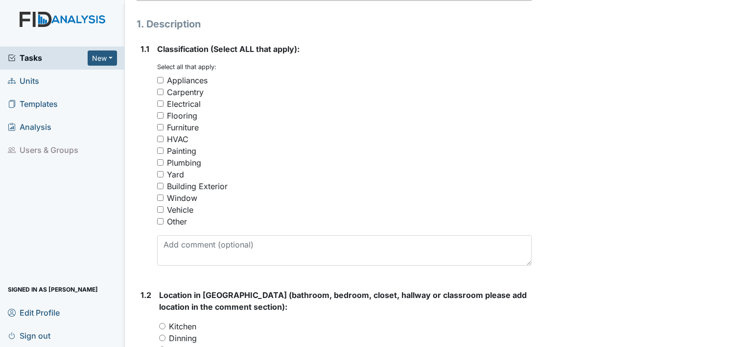
click at [162, 186] on input "Building Exterior" at bounding box center [160, 186] width 6 height 6
checkbox input "true"
click at [157, 221] on input "Other" at bounding box center [160, 221] width 6 height 6
checkbox input "true"
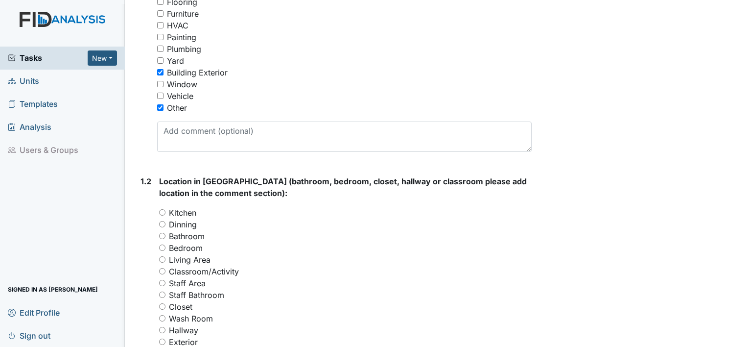
scroll to position [294, 0]
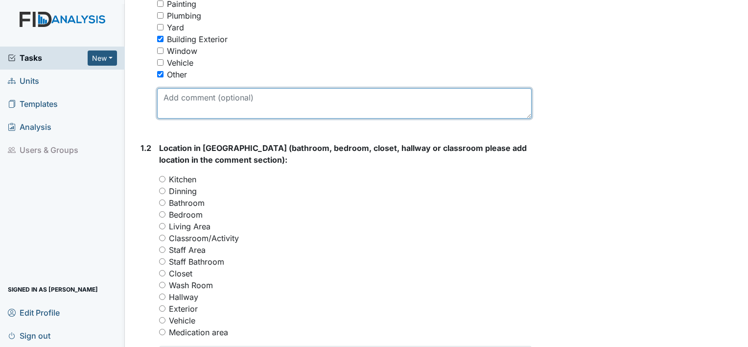
click at [234, 102] on textarea at bounding box center [344, 103] width 375 height 30
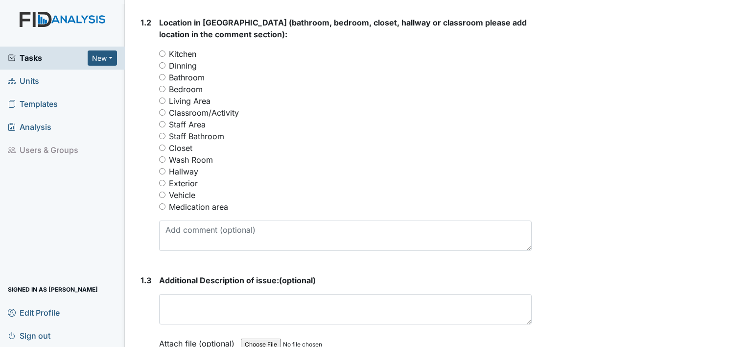
scroll to position [392, 0]
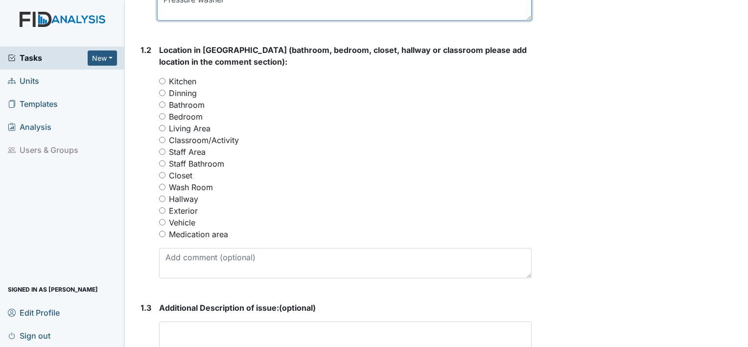
type textarea "Pressure washer"
click at [162, 211] on input "Exterior" at bounding box center [162, 210] width 6 height 6
radio input "true"
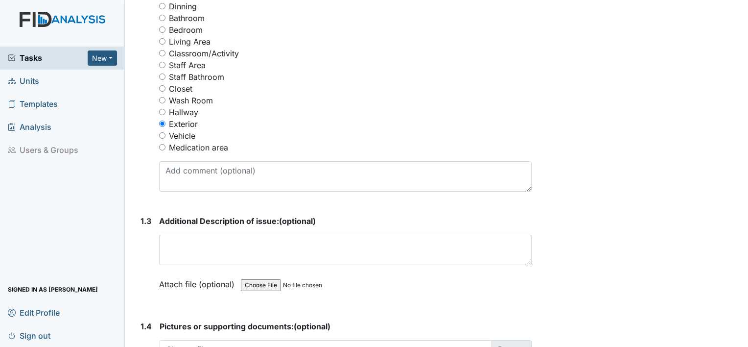
scroll to position [588, 0]
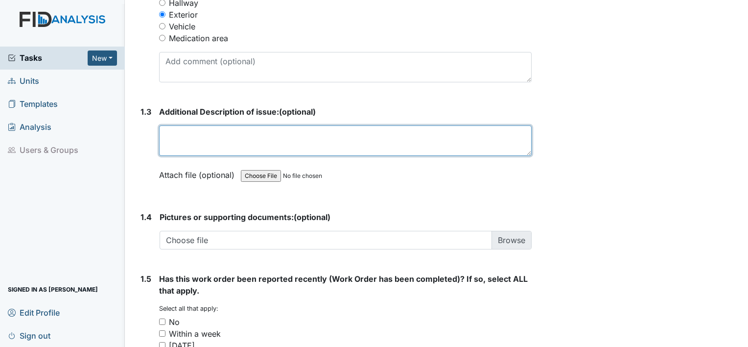
click at [233, 125] on textarea at bounding box center [345, 140] width 373 height 30
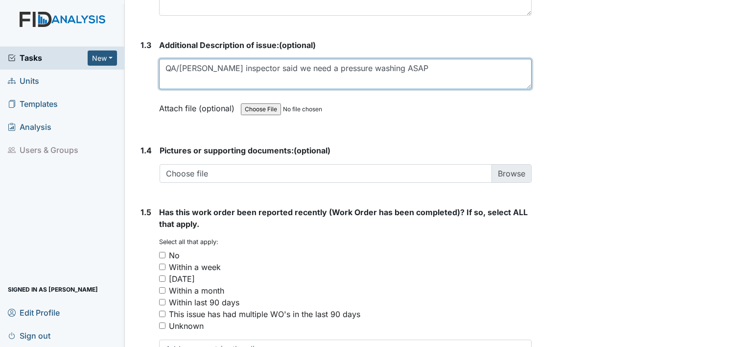
scroll to position [686, 0]
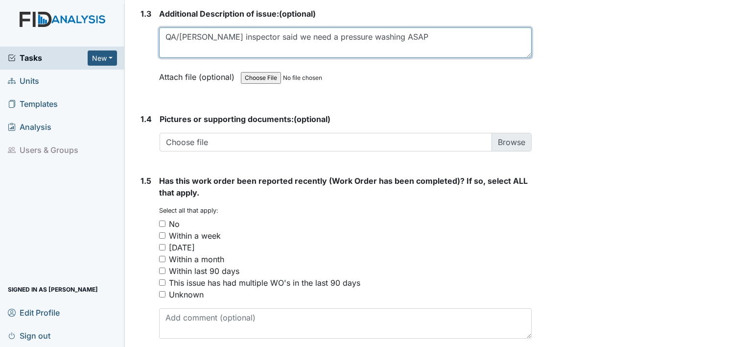
type textarea "QA/QI inspector said we need a pressure washing ASAP"
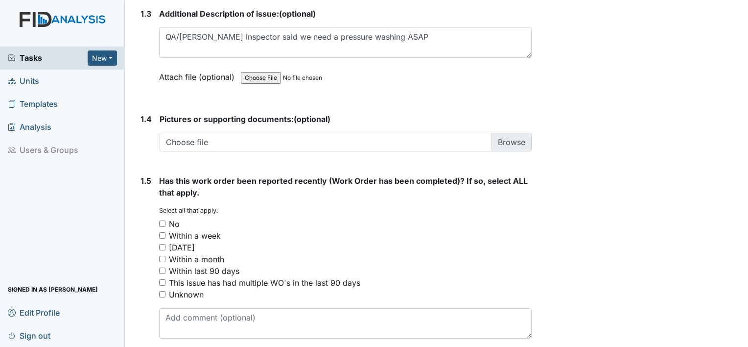
click at [162, 223] on input "No" at bounding box center [162, 223] width 6 height 6
checkbox input "true"
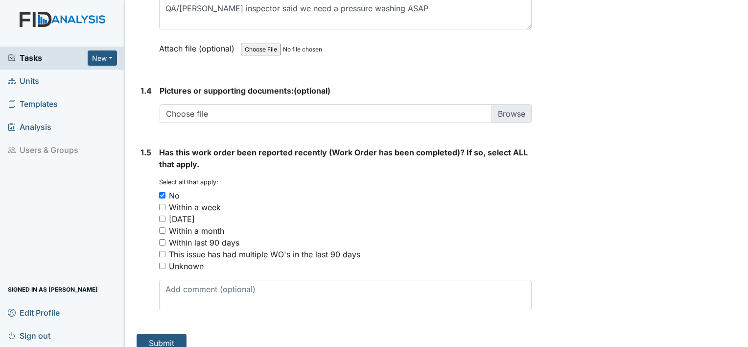
scroll to position [726, 0]
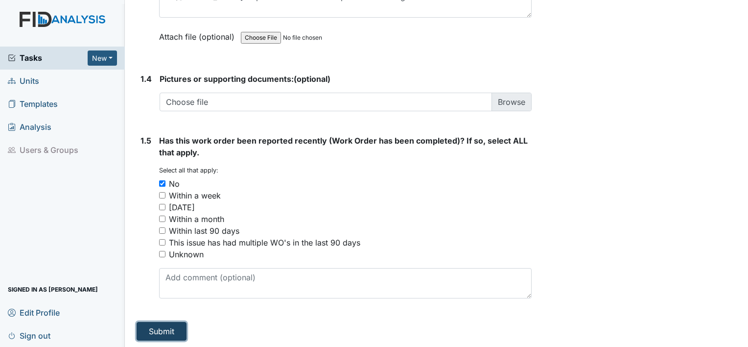
click at [174, 329] on button "Submit" at bounding box center [162, 331] width 50 height 19
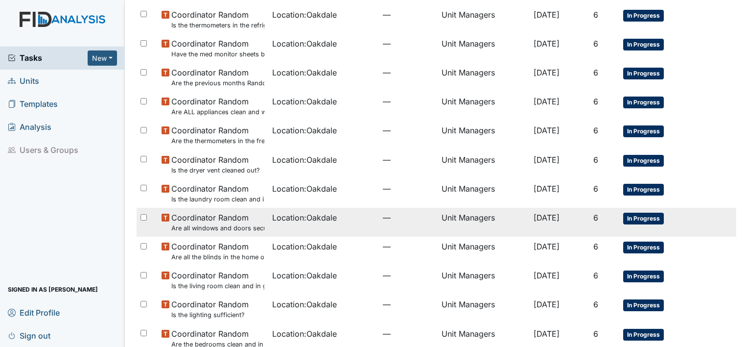
scroll to position [504, 0]
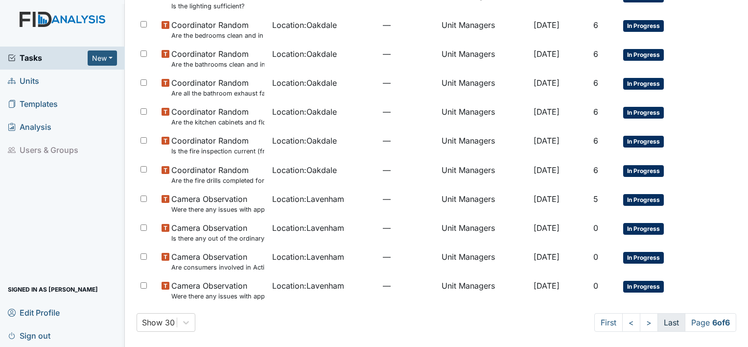
click at [663, 324] on link "Last" at bounding box center [672, 322] width 28 height 19
click at [622, 321] on link "<" at bounding box center [631, 322] width 18 height 19
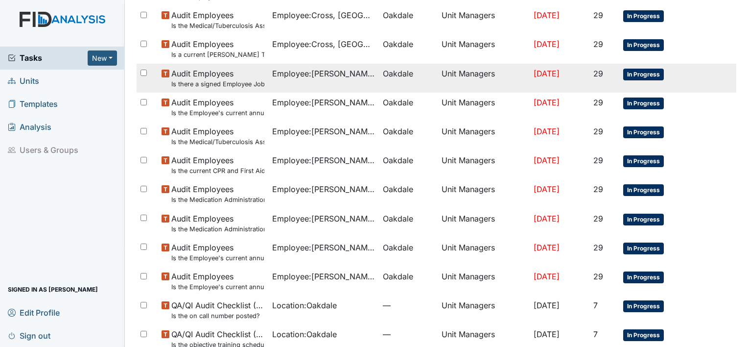
scroll to position [678, 0]
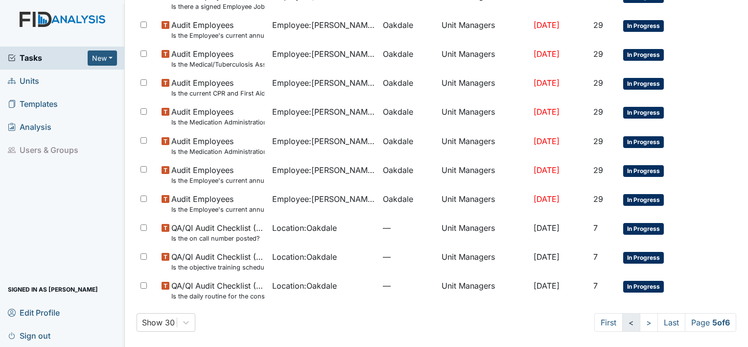
click at [622, 326] on link "<" at bounding box center [631, 322] width 18 height 19
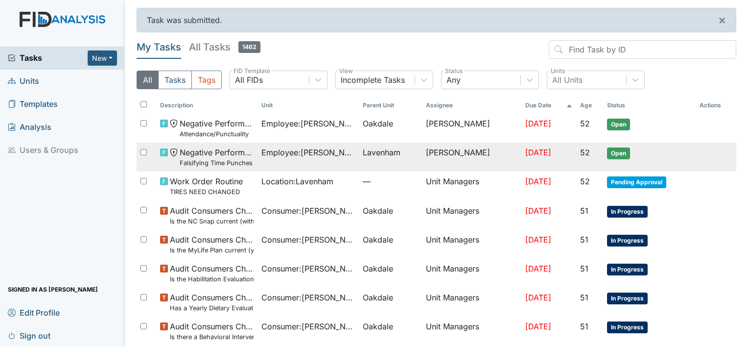
click at [293, 149] on span "Employee : [PERSON_NAME][GEOGRAPHIC_DATA]" at bounding box center [308, 152] width 94 height 12
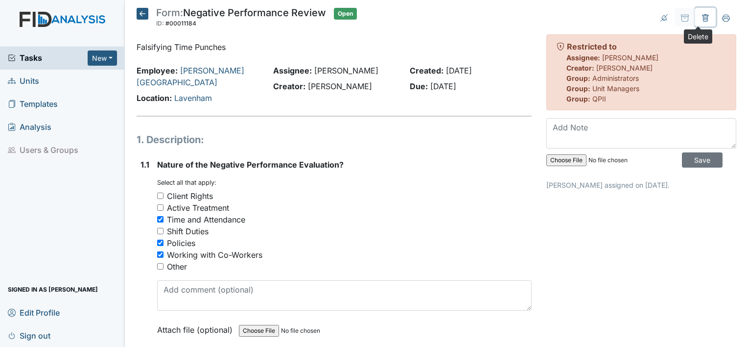
click at [702, 15] on icon at bounding box center [705, 17] width 6 height 7
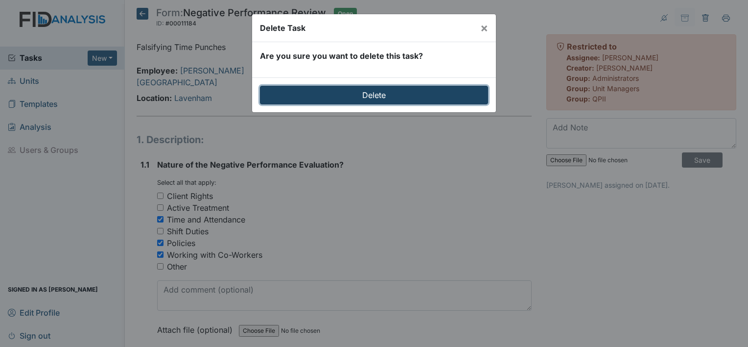
click at [418, 90] on input "Delete" at bounding box center [374, 95] width 228 height 19
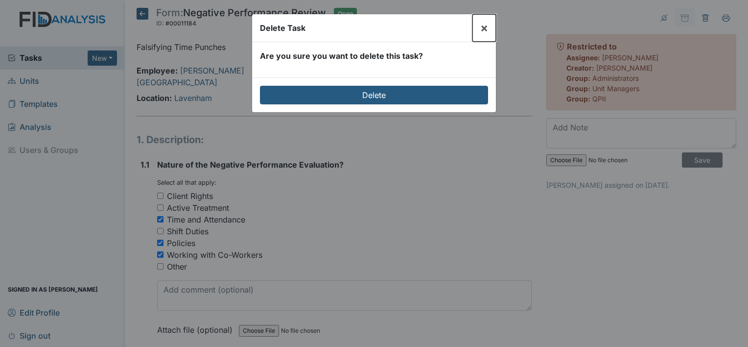
click at [488, 27] on span "×" at bounding box center [484, 28] width 8 height 14
